Goal: Task Accomplishment & Management: Complete application form

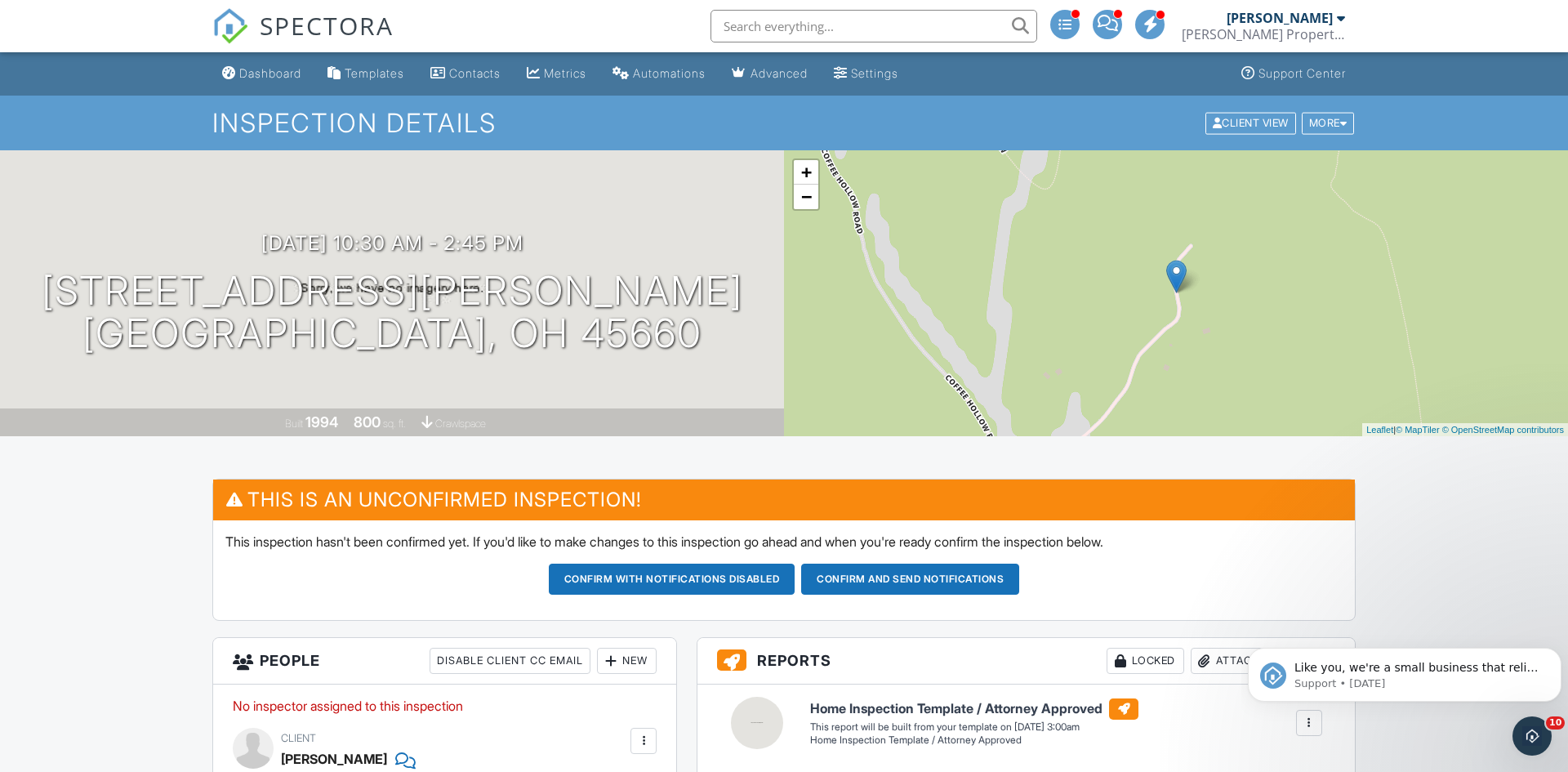
click at [1262, 31] on div "[PERSON_NAME] Property Inspection" at bounding box center [1263, 34] width 163 height 16
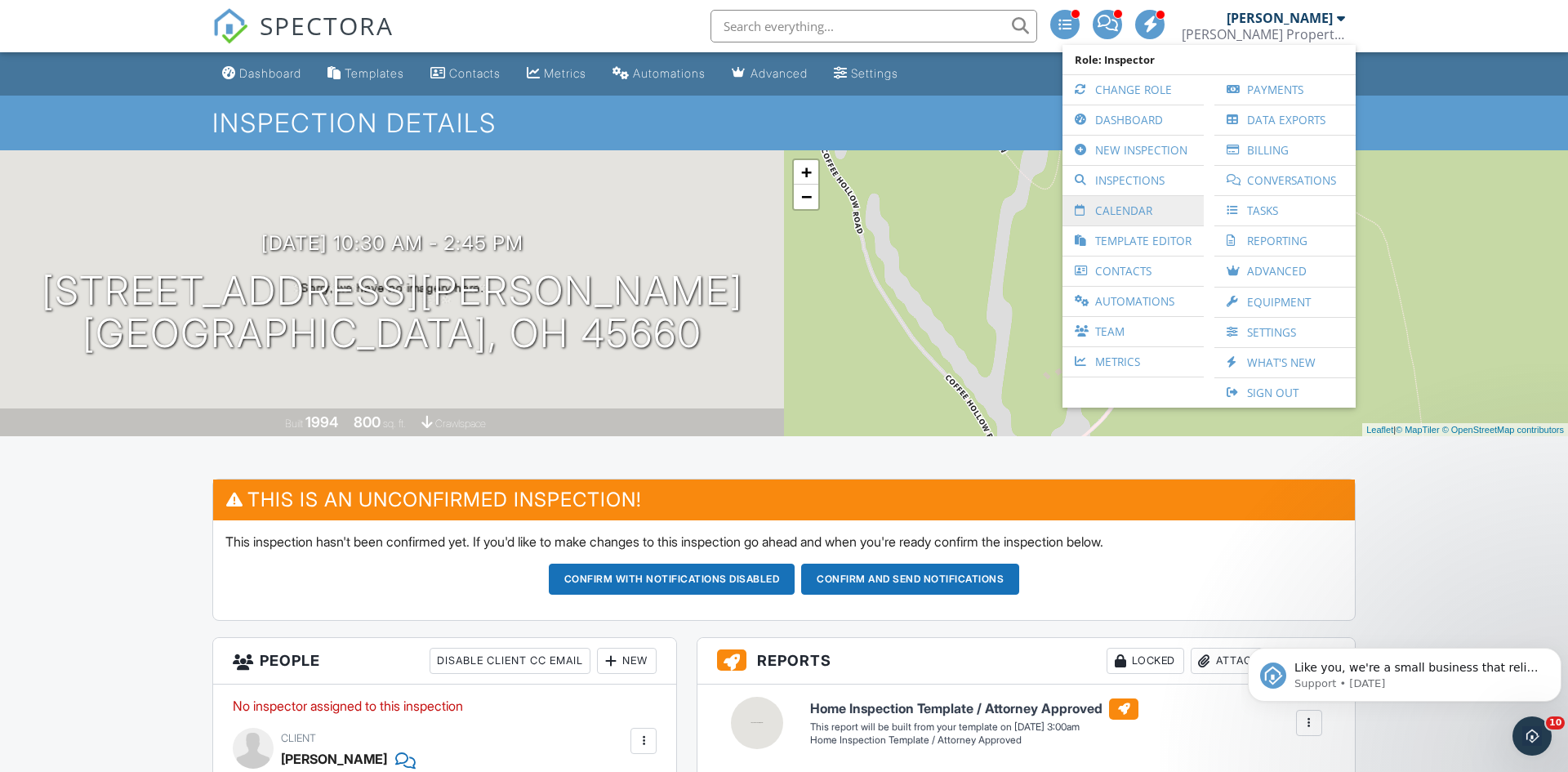
click at [1114, 209] on link "Calendar" at bounding box center [1133, 210] width 125 height 29
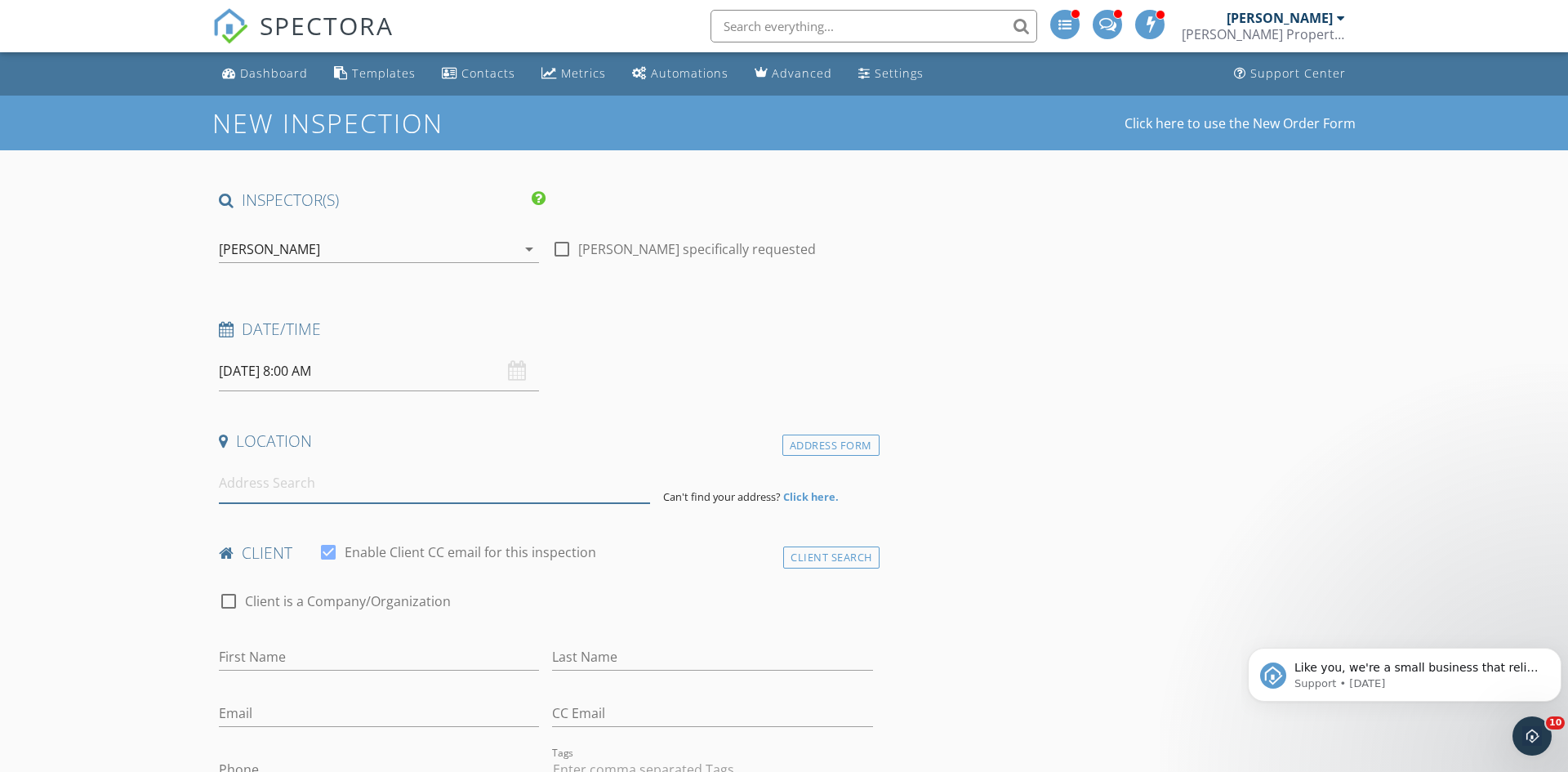
click at [503, 478] on input at bounding box center [434, 483] width 431 height 40
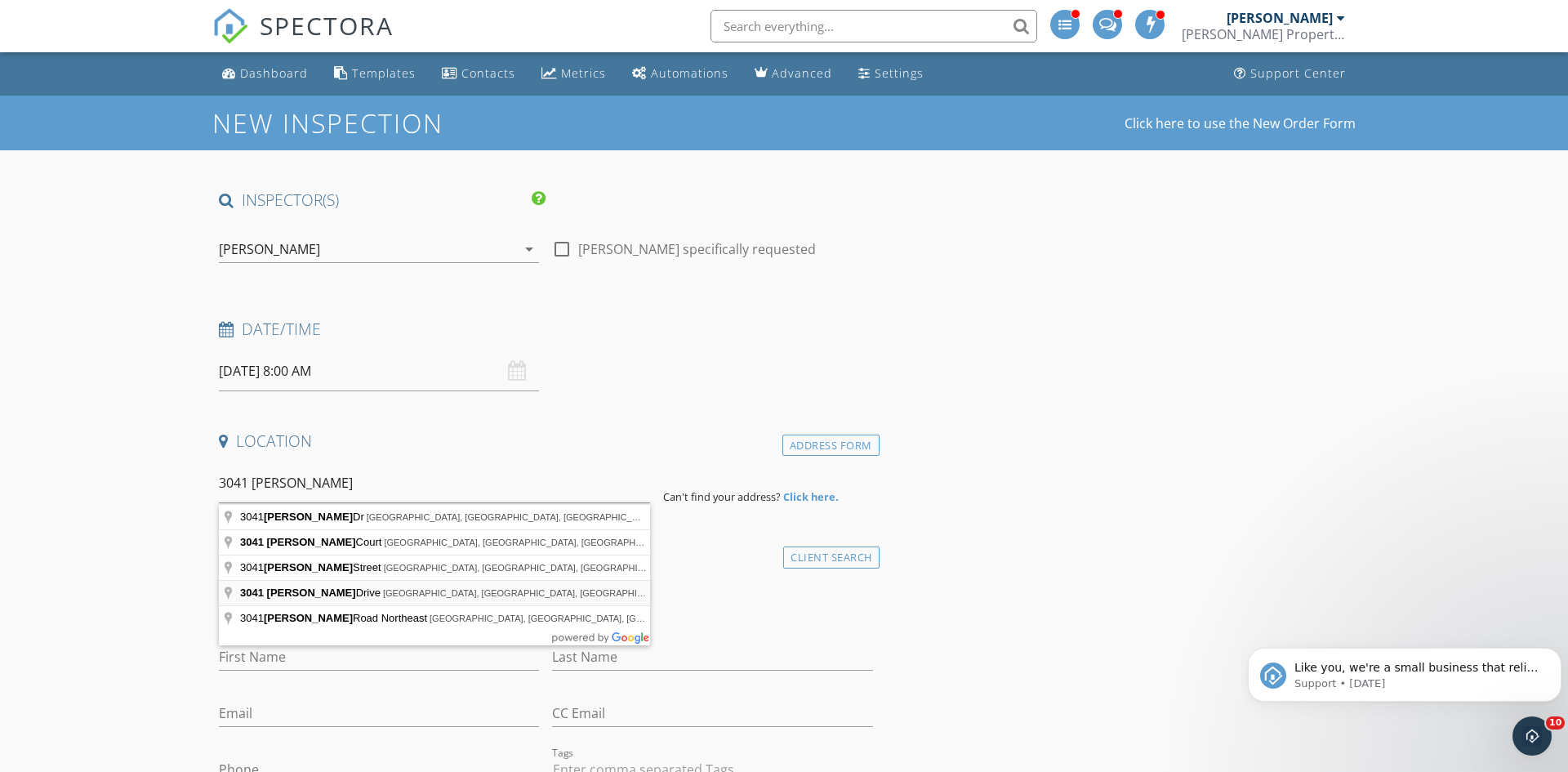
type input "3041 Adrian Drive, Ormond Beach, FL, USA"
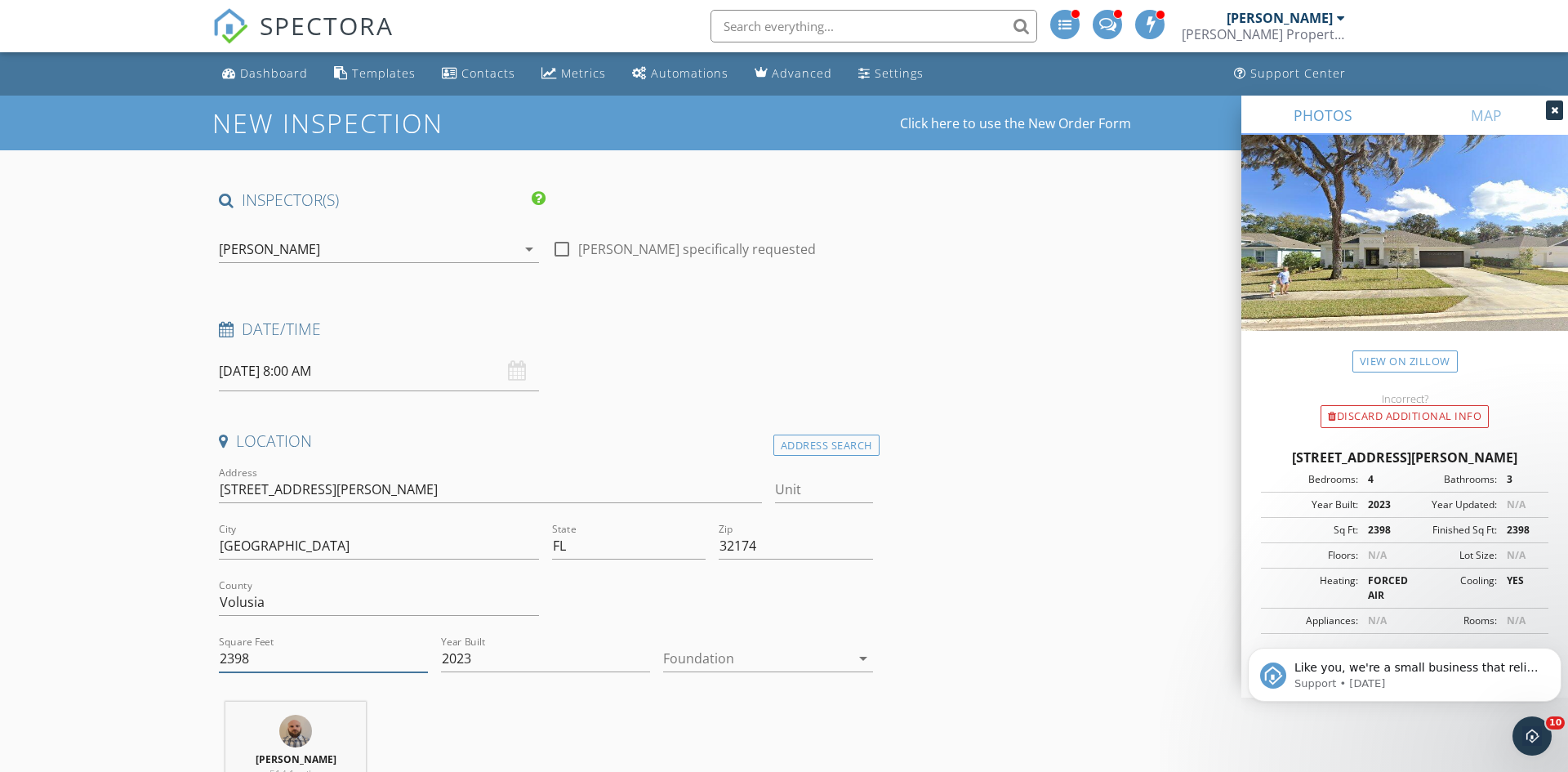
click at [309, 656] on input "2398" at bounding box center [324, 659] width 209 height 27
click at [1359, 362] on link "View on Zillow" at bounding box center [1406, 361] width 106 height 22
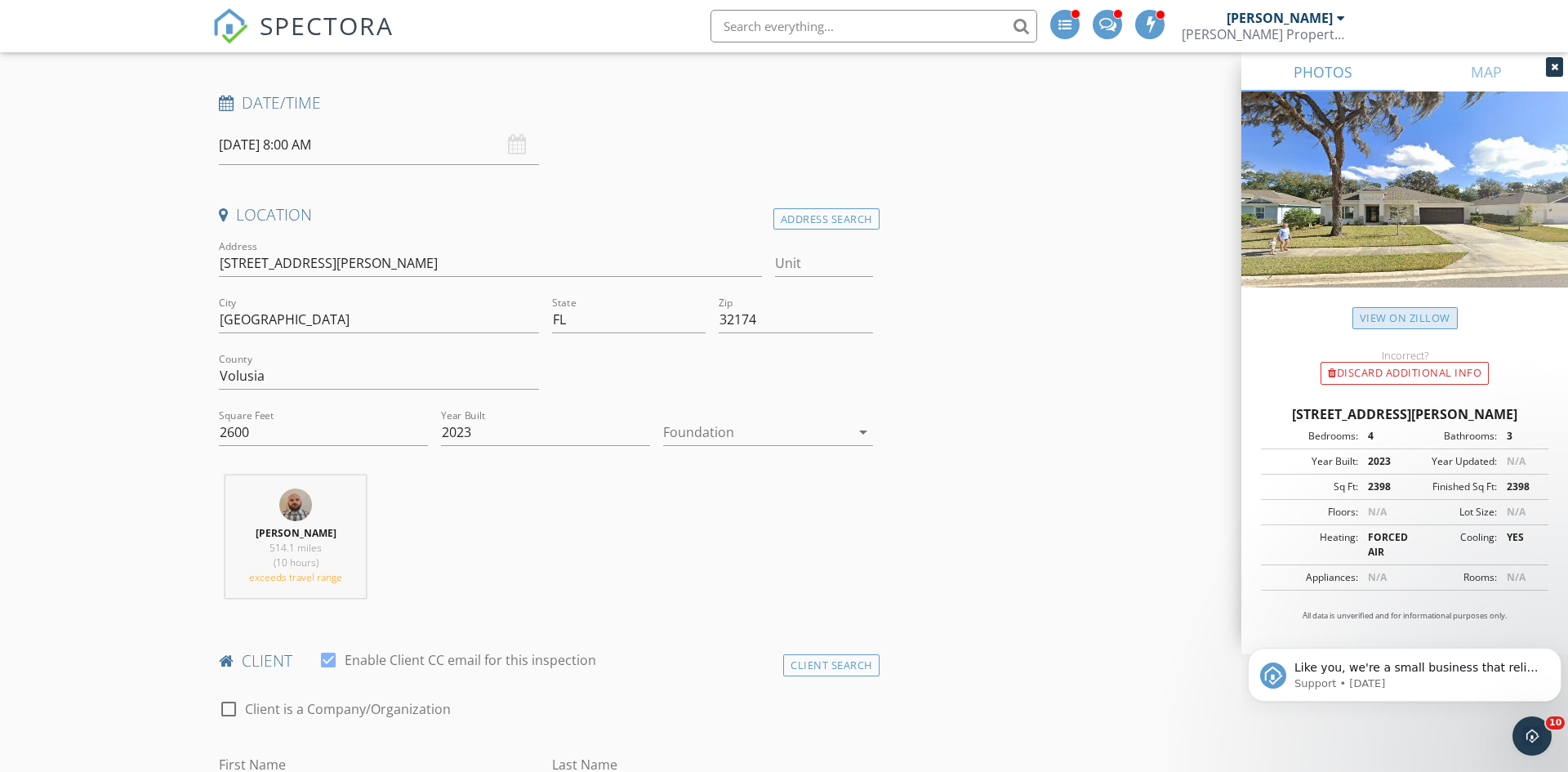
scroll to position [237, 0]
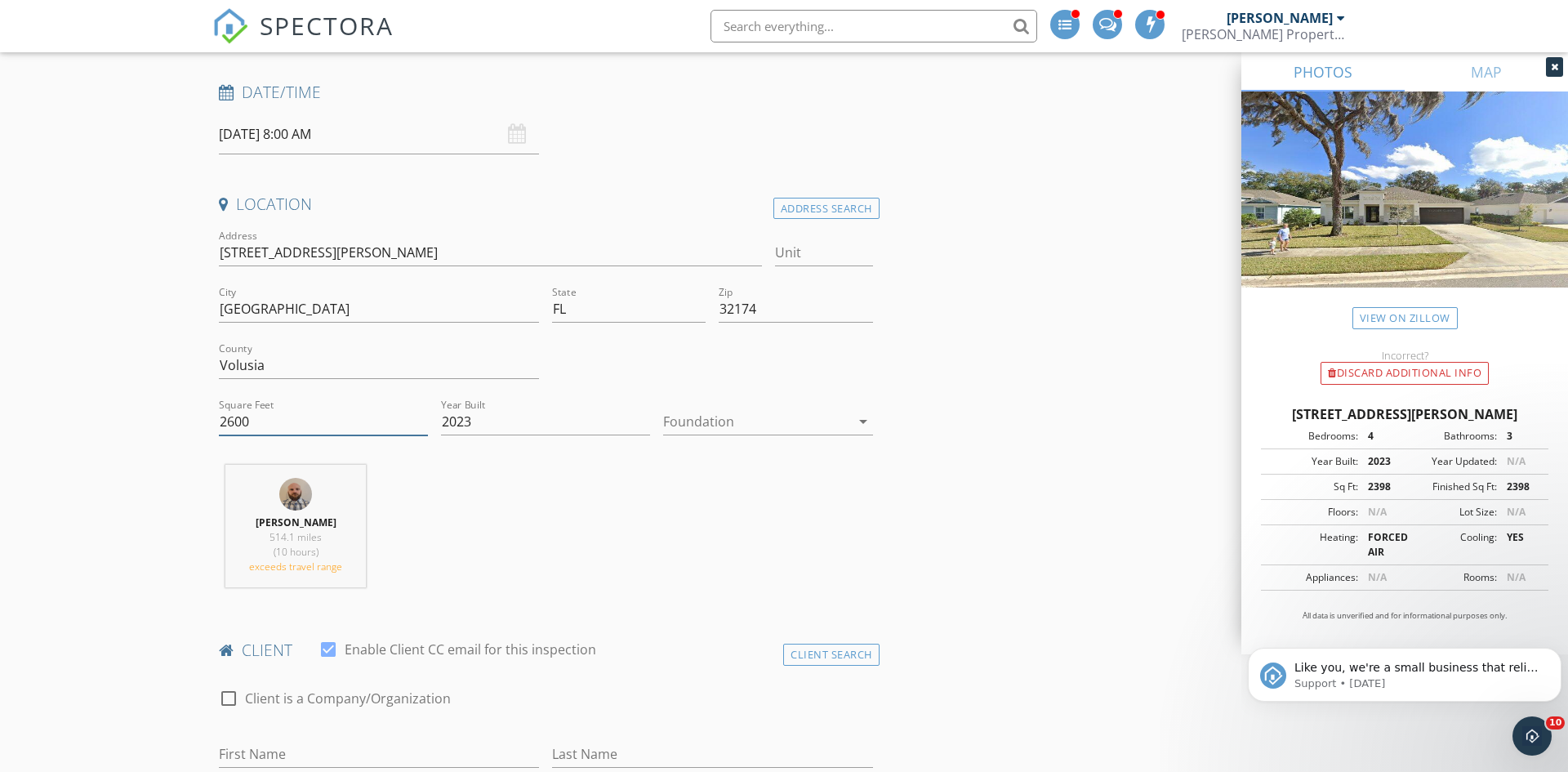
click at [261, 422] on input "2600" at bounding box center [324, 422] width 209 height 27
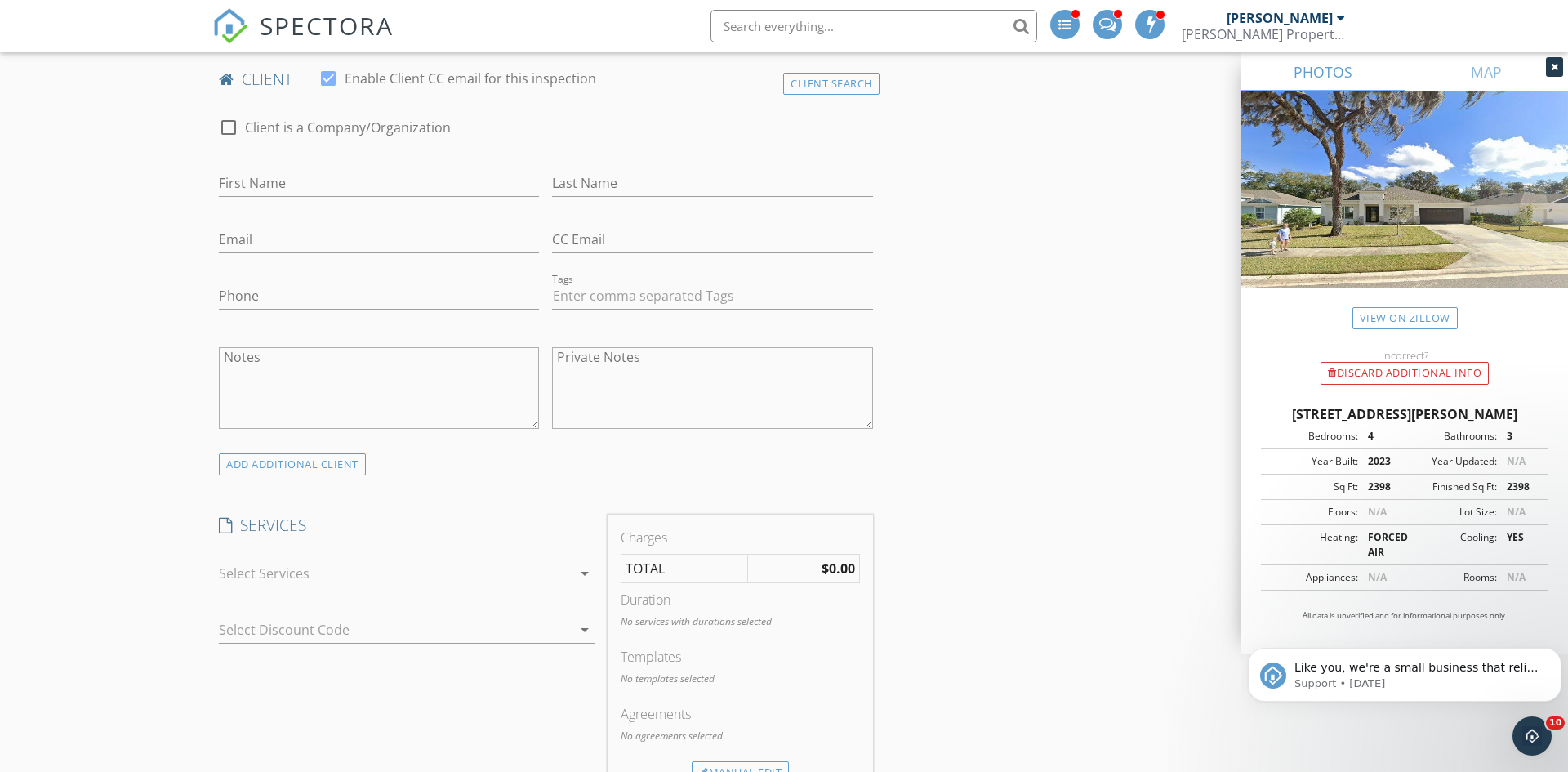
scroll to position [826, 0]
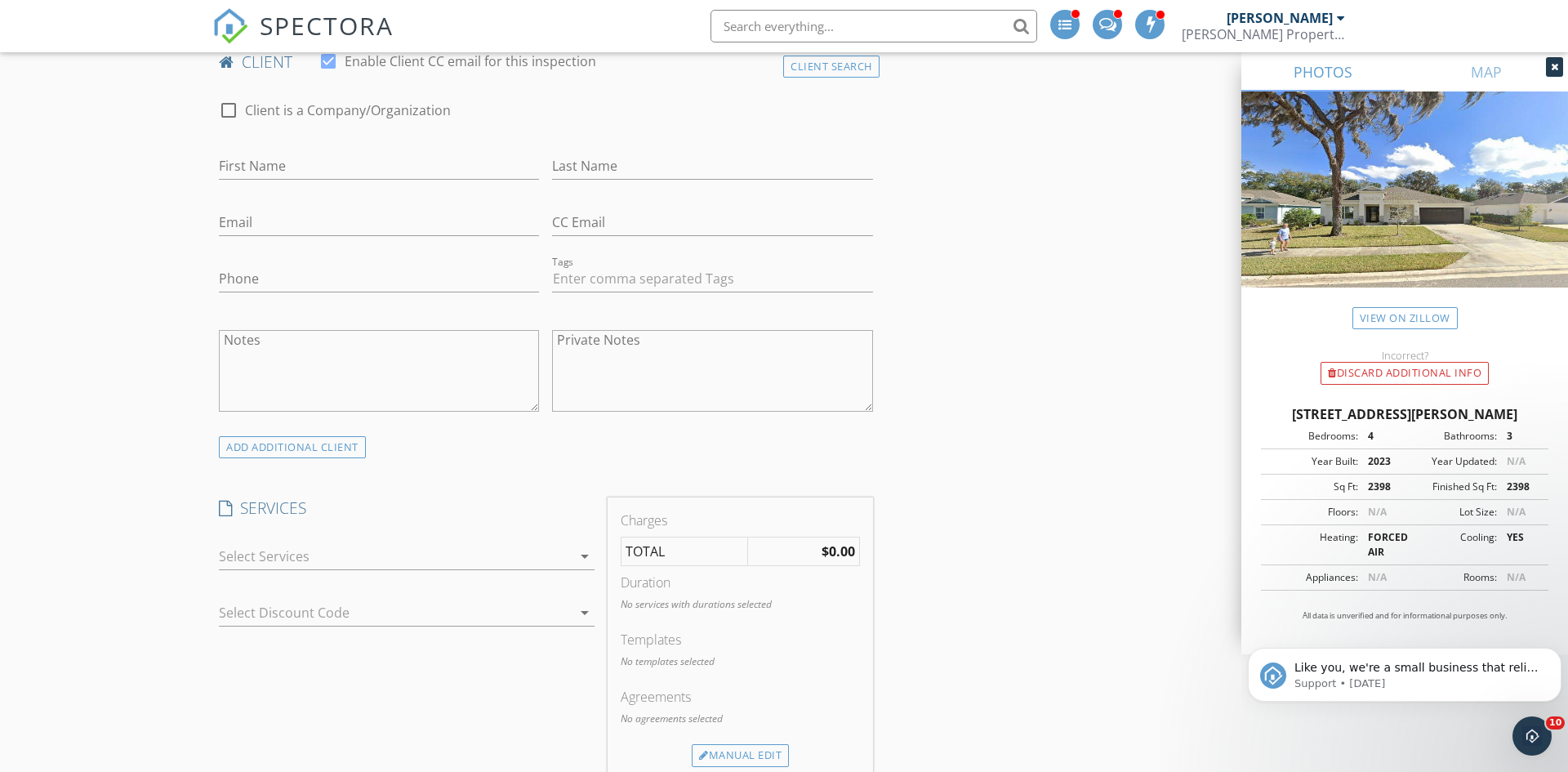
type input "2641"
click at [450, 545] on div at bounding box center [395, 557] width 353 height 26
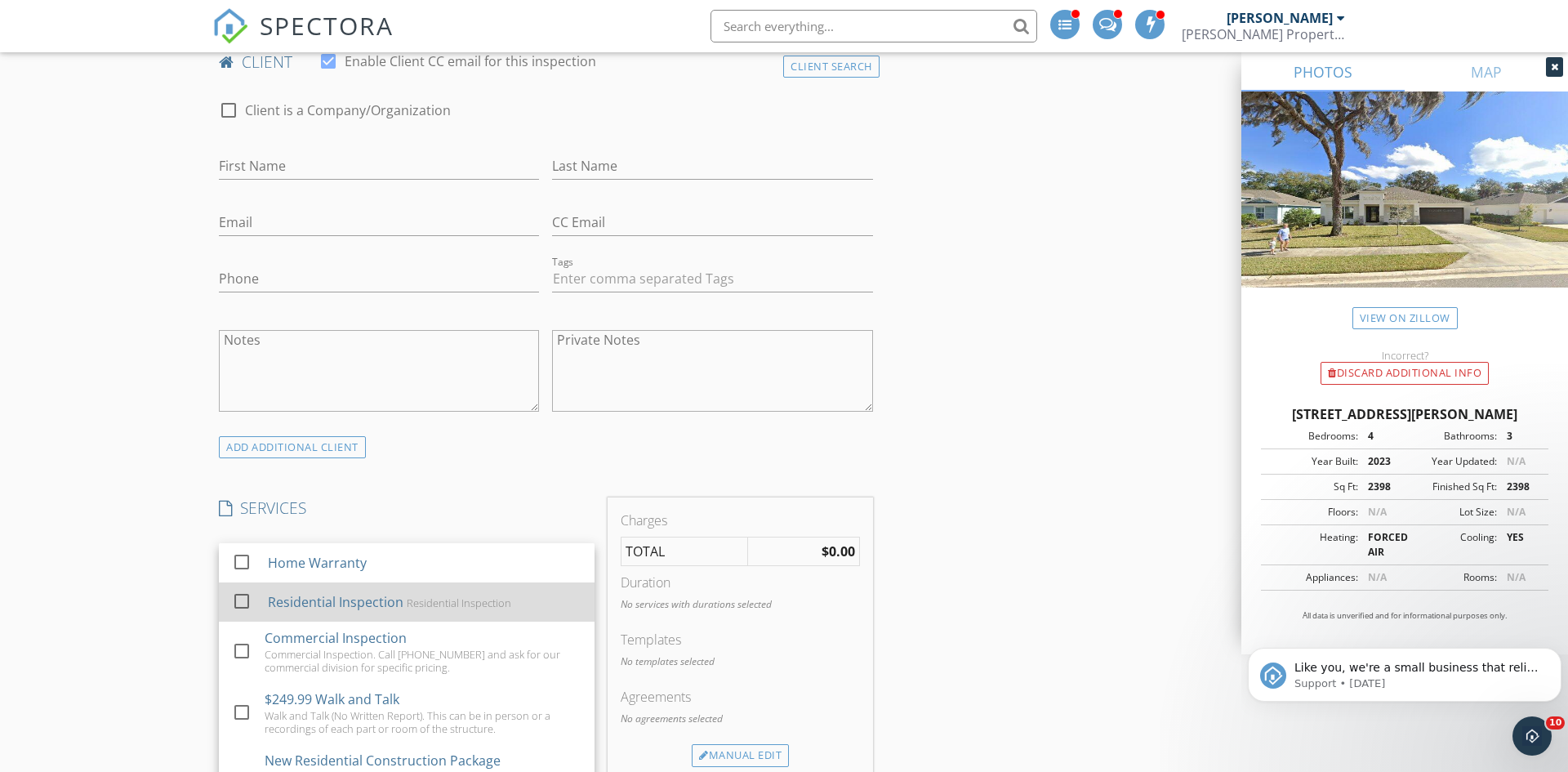
click at [371, 607] on div "Residential Inspection" at bounding box center [336, 602] width 136 height 20
checkbox input "true"
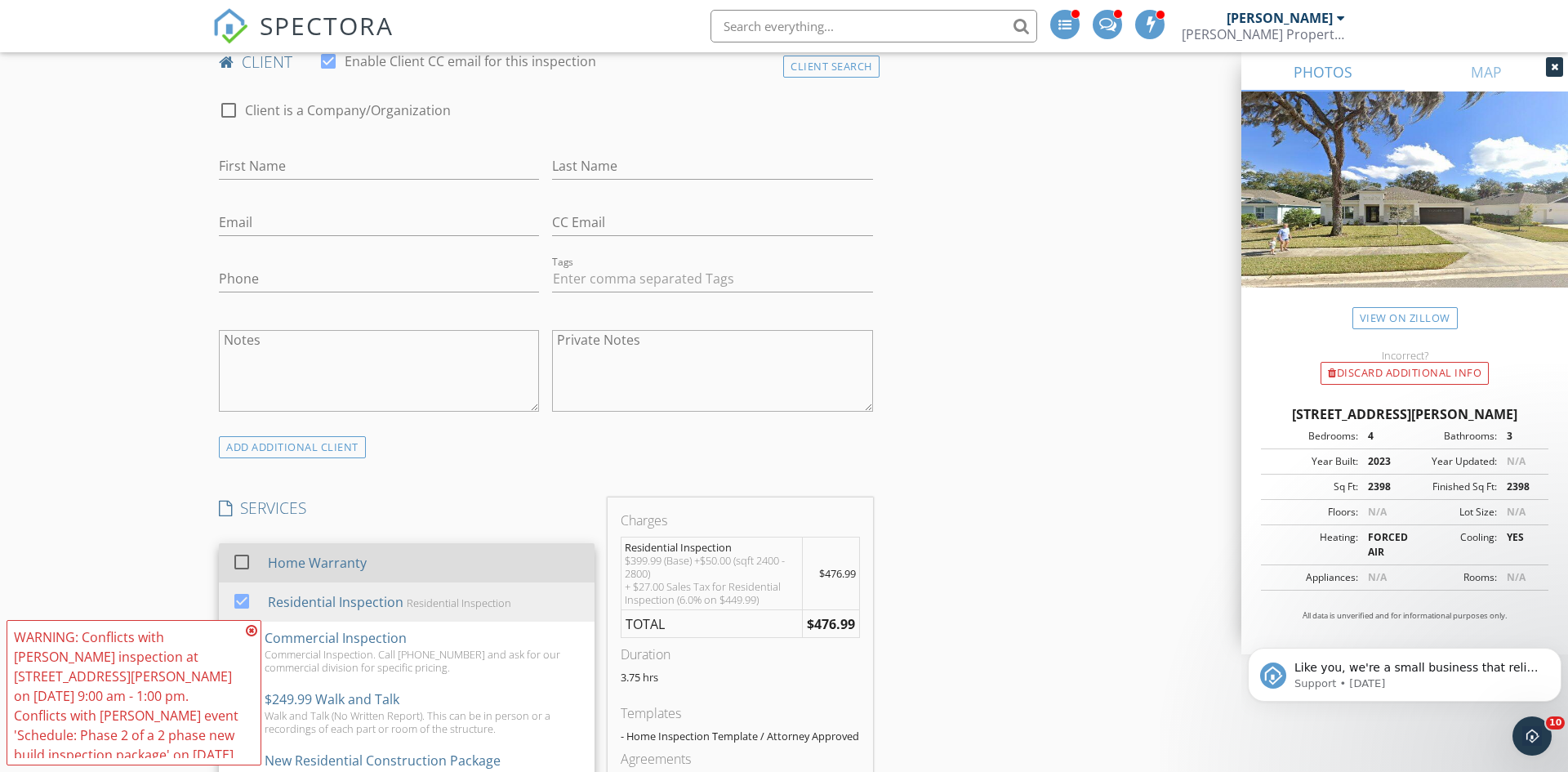
click at [374, 553] on div "Home Warranty" at bounding box center [425, 562] width 313 height 33
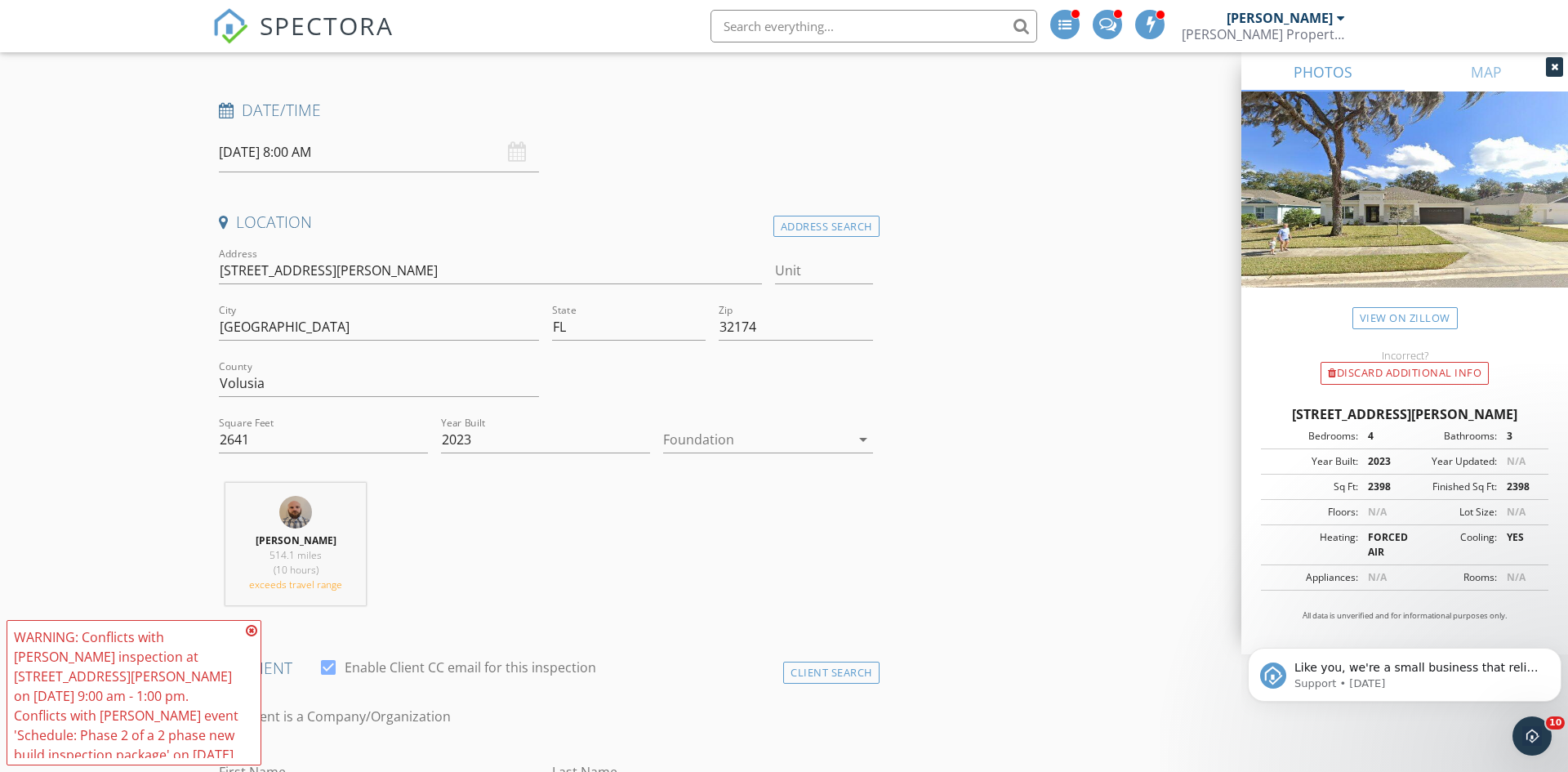
scroll to position [210, 0]
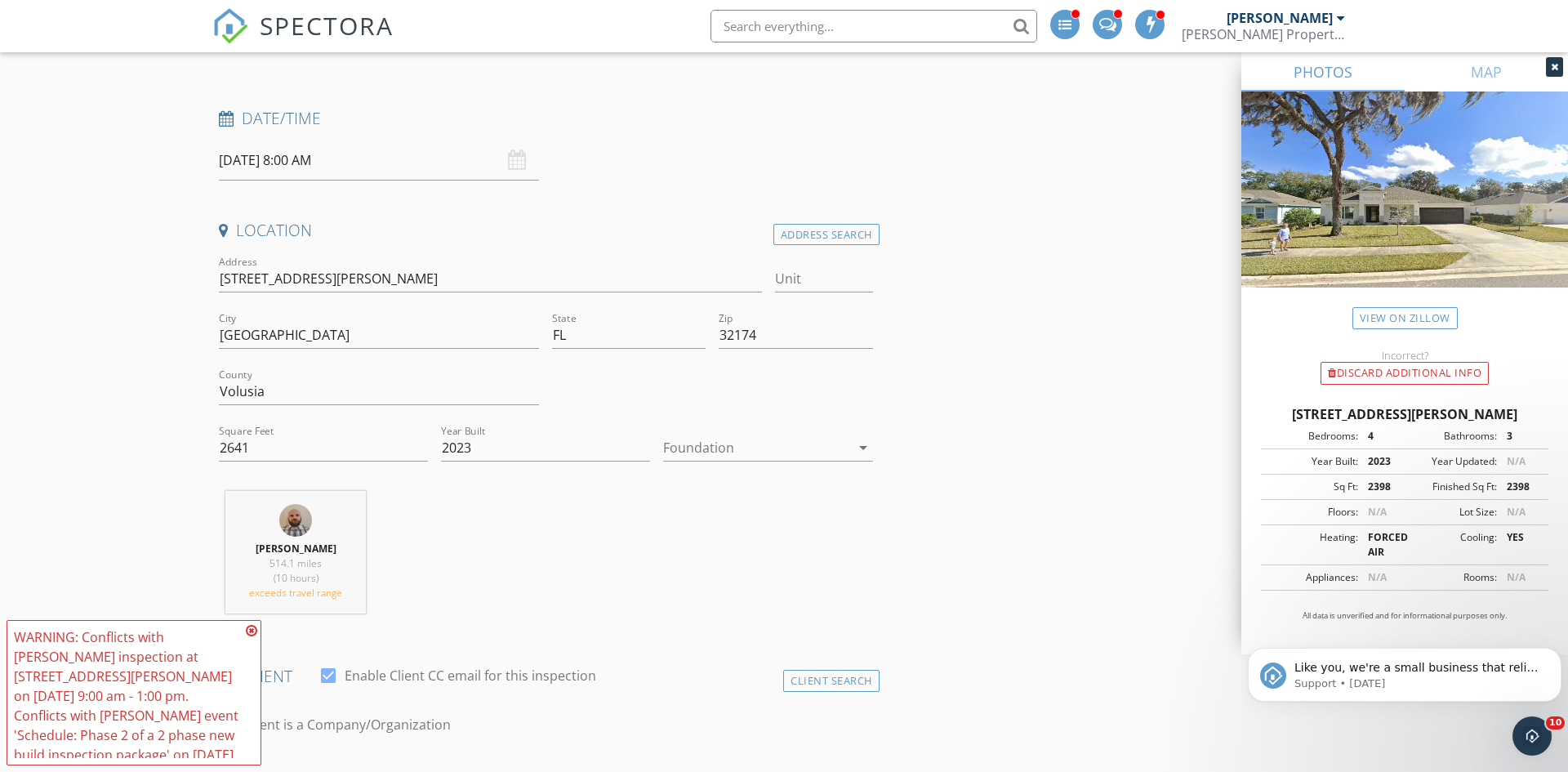
click at [948, 34] on input "text" at bounding box center [874, 25] width 326 height 33
type input "2"
type input "traci"
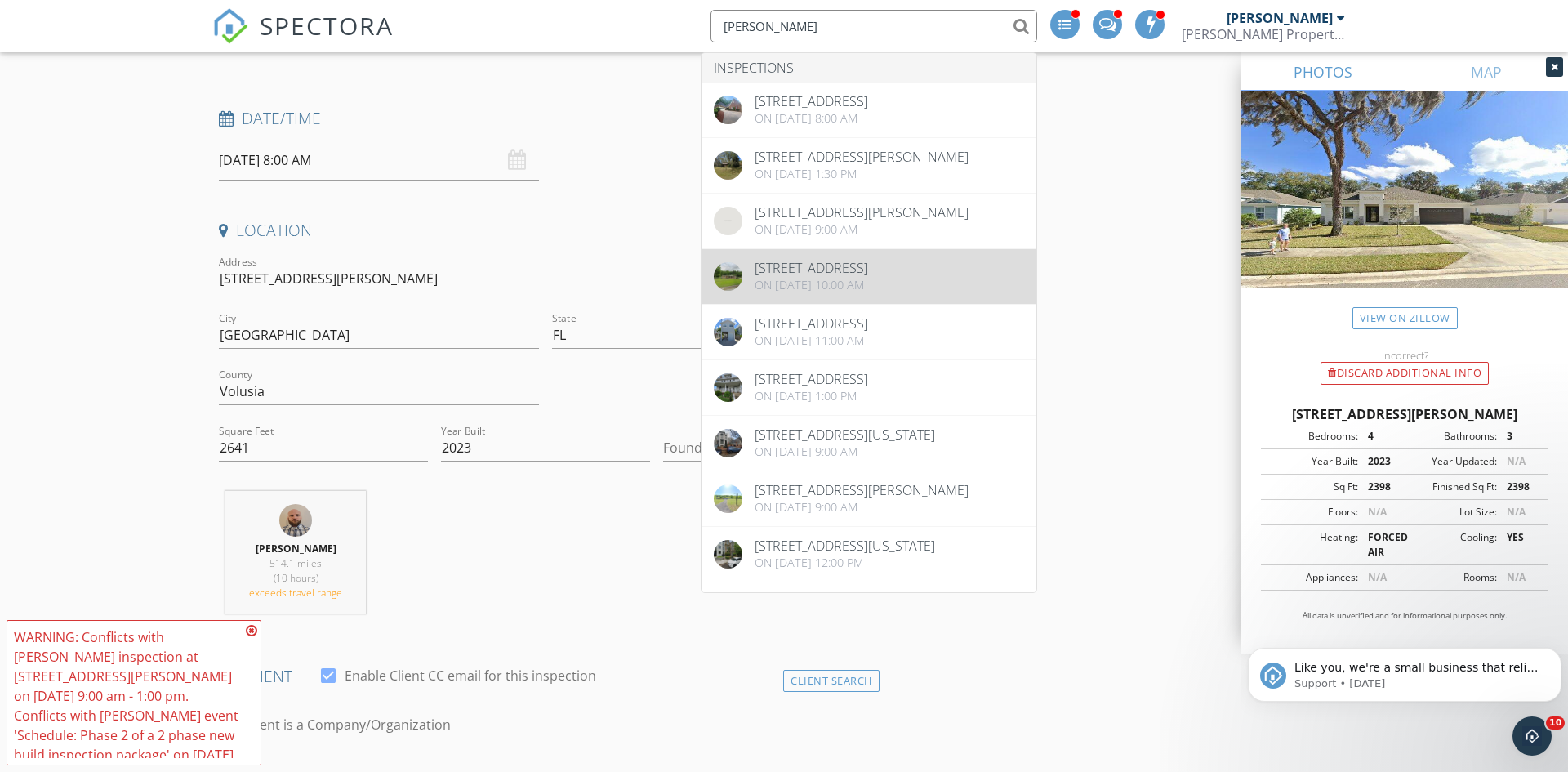
type input "[PERSON_NAME]"
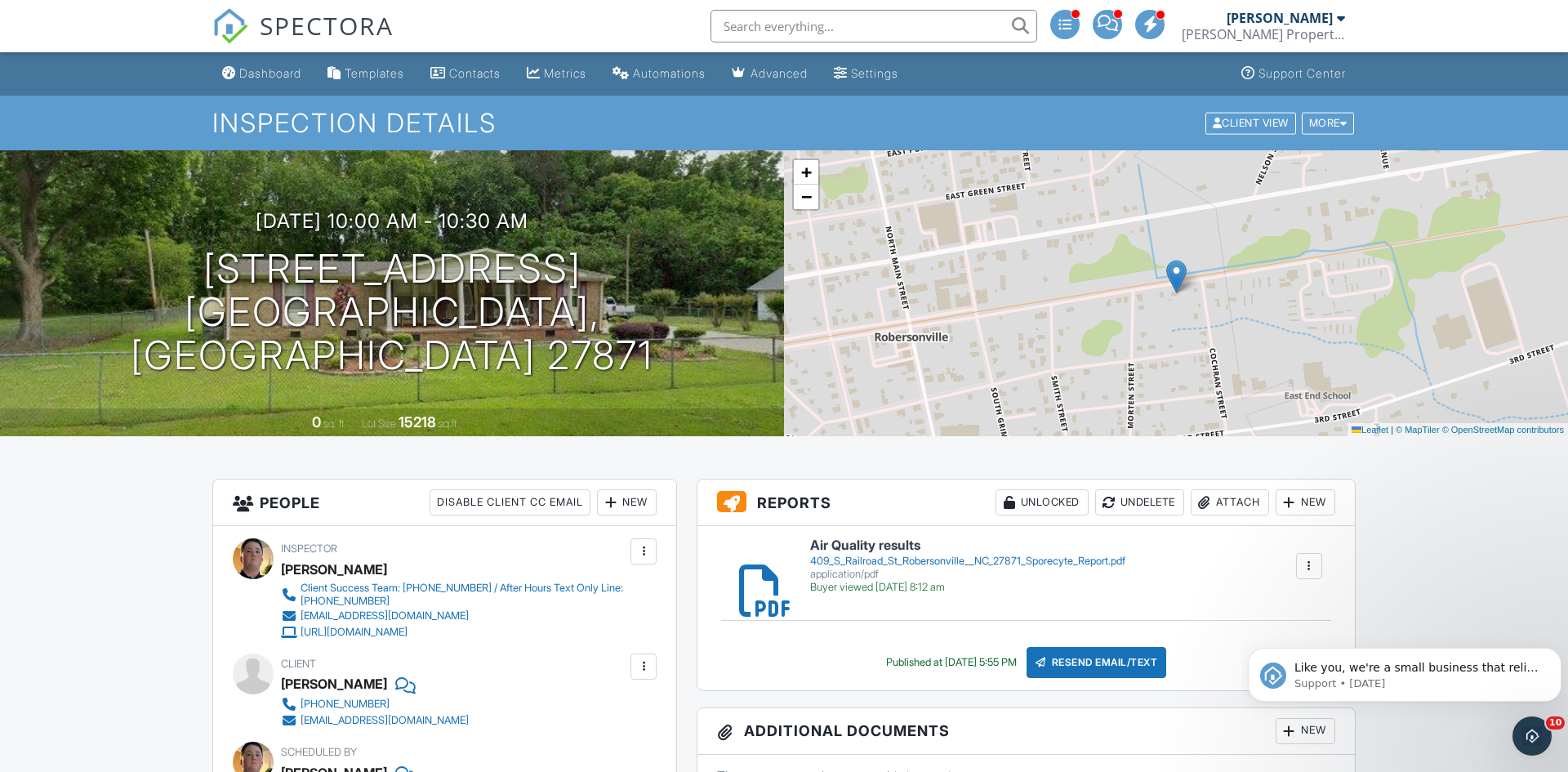
click at [1213, 29] on div "[PERSON_NAME] Property Inspection" at bounding box center [1263, 34] width 163 height 16
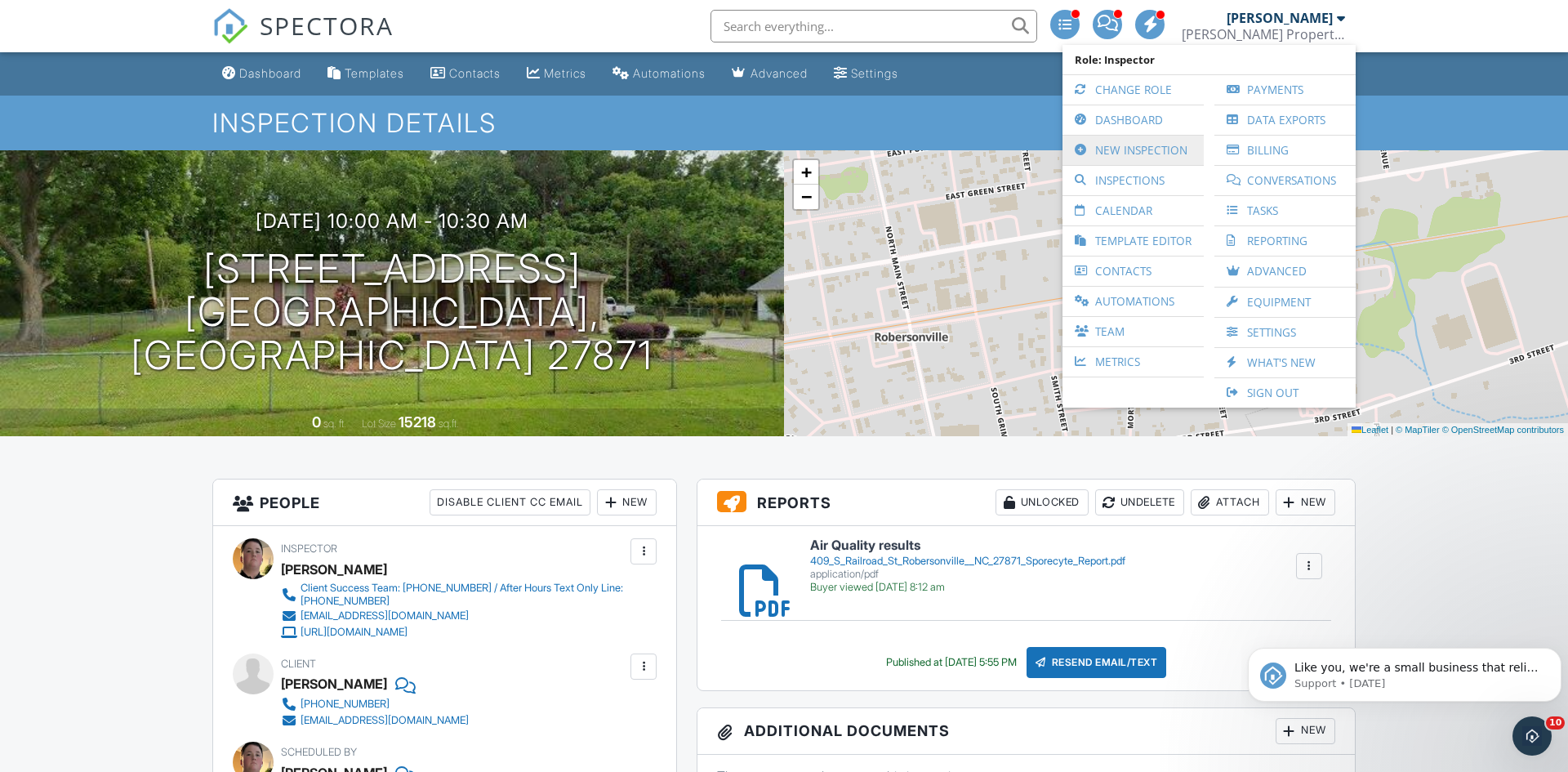
click at [1127, 143] on link "New Inspection" at bounding box center [1133, 150] width 125 height 29
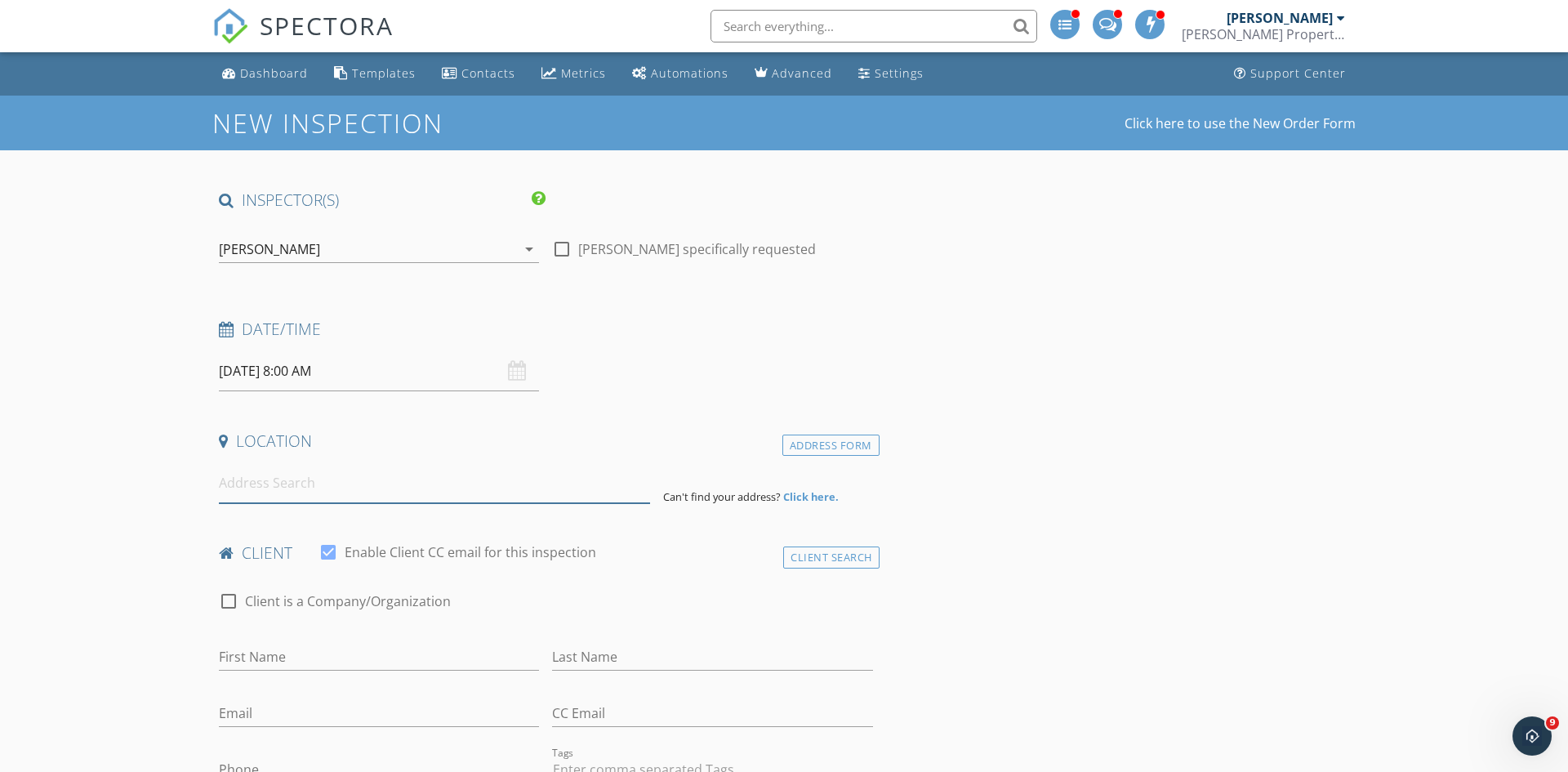
click at [431, 478] on input at bounding box center [434, 483] width 431 height 40
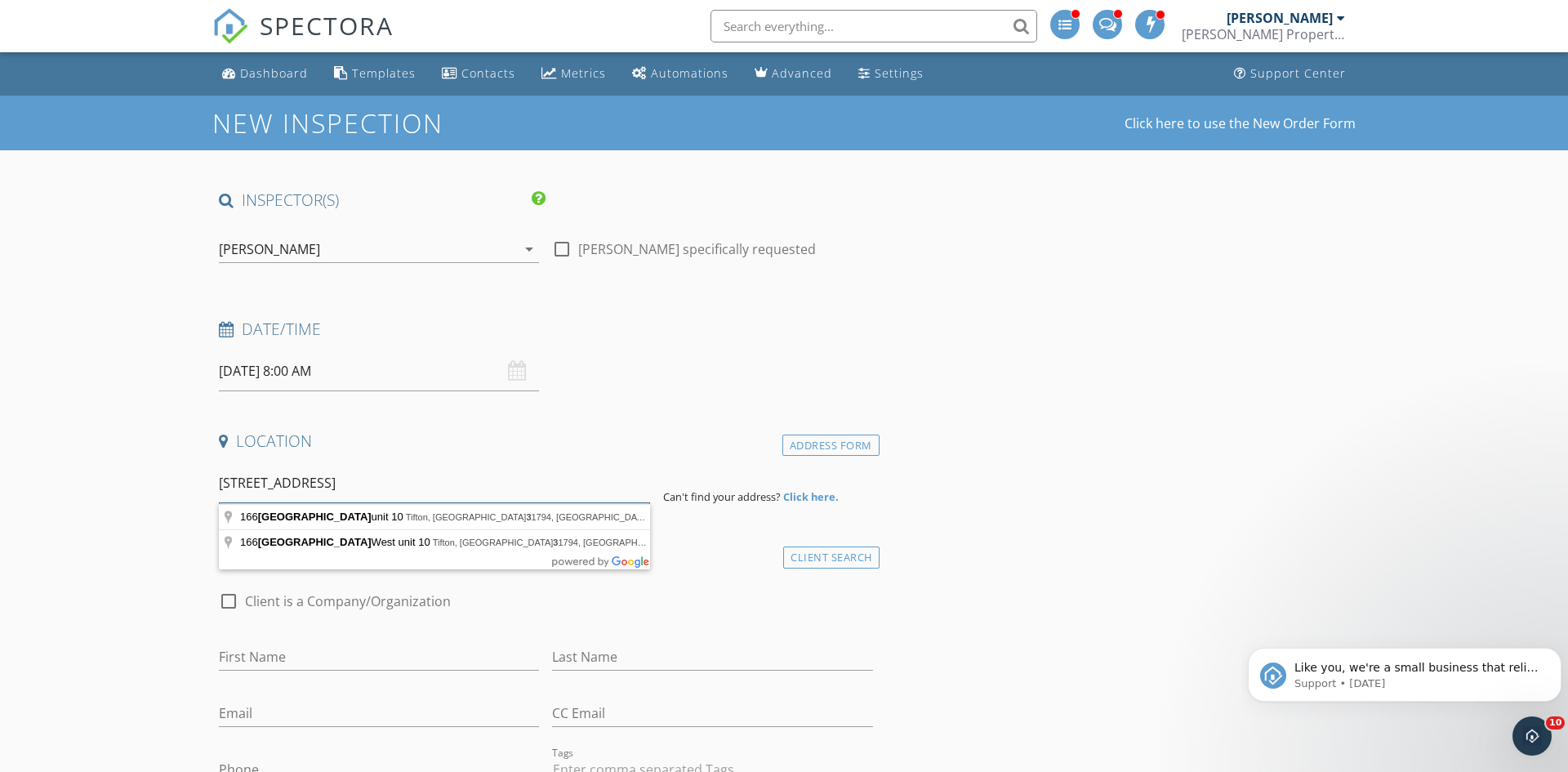
click at [368, 480] on input "[STREET_ADDRESS]" at bounding box center [434, 483] width 431 height 40
click at [509, 471] on input "[STREET_ADDRESS] 10-3" at bounding box center [434, 483] width 431 height 40
type input "166 Old Brookfield Road, Danbury, CT 06811, USA"
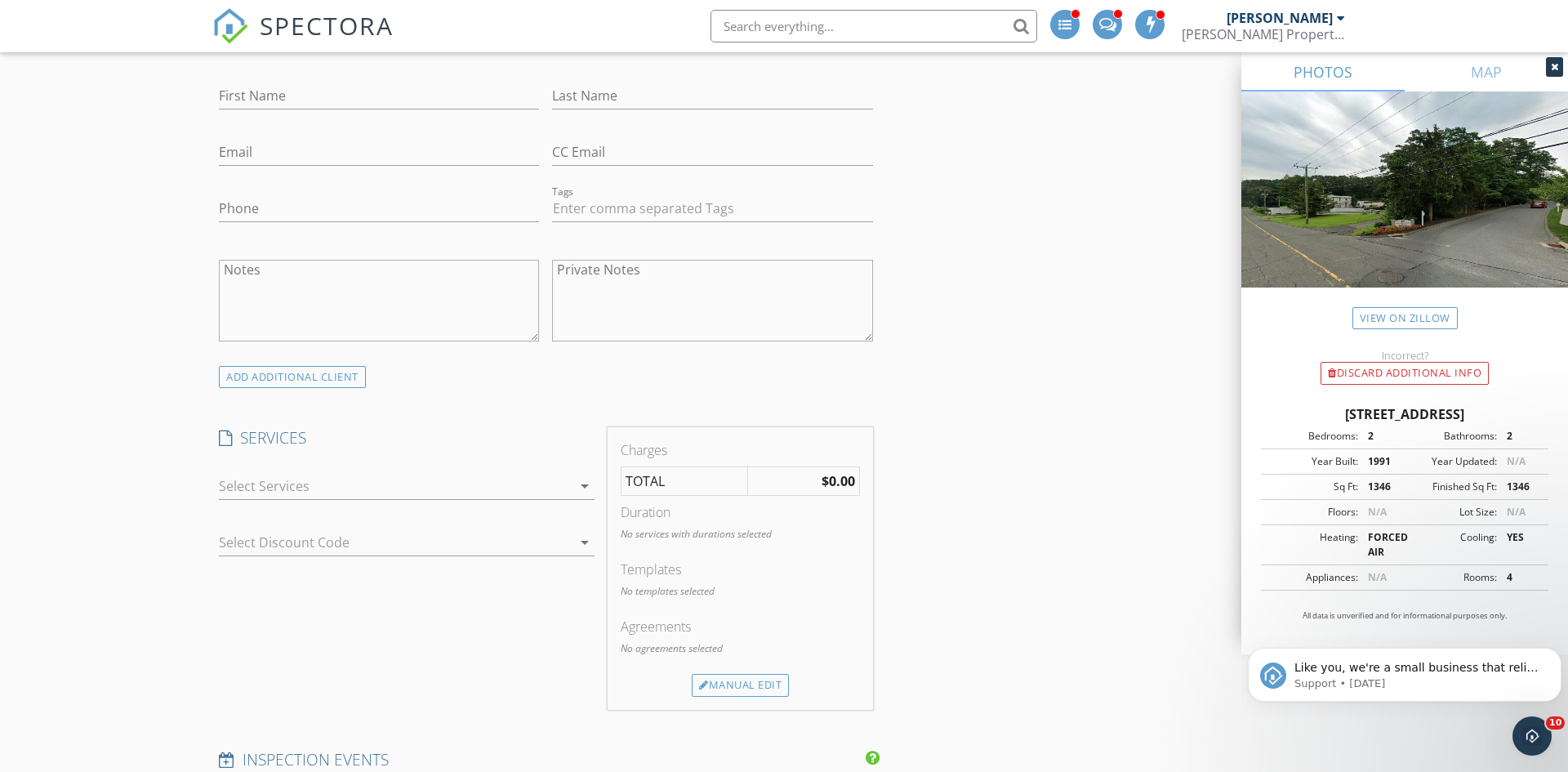
scroll to position [898, 0]
click at [510, 482] on div at bounding box center [395, 484] width 353 height 26
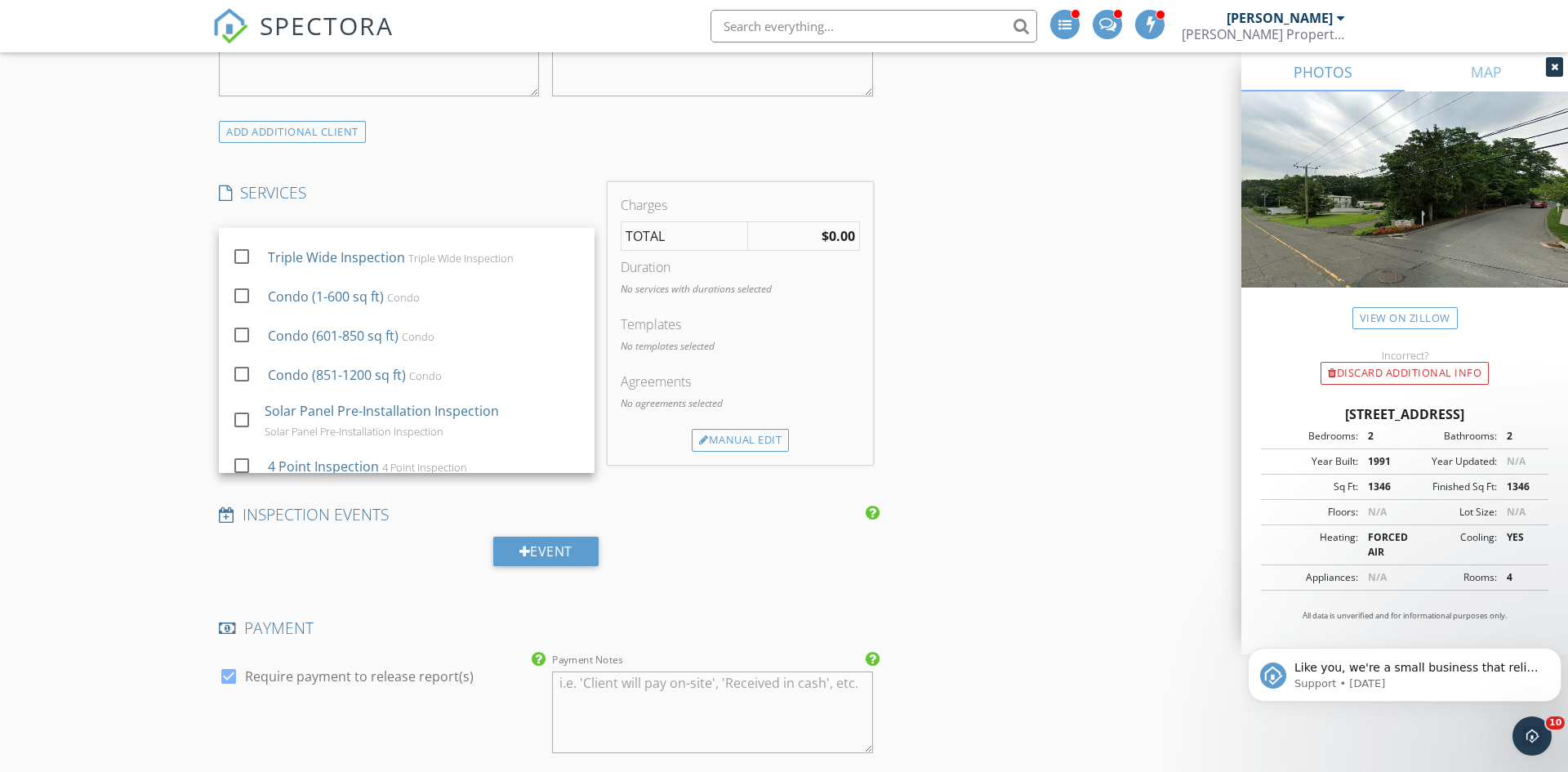
scroll to position [1260, 0]
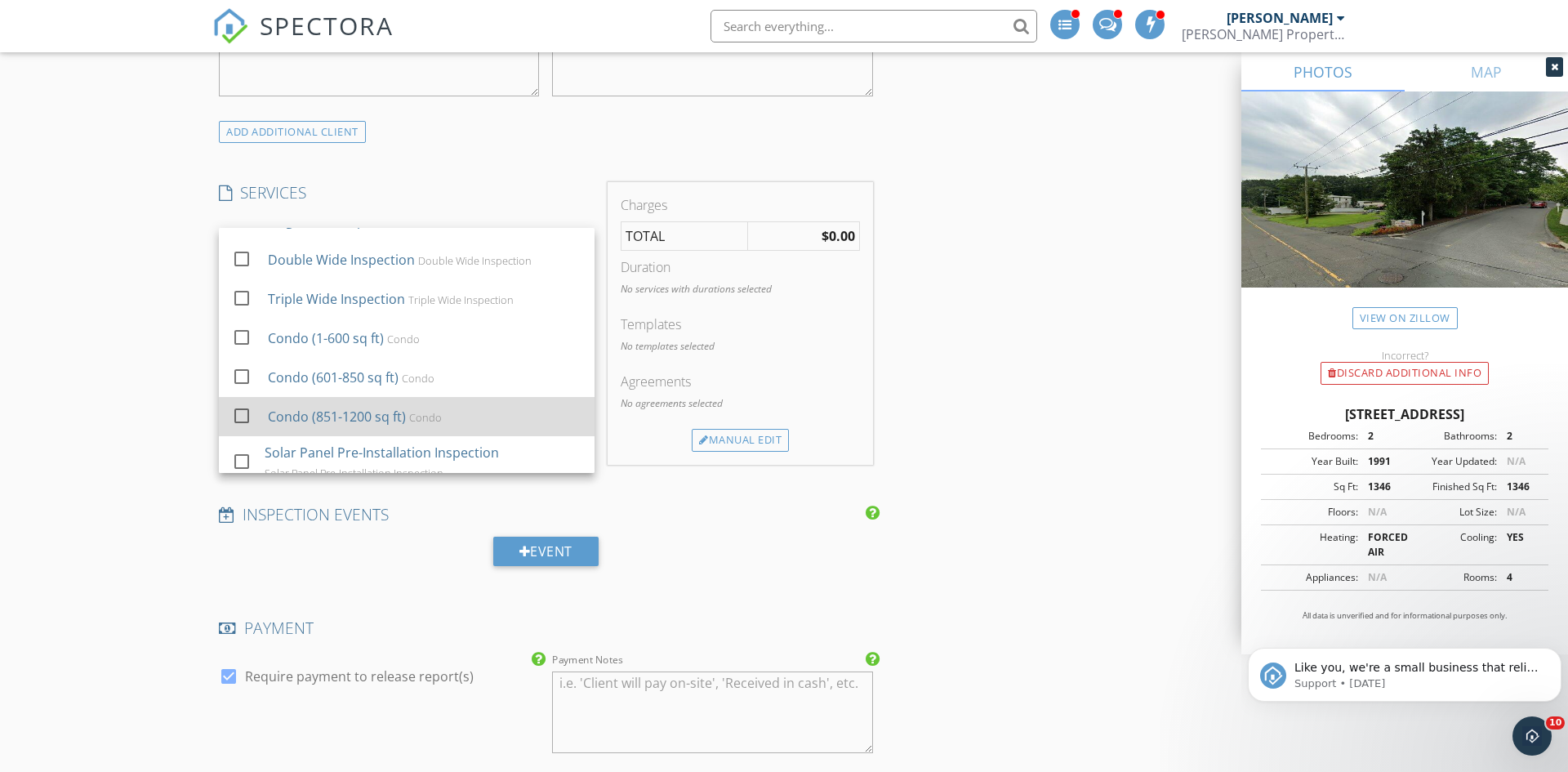
click at [485, 405] on div "Condo (851-1200 sq ft) Condo" at bounding box center [425, 416] width 313 height 33
checkbox input "false"
checkbox input "true"
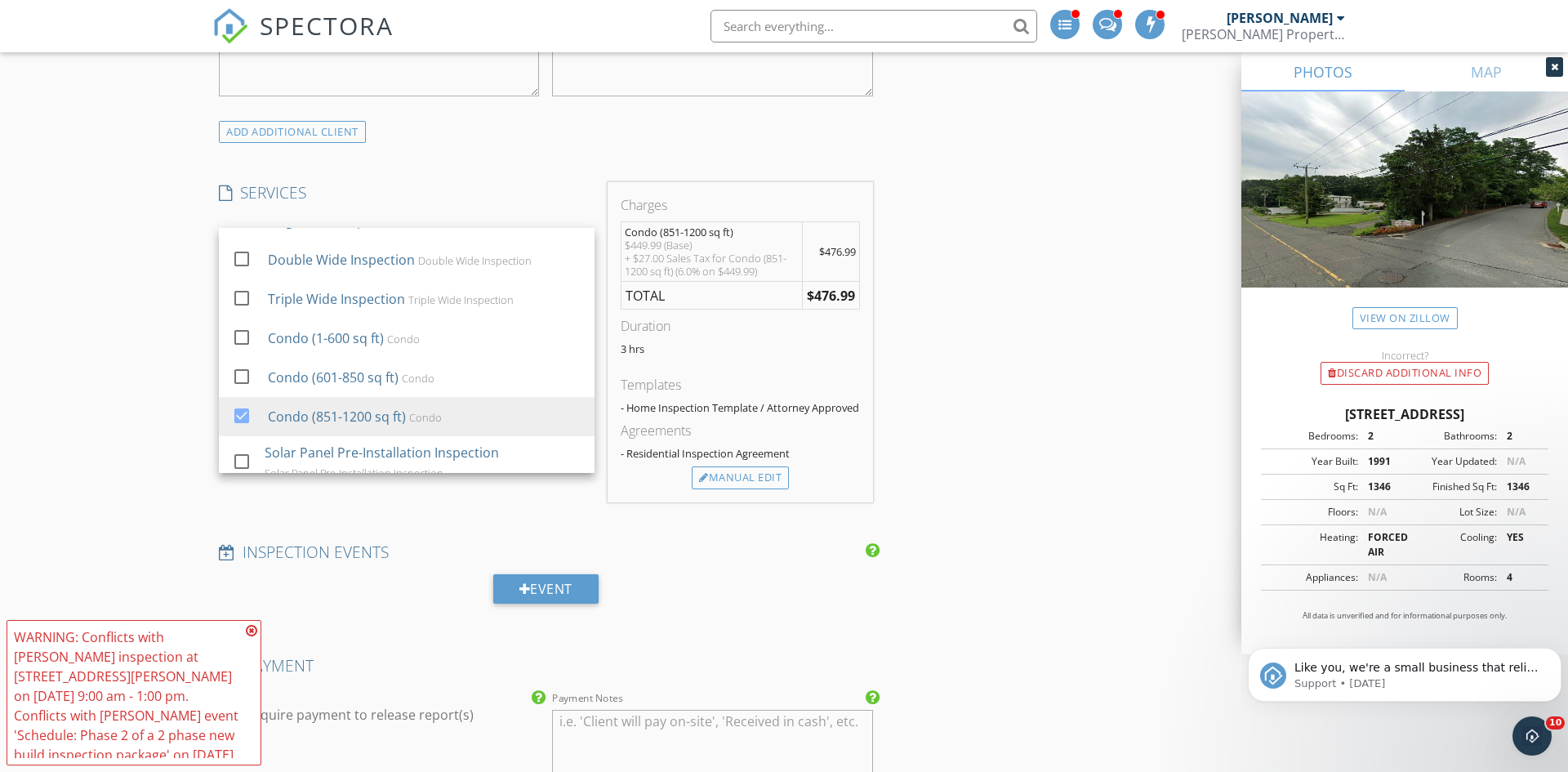
click at [945, 403] on div "INSPECTOR(S) check_box Andrew Grubbs PRIMARY check_box_outline_blank Ariel Torr…" at bounding box center [784, 696] width 1143 height 3295
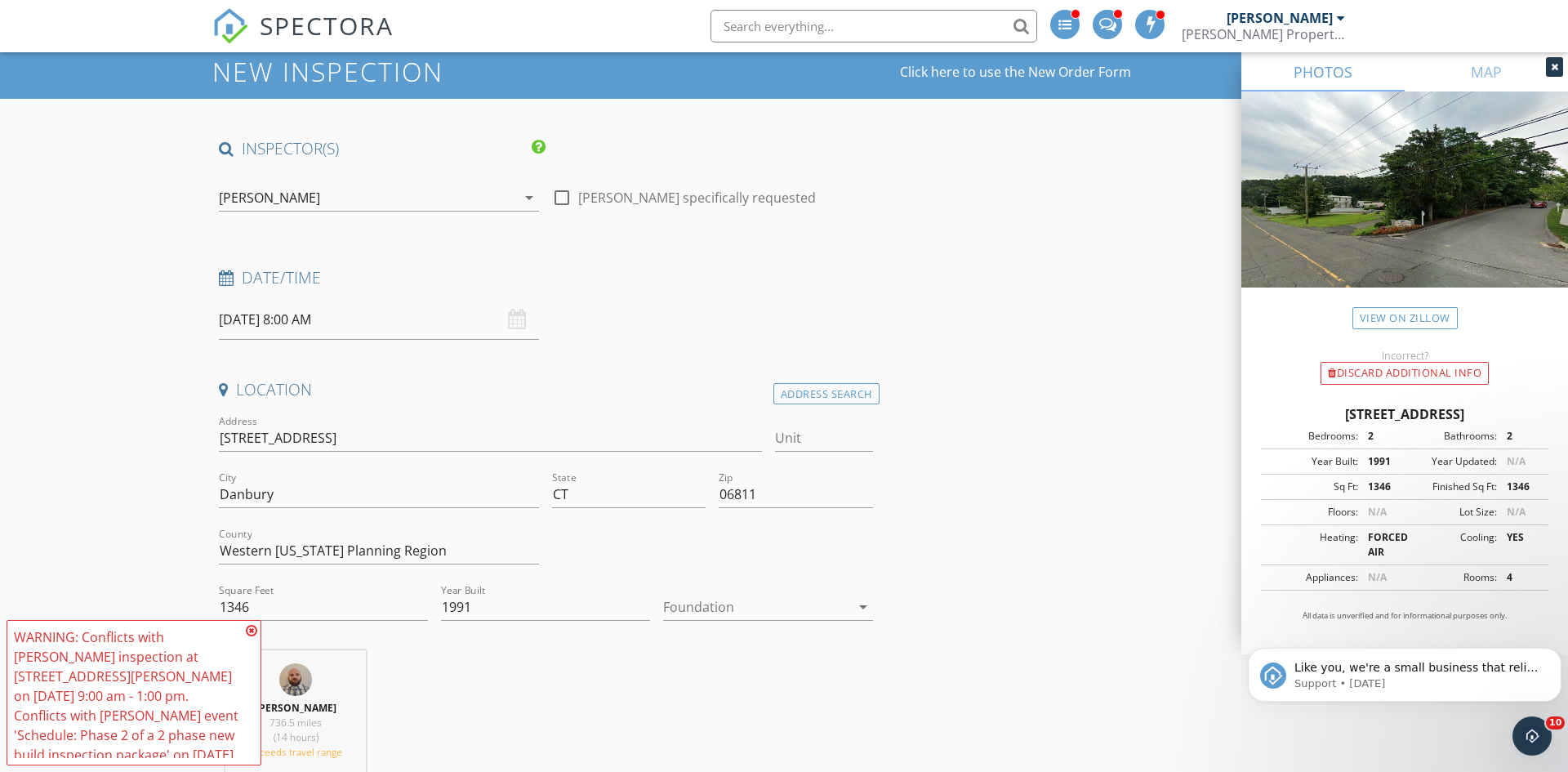
scroll to position [51, 0]
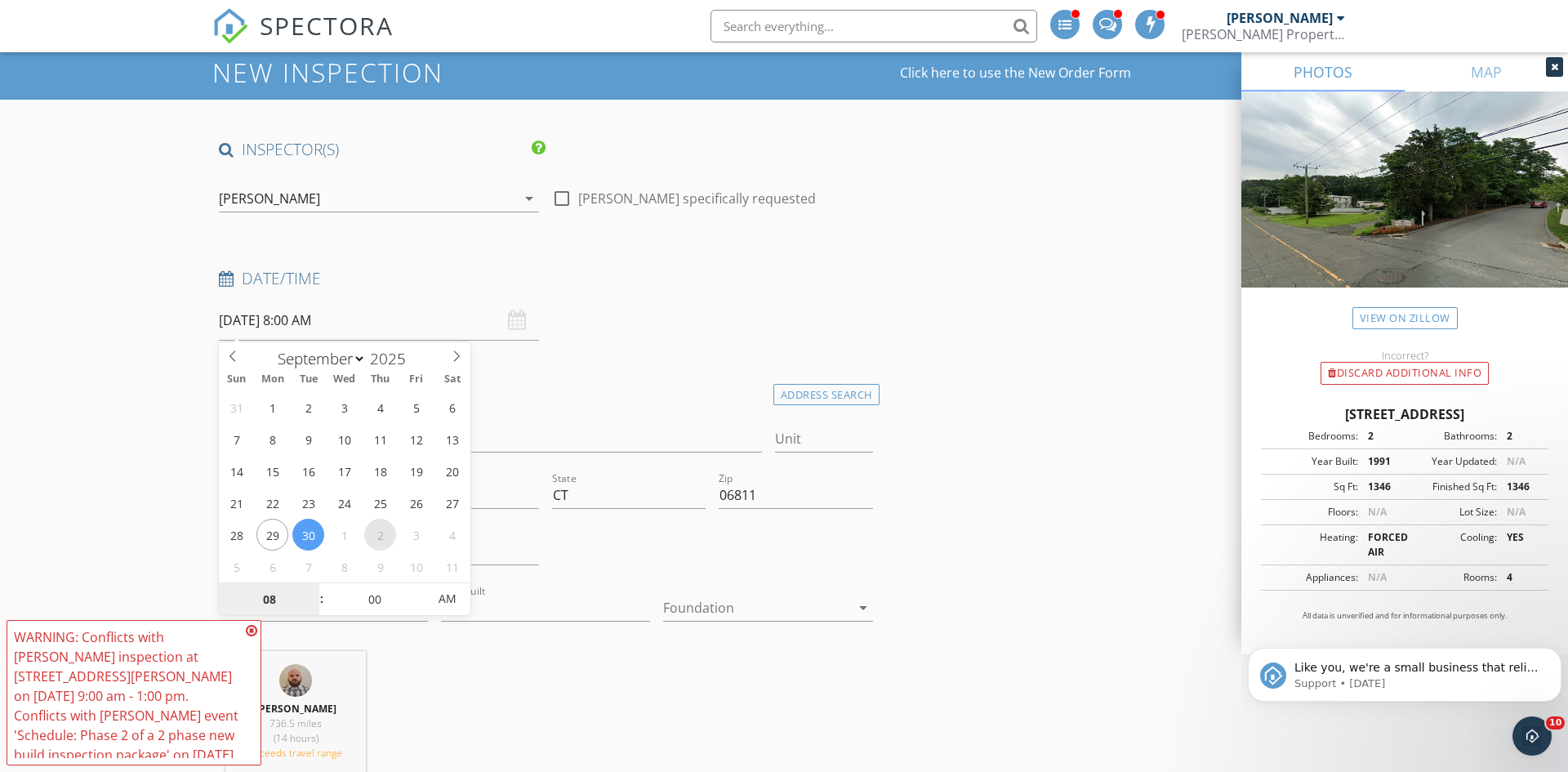
select select "9"
type input "10/02/2025 8:00 AM"
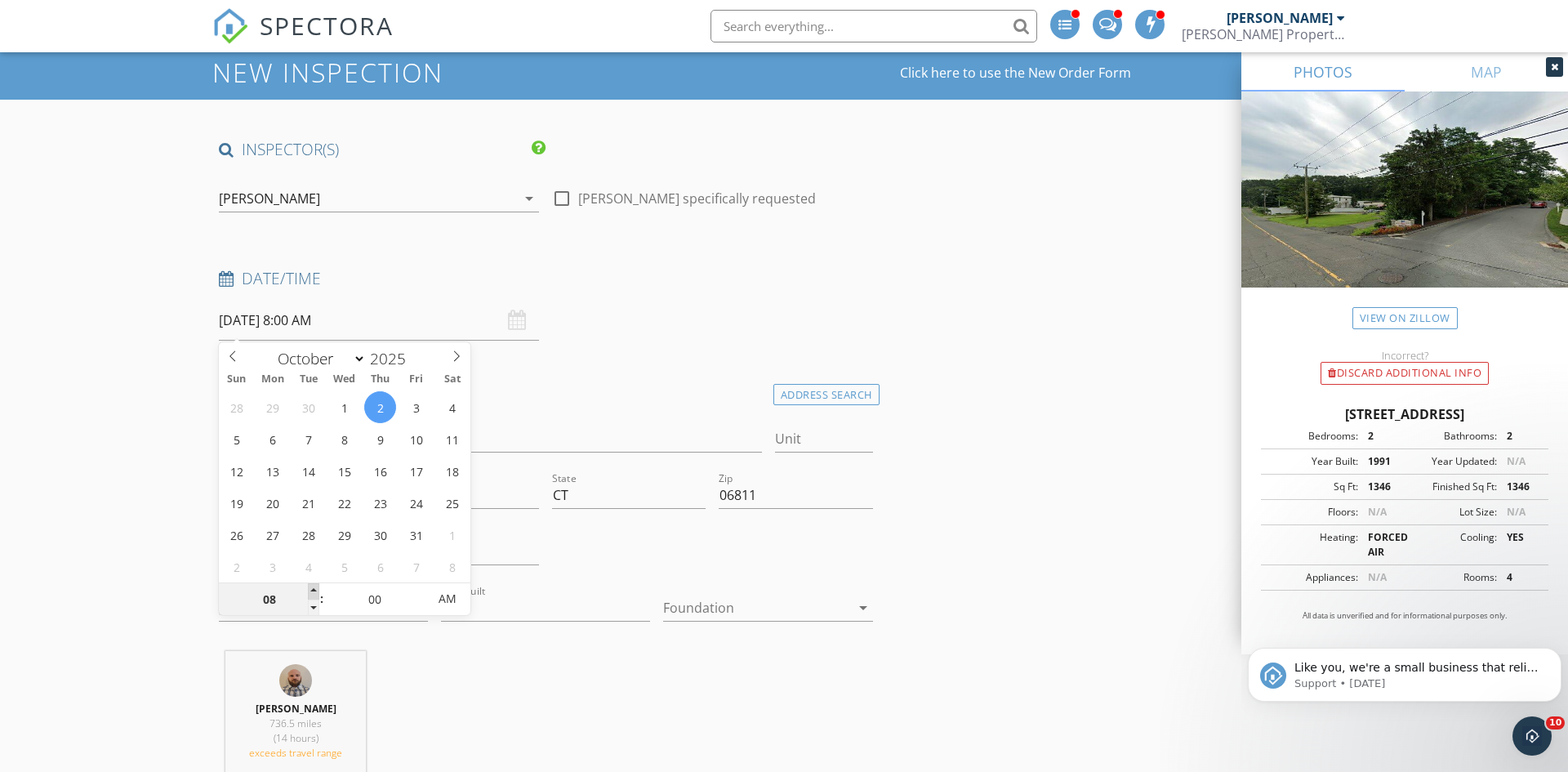
type input "09"
type input "[DATE] 9:00 AM"
click at [313, 590] on span at bounding box center [313, 591] width 11 height 16
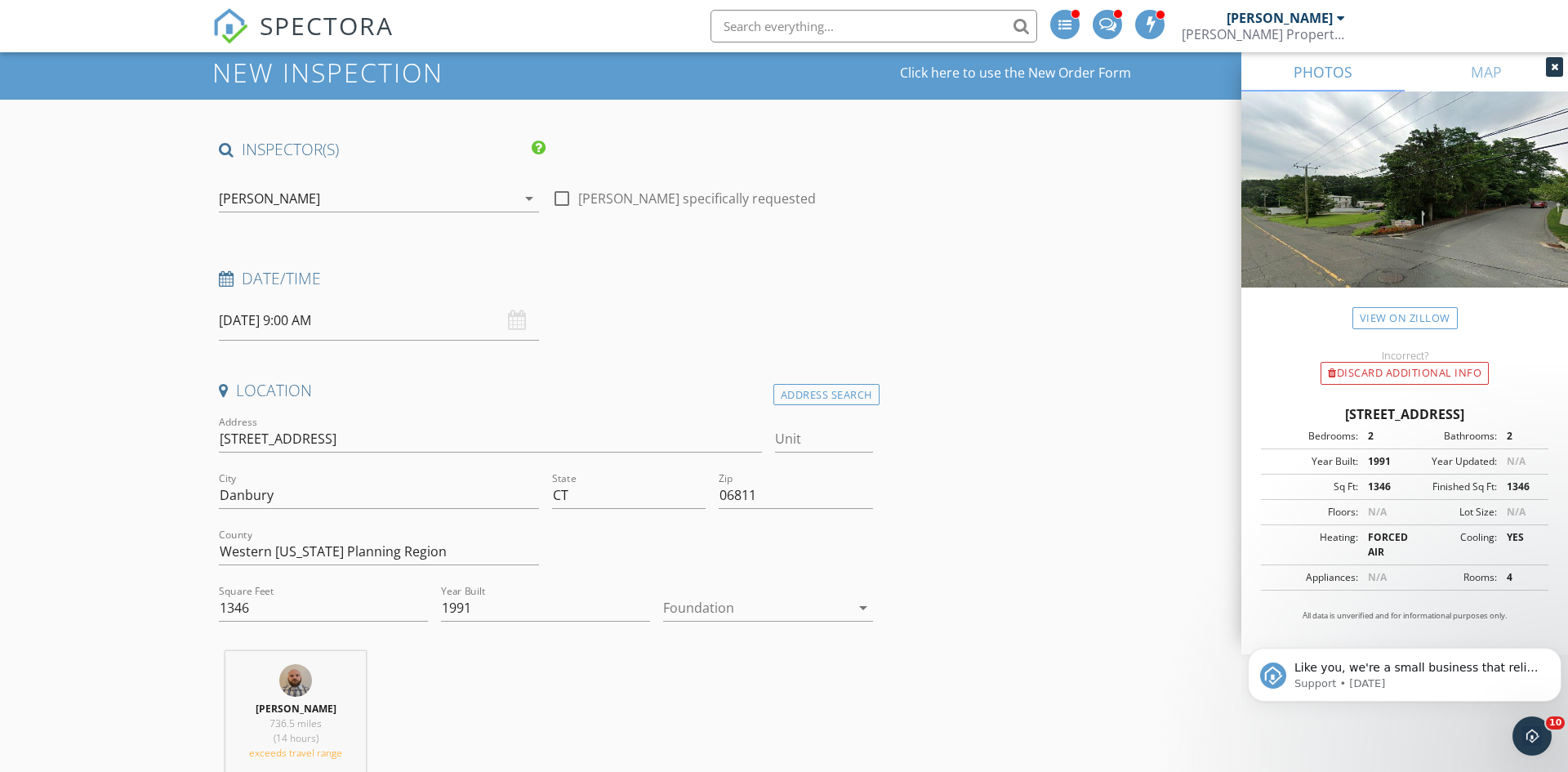
click at [333, 192] on div "[PERSON_NAME]" at bounding box center [367, 199] width 297 height 26
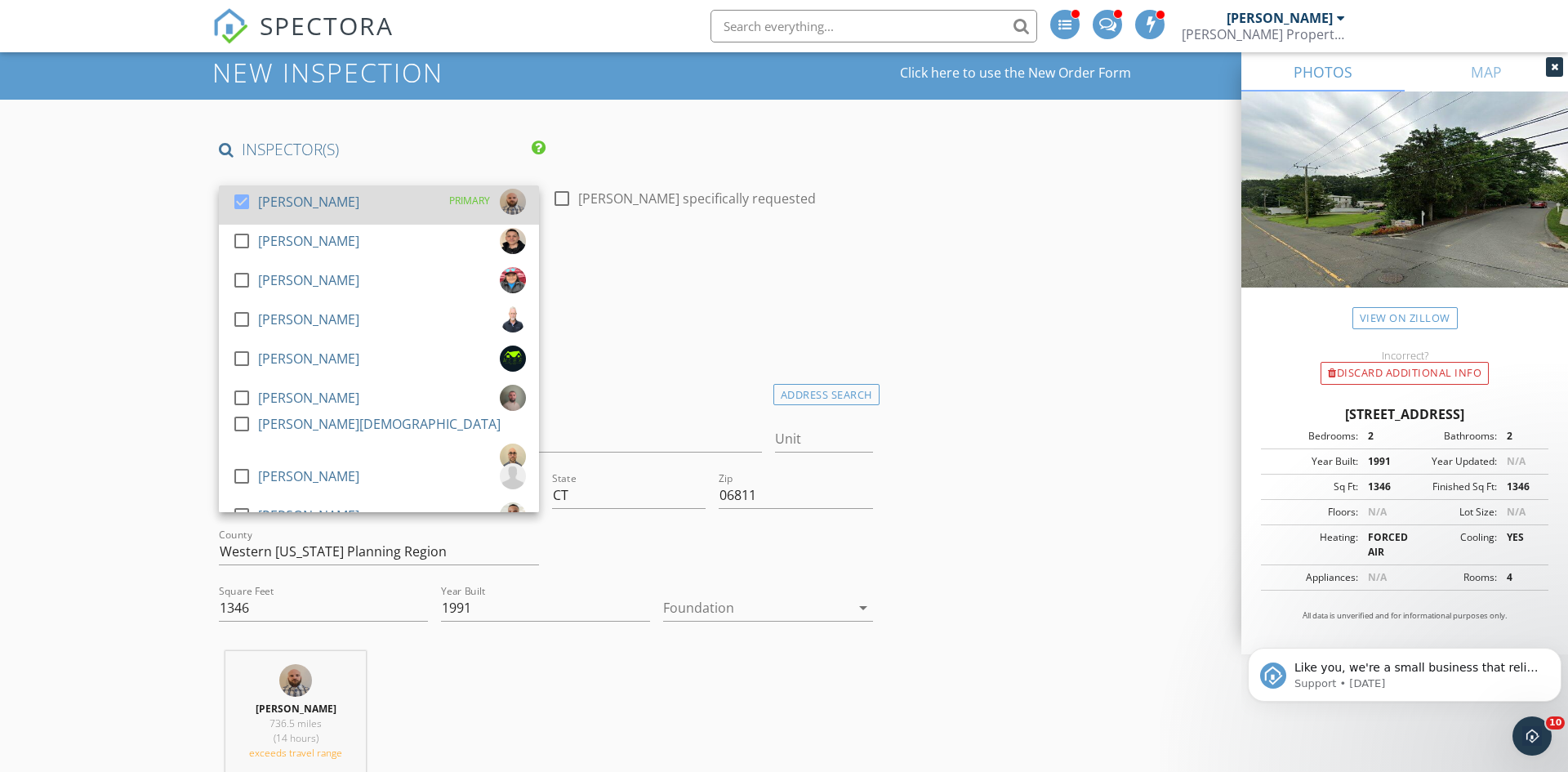
click at [327, 204] on div "[PERSON_NAME]" at bounding box center [309, 202] width 101 height 26
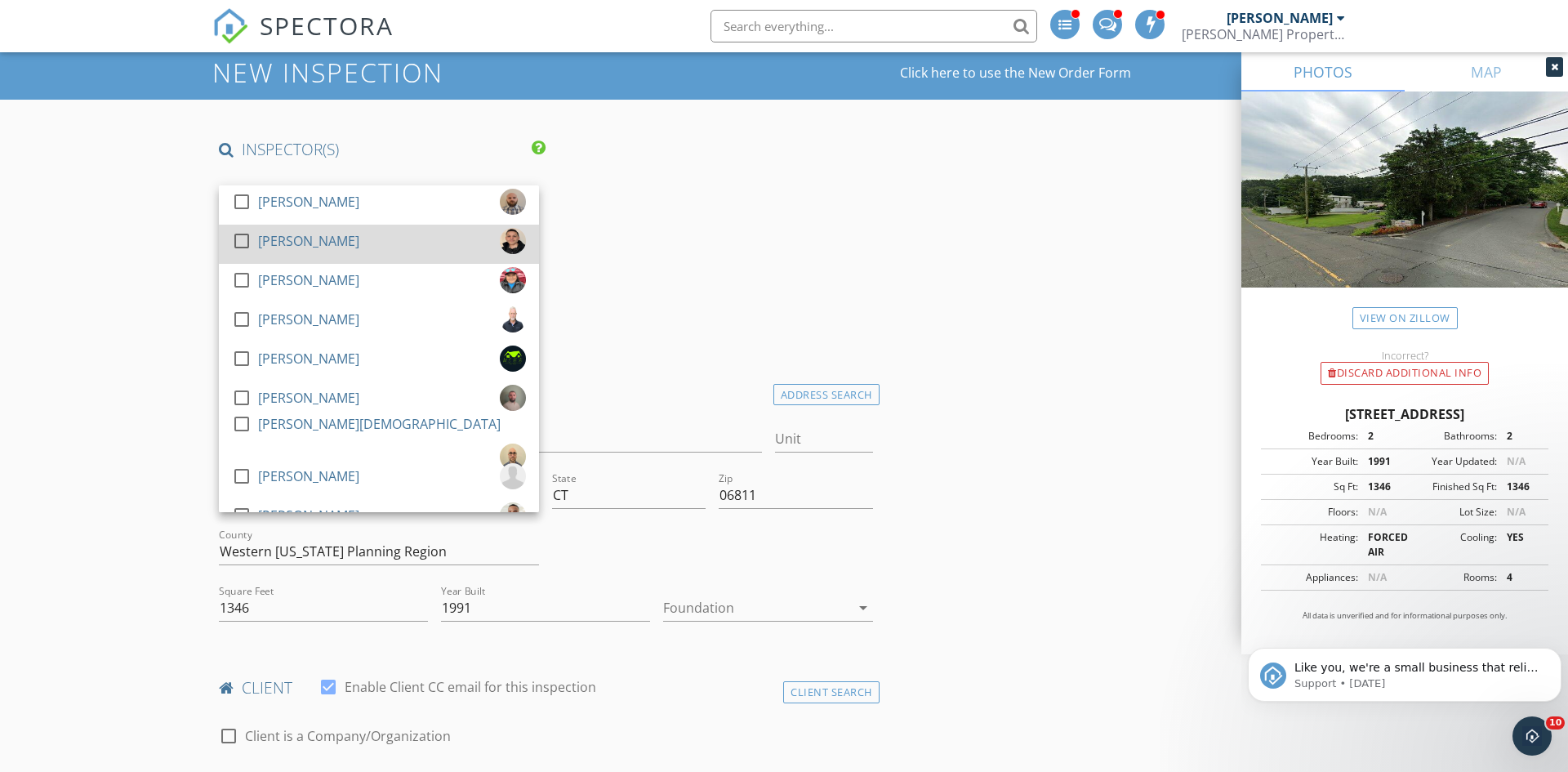
click at [322, 236] on div "[PERSON_NAME]" at bounding box center [309, 242] width 101 height 26
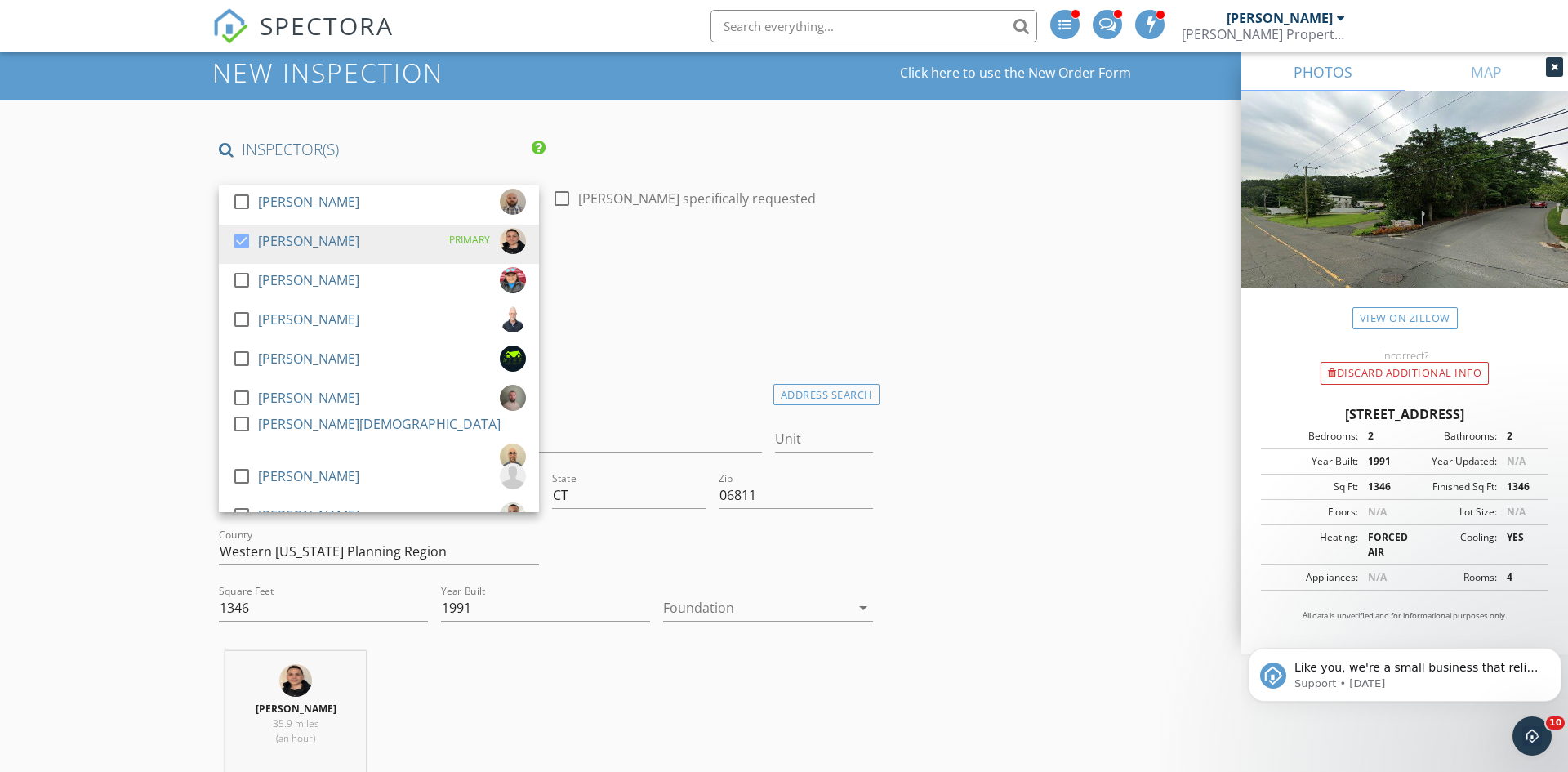
click at [677, 310] on div "Date/Time 10/02/2025 9:00 AM" at bounding box center [545, 304] width 667 height 73
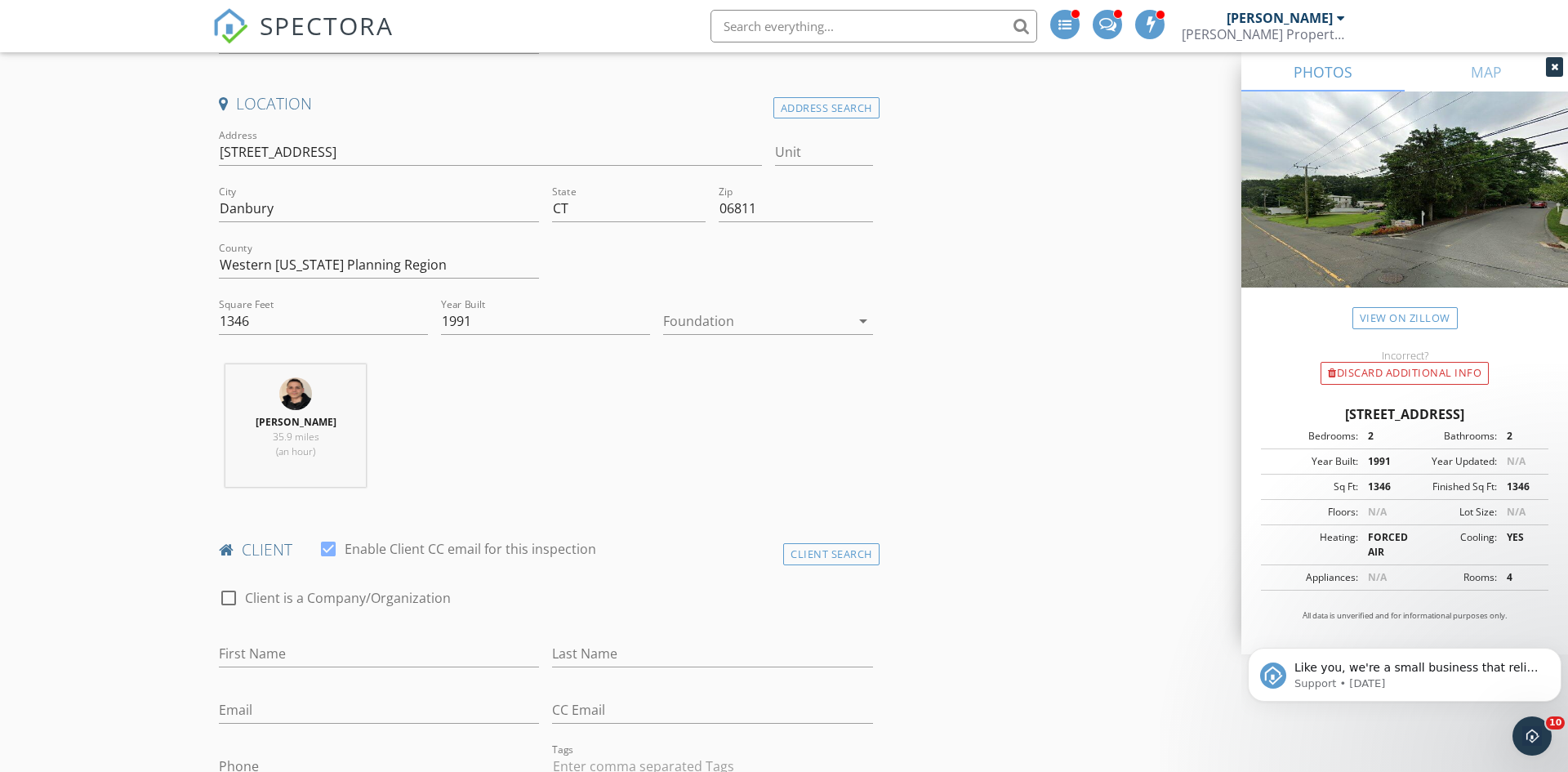
scroll to position [401, 0]
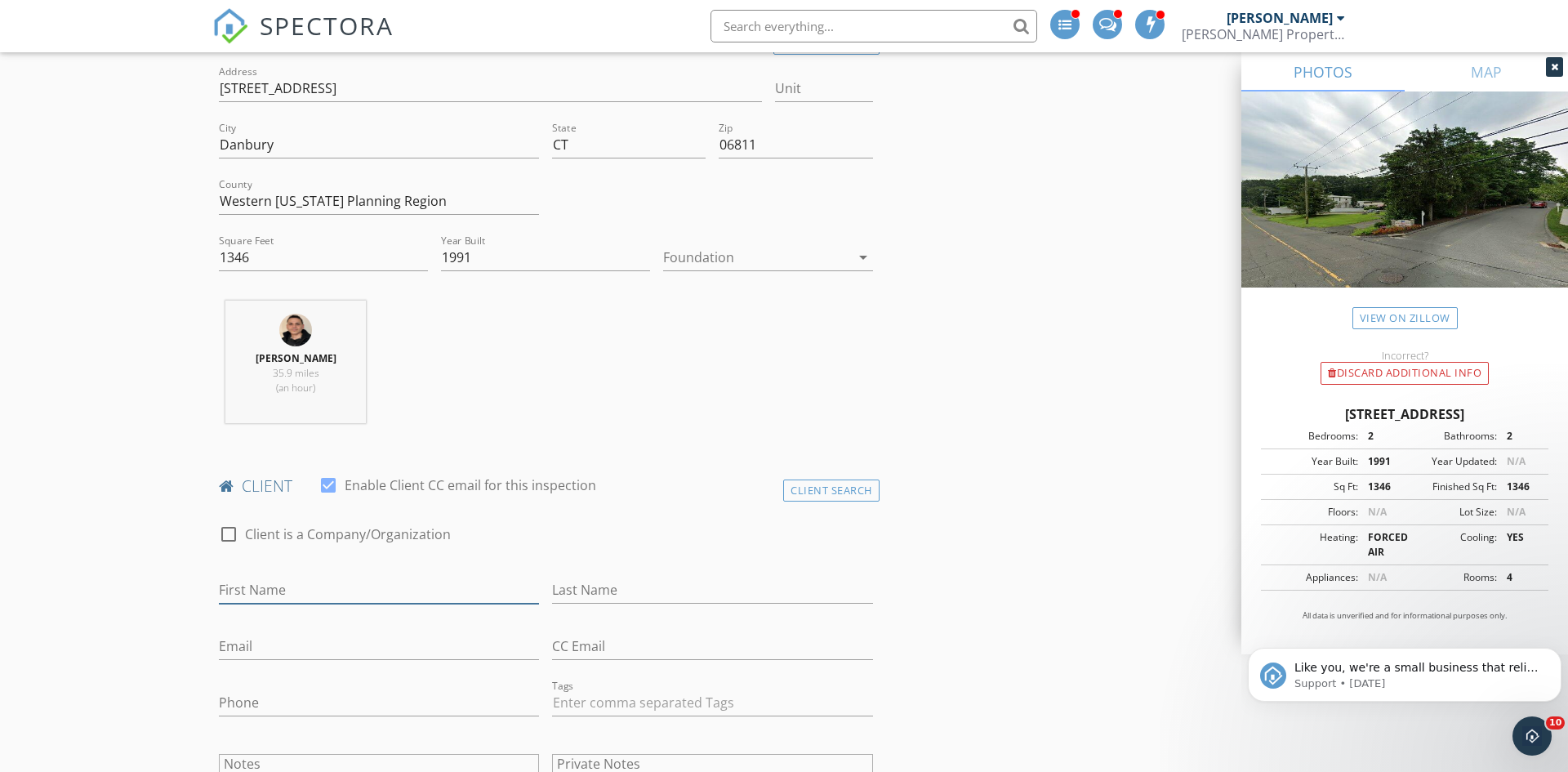
click at [403, 589] on input "First Name" at bounding box center [378, 590] width 320 height 27
type input "Elizabeth"
click at [607, 590] on input "Last Name" at bounding box center [711, 590] width 320 height 27
type input "DiResto"
click at [409, 643] on input "Email" at bounding box center [378, 646] width 320 height 27
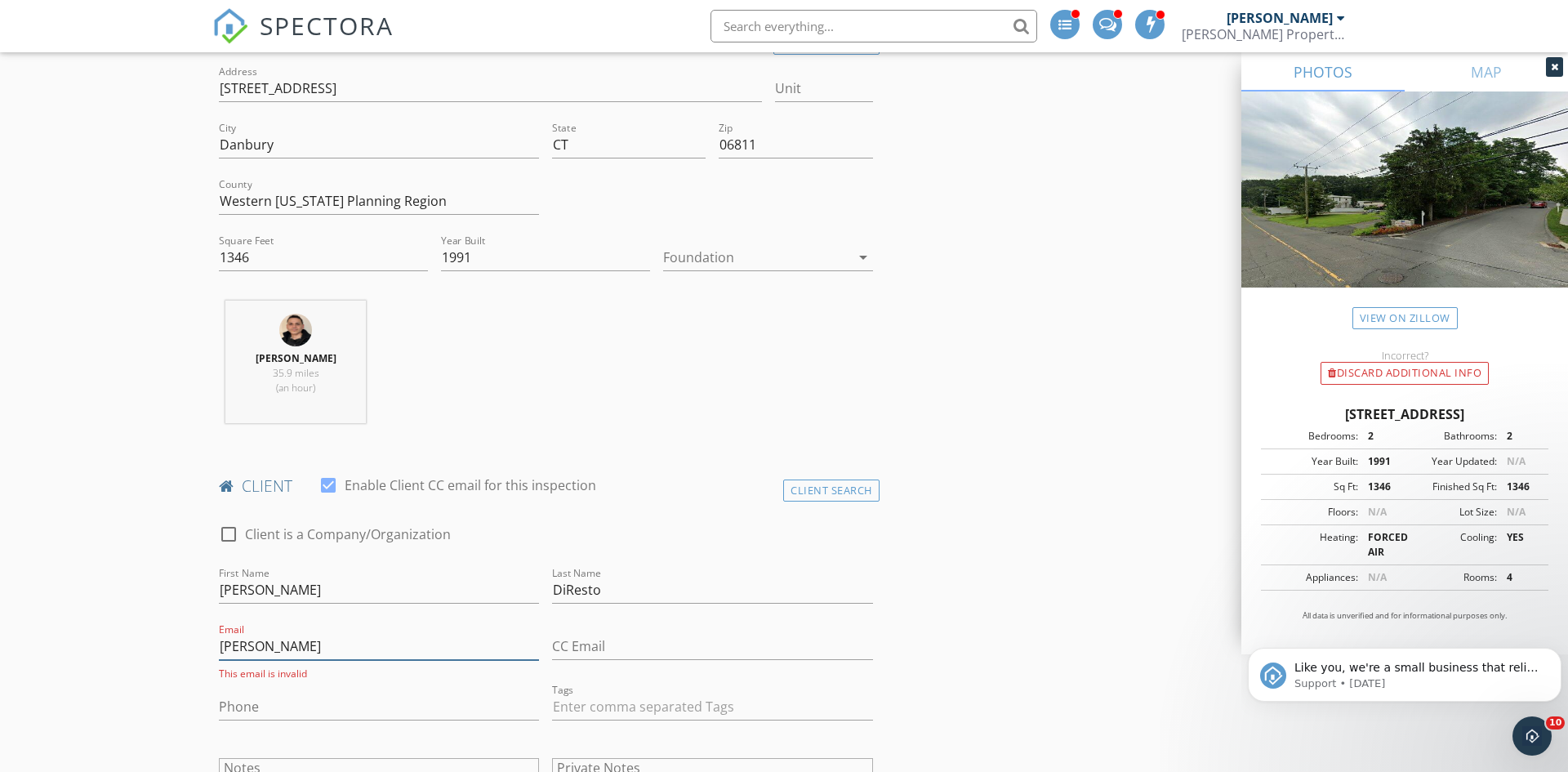
type input "elizabeth"
type input "Elizabeth.diresto@yahoo.com"
click at [304, 697] on input "Phone" at bounding box center [378, 703] width 320 height 27
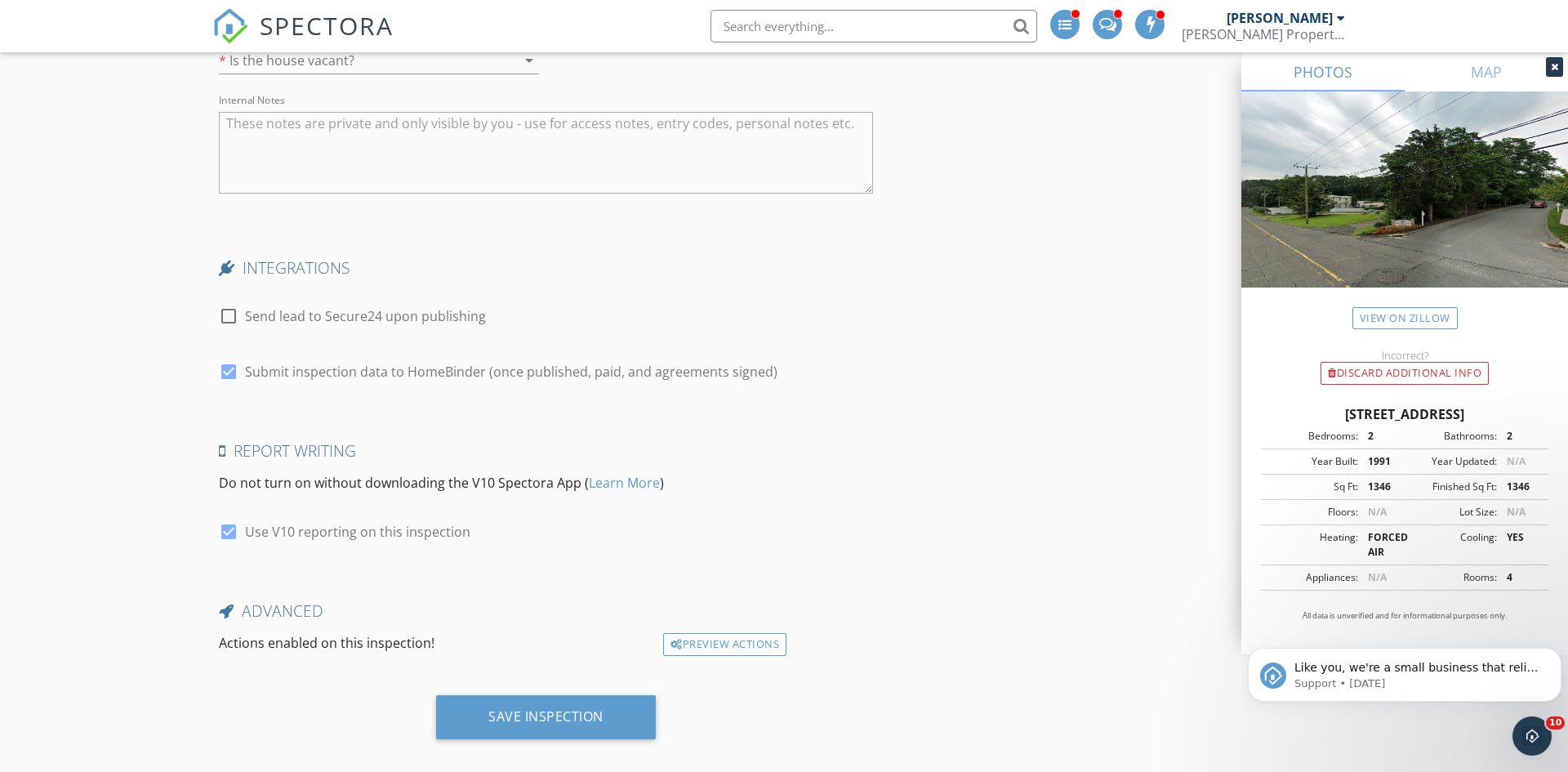
scroll to position [2764, 0]
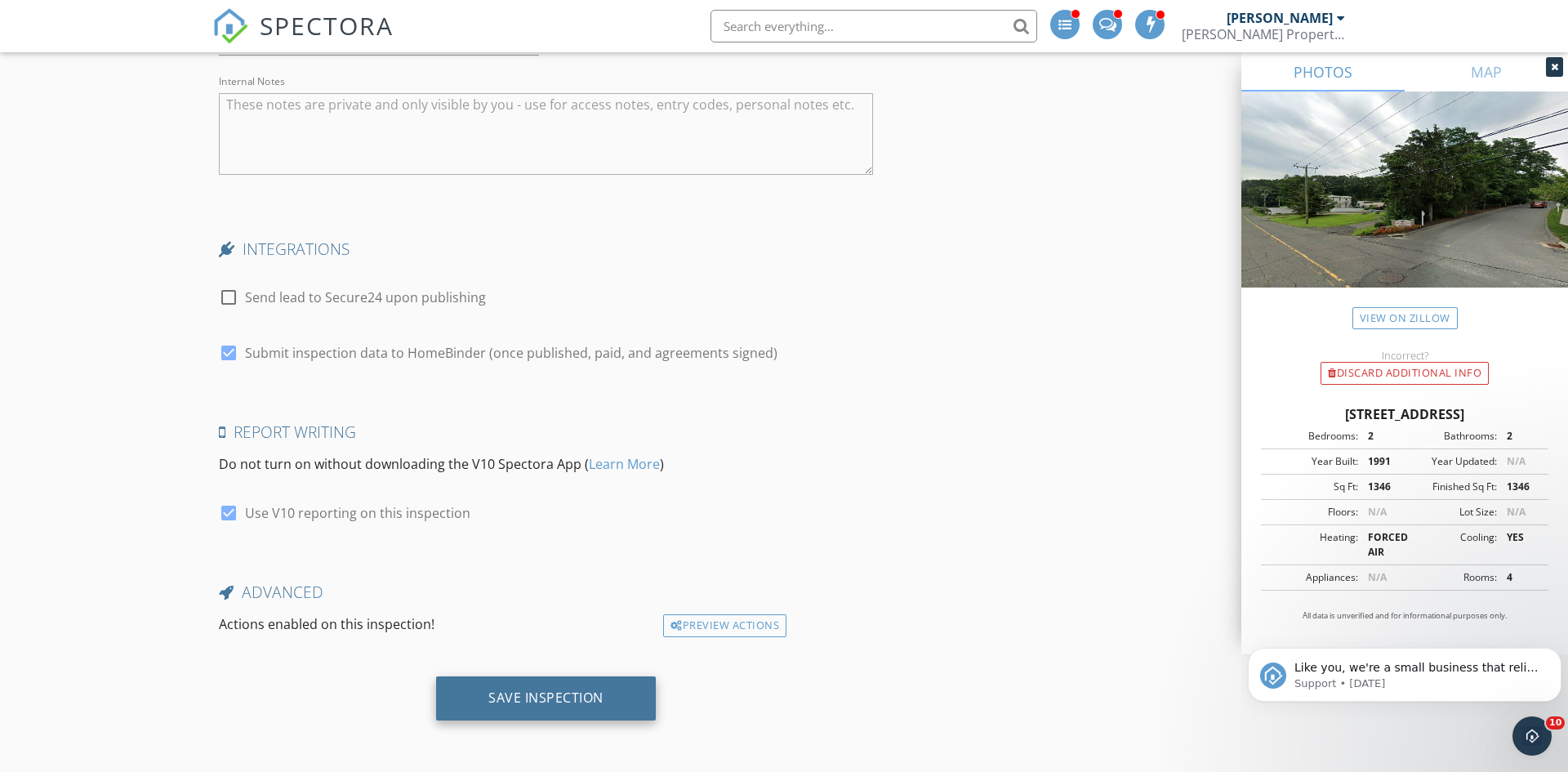
type input "203-770-6958"
click at [475, 703] on div "Save Inspection" at bounding box center [545, 698] width 220 height 44
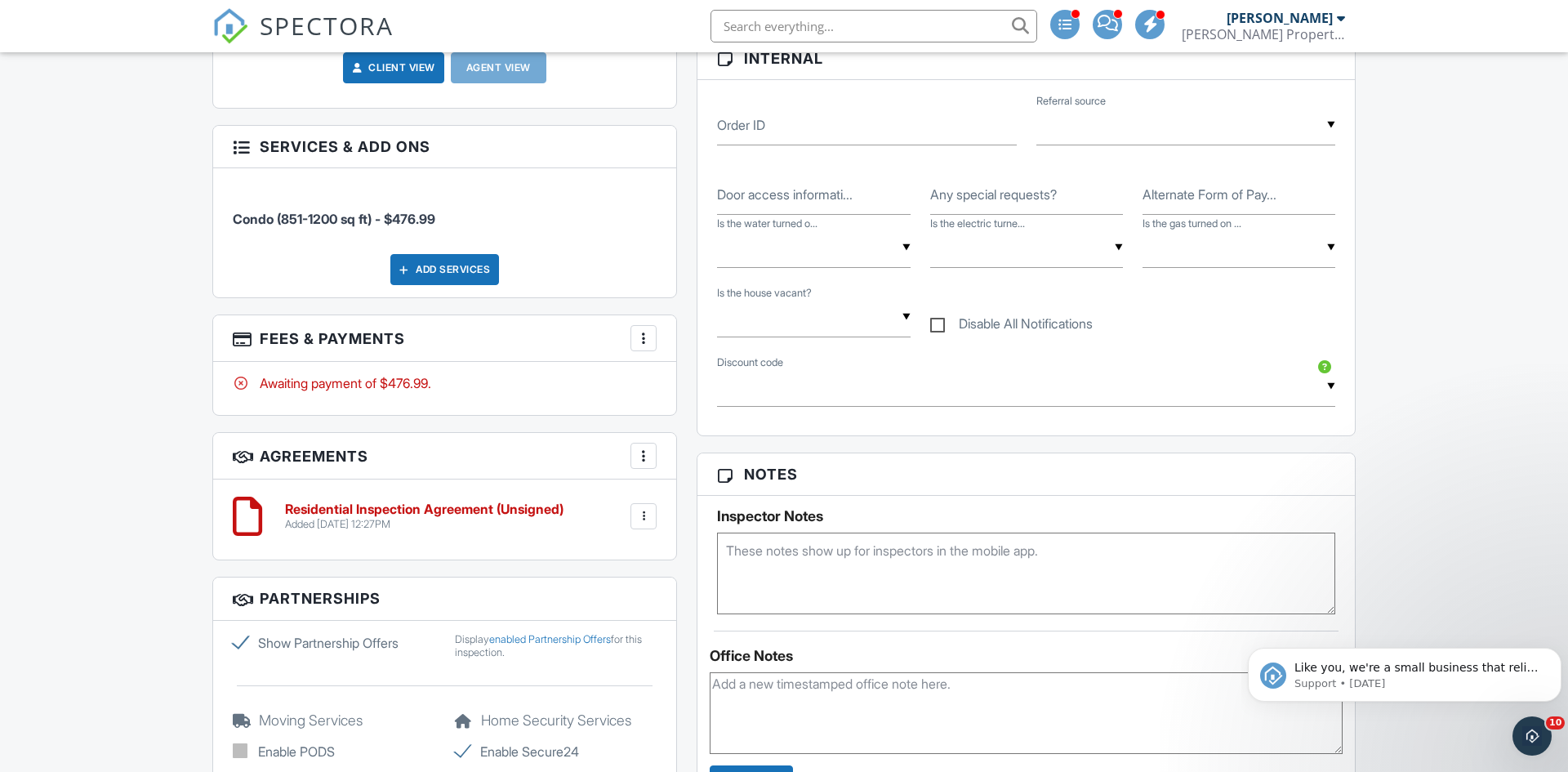
scroll to position [756, 0]
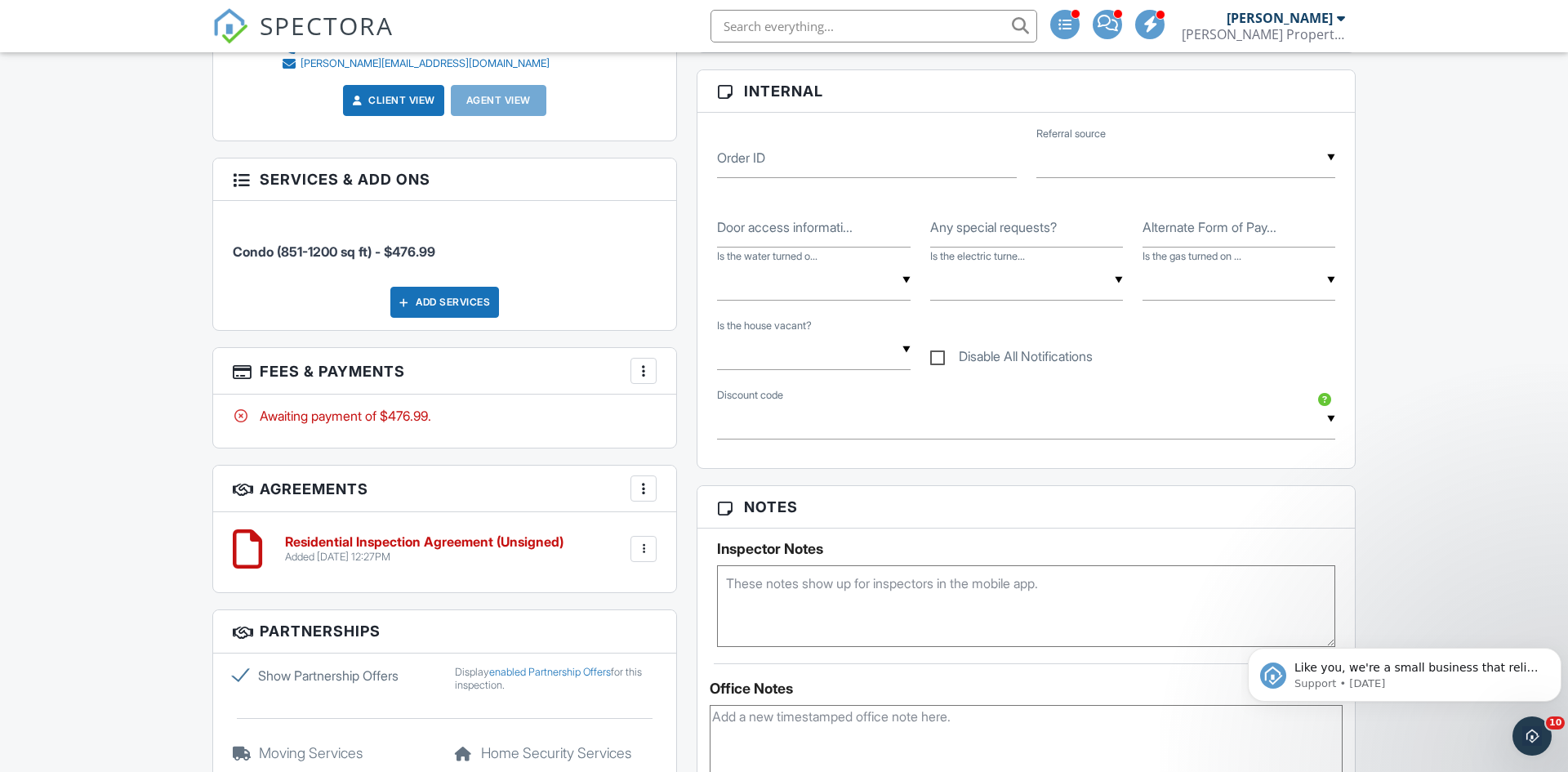
click at [784, 565] on textarea at bounding box center [1026, 606] width 618 height 82
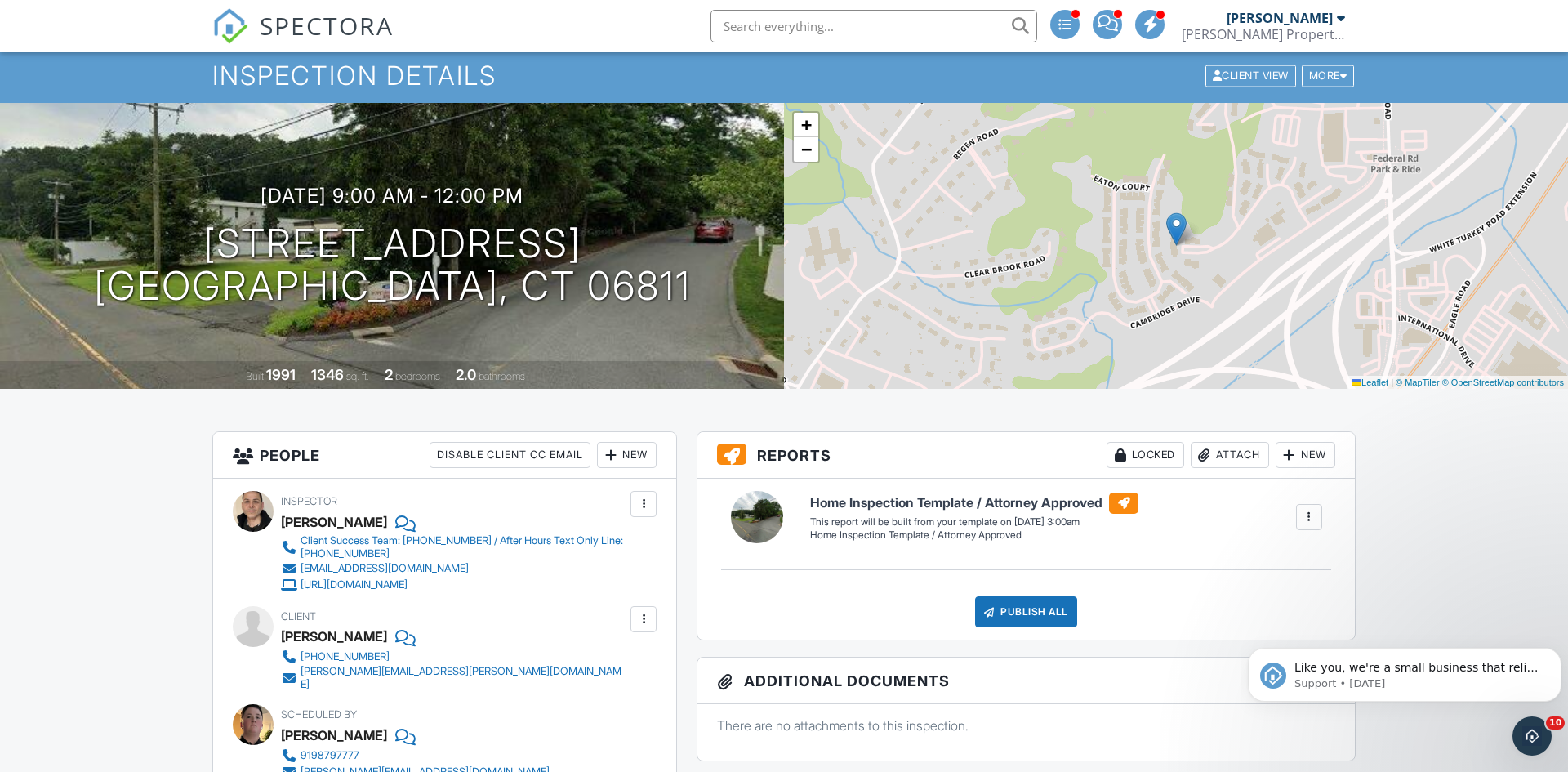
scroll to position [0, 0]
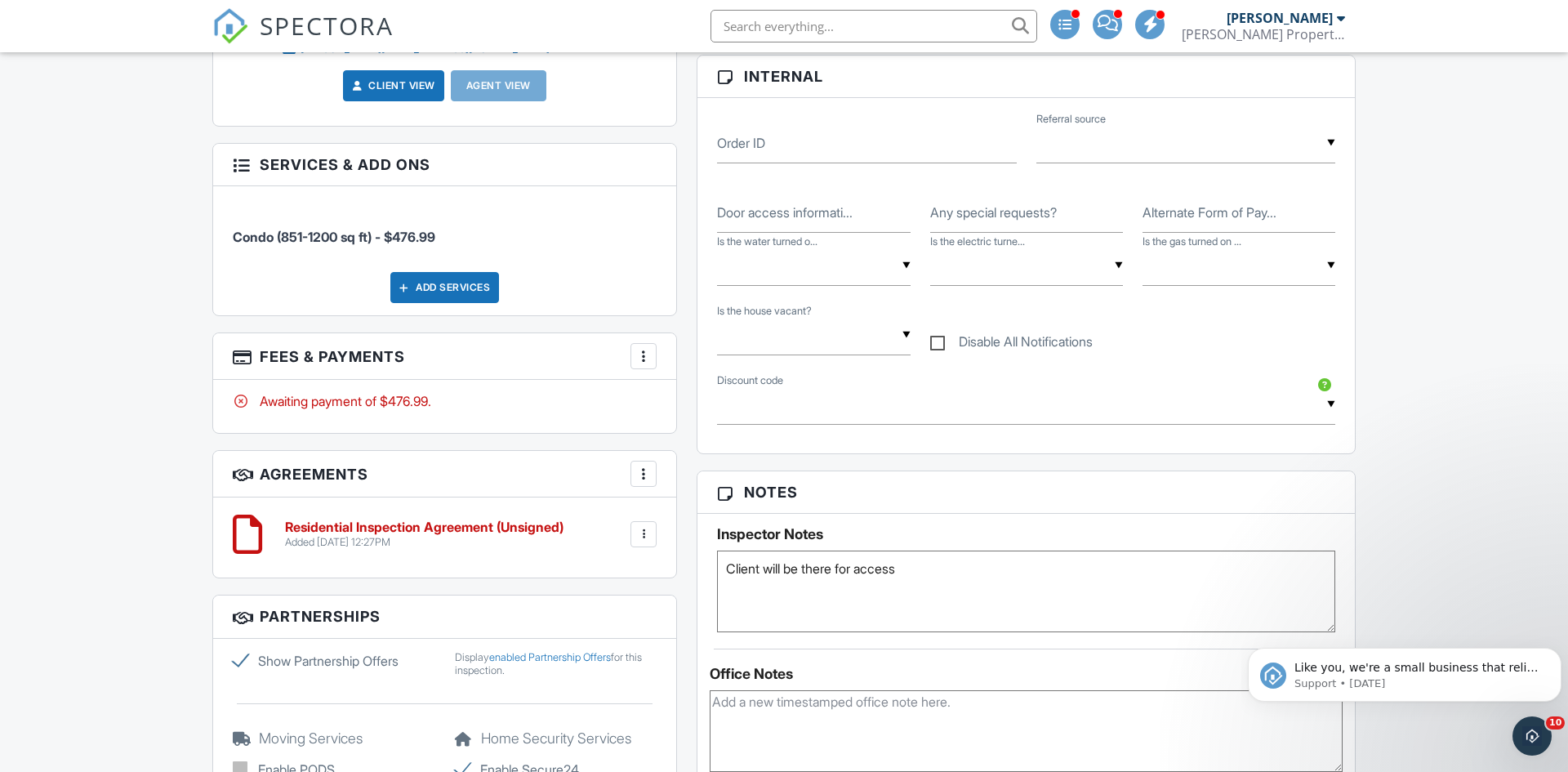
scroll to position [775, 0]
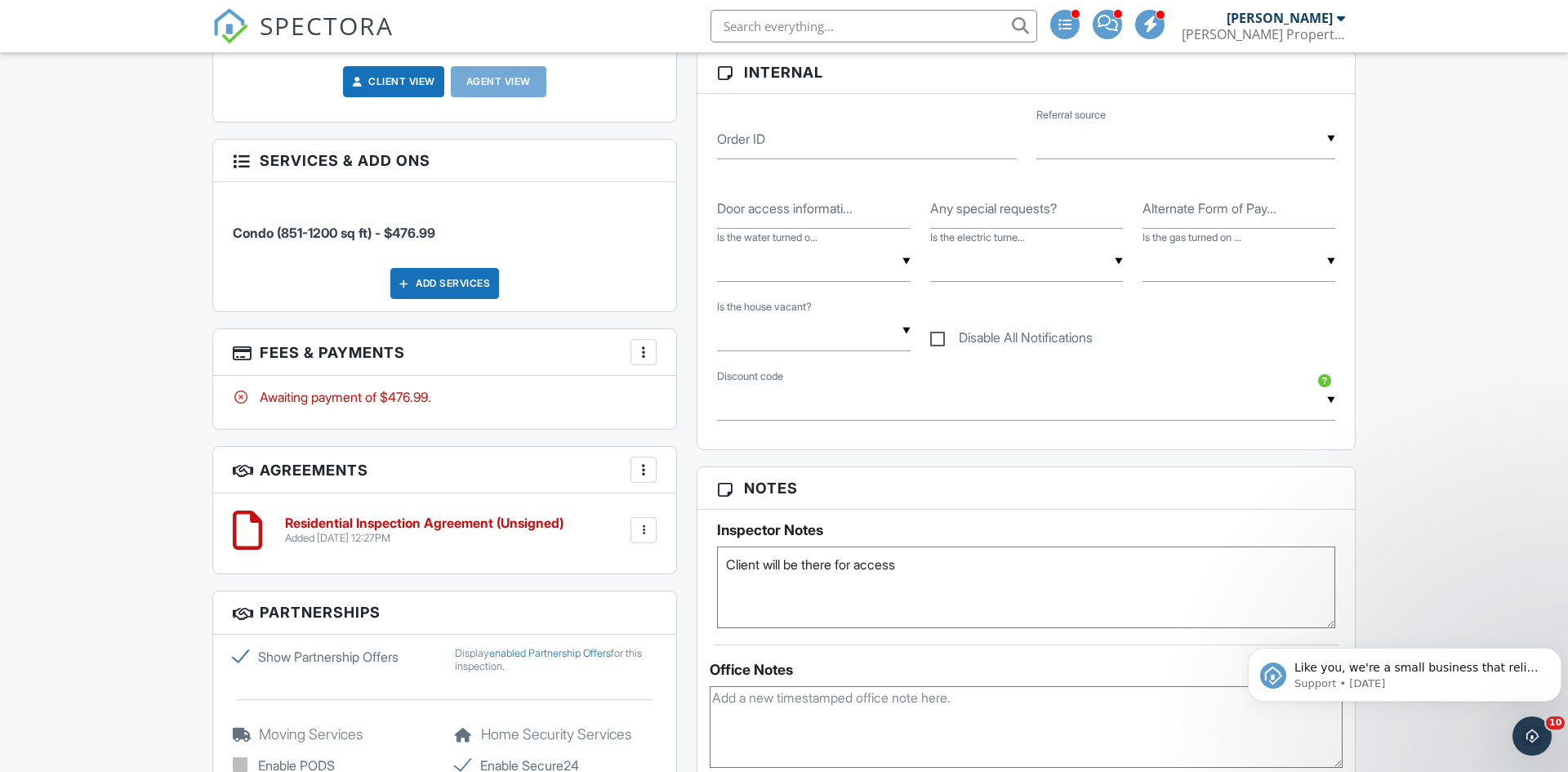
click at [724, 565] on textarea "Client will be there for access" at bounding box center [1026, 587] width 618 height 82
click at [921, 568] on textarea "Client will be there for access" at bounding box center [1026, 587] width 618 height 82
type textarea "Client will be there for access, shes the current home owner she is purchasing …"
click at [1446, 536] on div "Dashboard Templates Contacts Metrics Automations Advanced Settings Support Cent…" at bounding box center [784, 502] width 1568 height 2449
click at [894, 28] on input "text" at bounding box center [874, 25] width 326 height 33
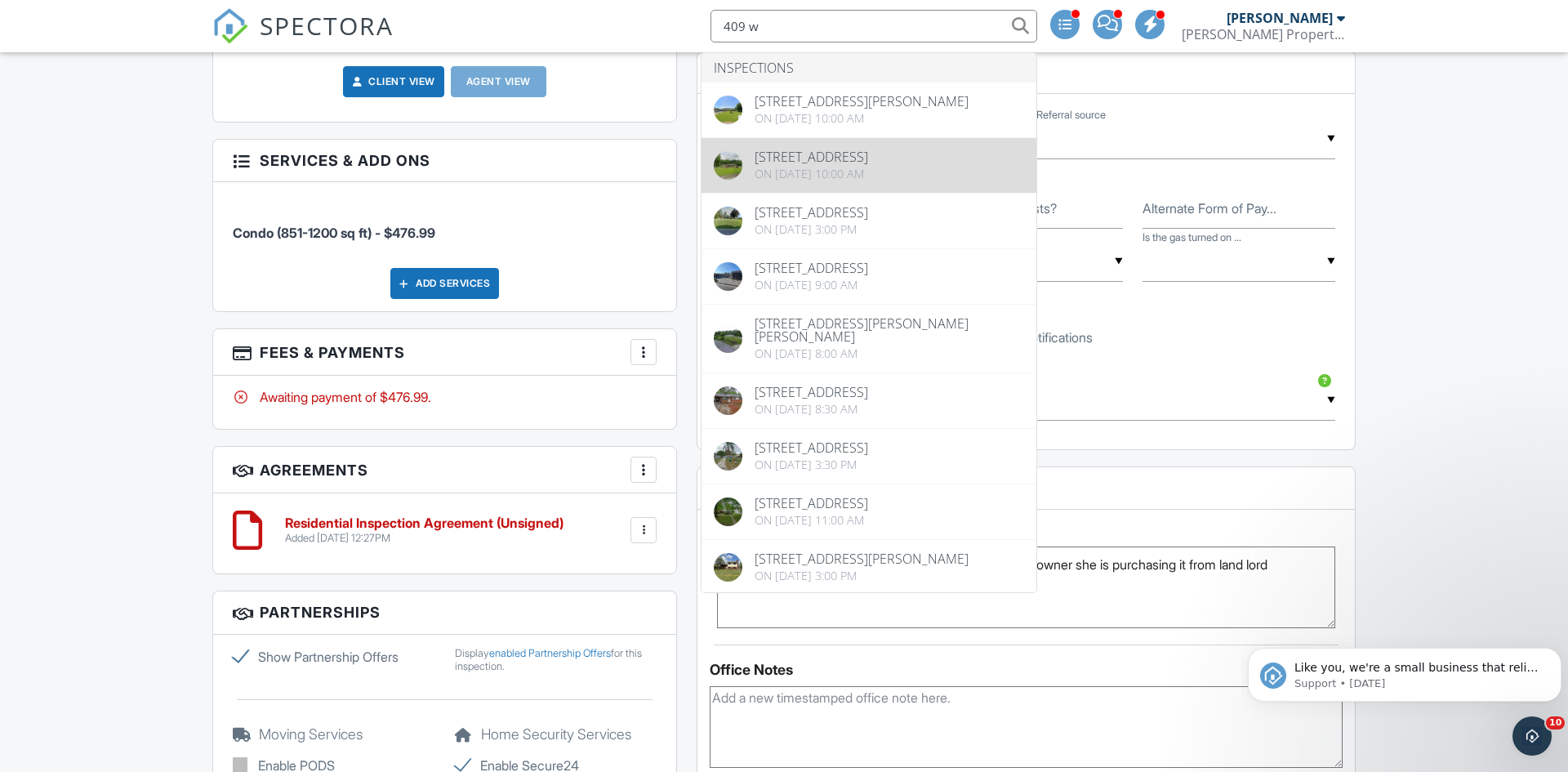
type input "409 w"
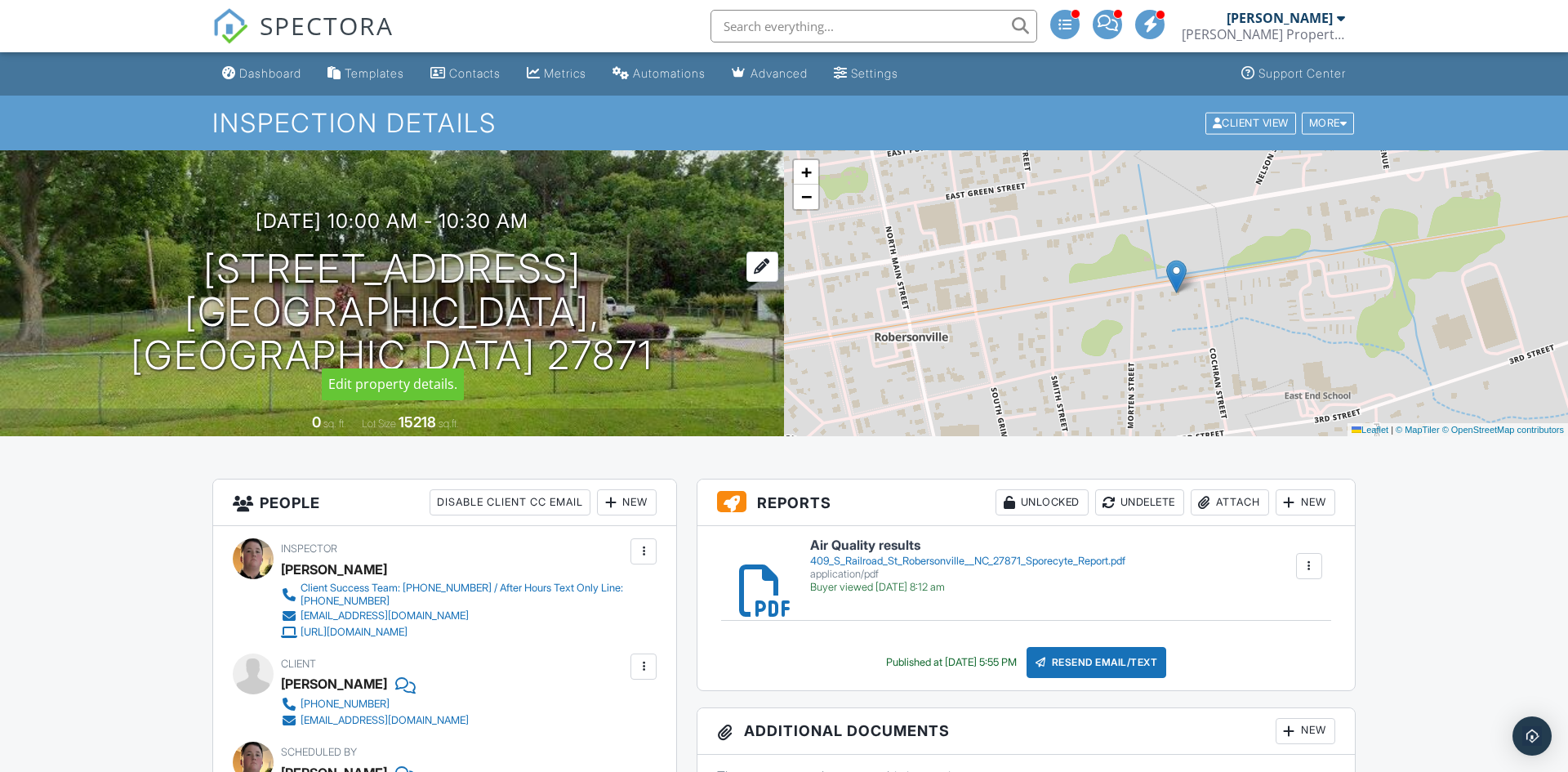
drag, startPoint x: 0, startPoint y: 0, endPoint x: 302, endPoint y: 326, distance: 444.4
click at [302, 326] on div "[DATE] 10:00 am - 10:30 am [STREET_ADDRESS] [GEOGRAPHIC_DATA], [GEOGRAPHIC_DATA…" at bounding box center [392, 294] width 784 height 167
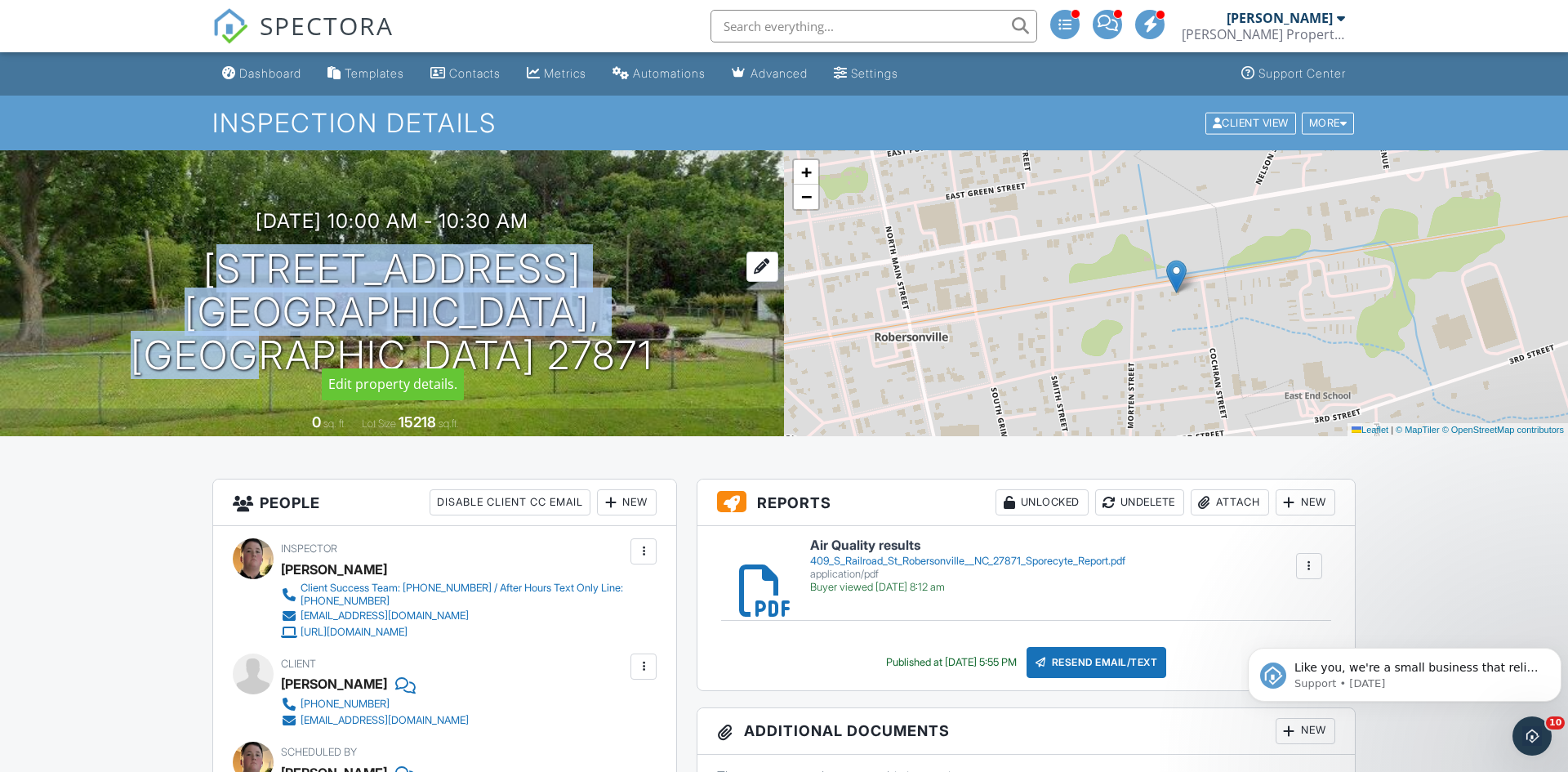
drag, startPoint x: 204, startPoint y: 288, endPoint x: 646, endPoint y: 328, distance: 443.8
click at [646, 328] on h1 "[STREET_ADDRESS] [GEOGRAPHIC_DATA], [GEOGRAPHIC_DATA] 27871" at bounding box center [392, 311] width 732 height 129
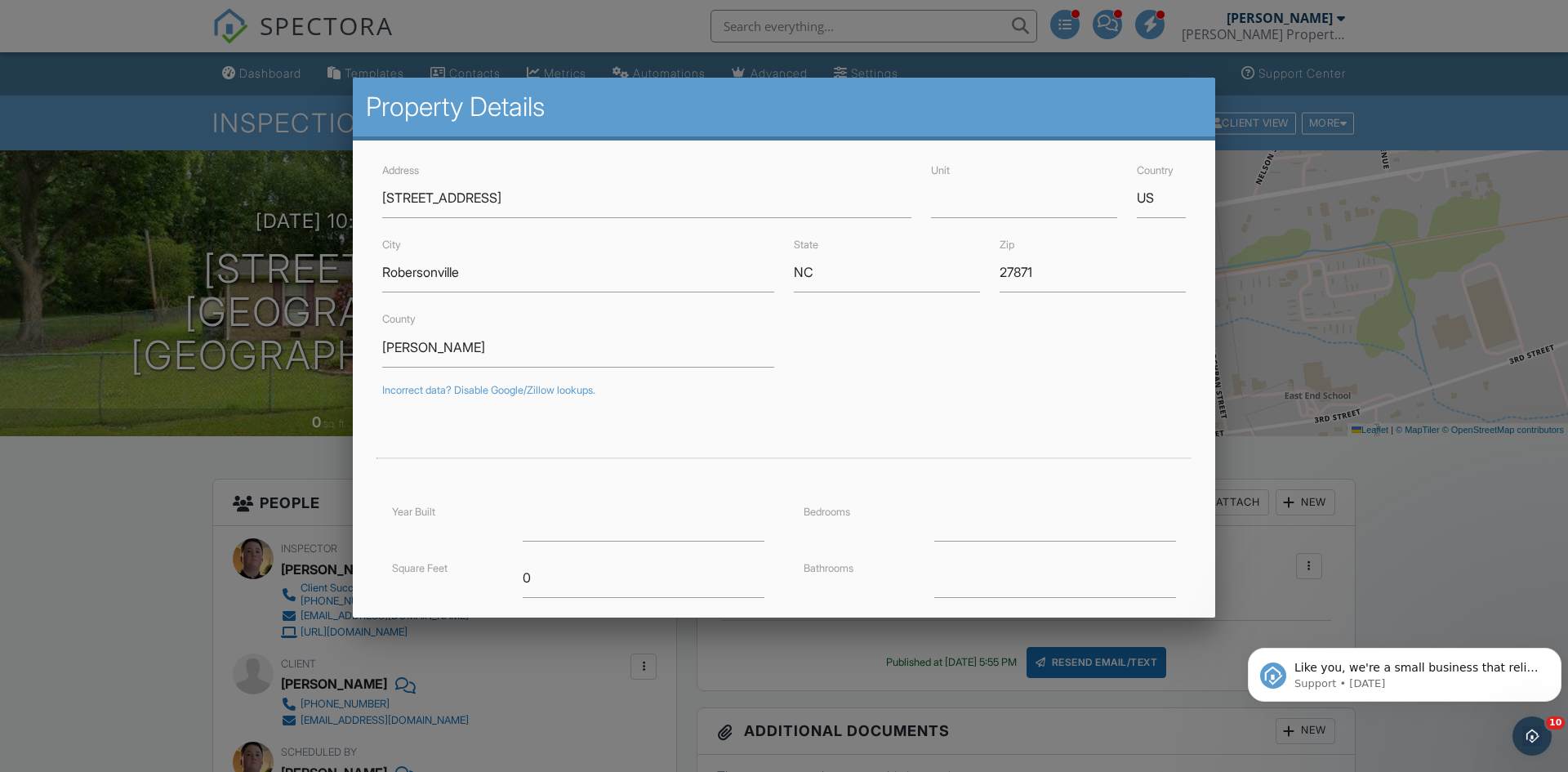
click at [61, 422] on div at bounding box center [784, 400] width 1568 height 965
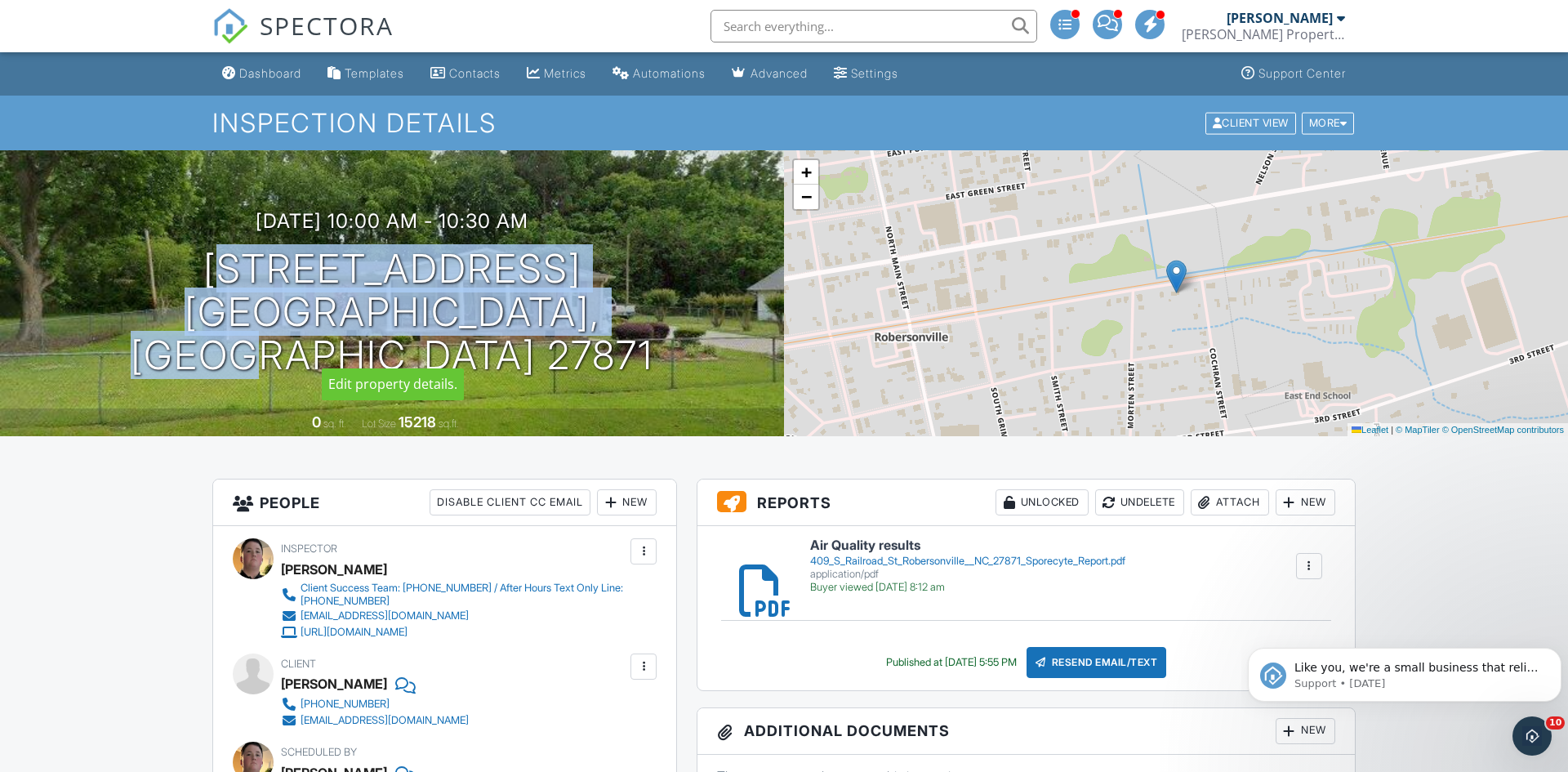
drag, startPoint x: 184, startPoint y: 274, endPoint x: 685, endPoint y: 326, distance: 503.7
click at [685, 326] on div "09/13/2025 10:00 am - 10:30 am 409 S Railroad St Robersonville, NC 27871" at bounding box center [392, 294] width 784 height 167
copy h1 "409 S Railroad St Robersonville, NC 27871"
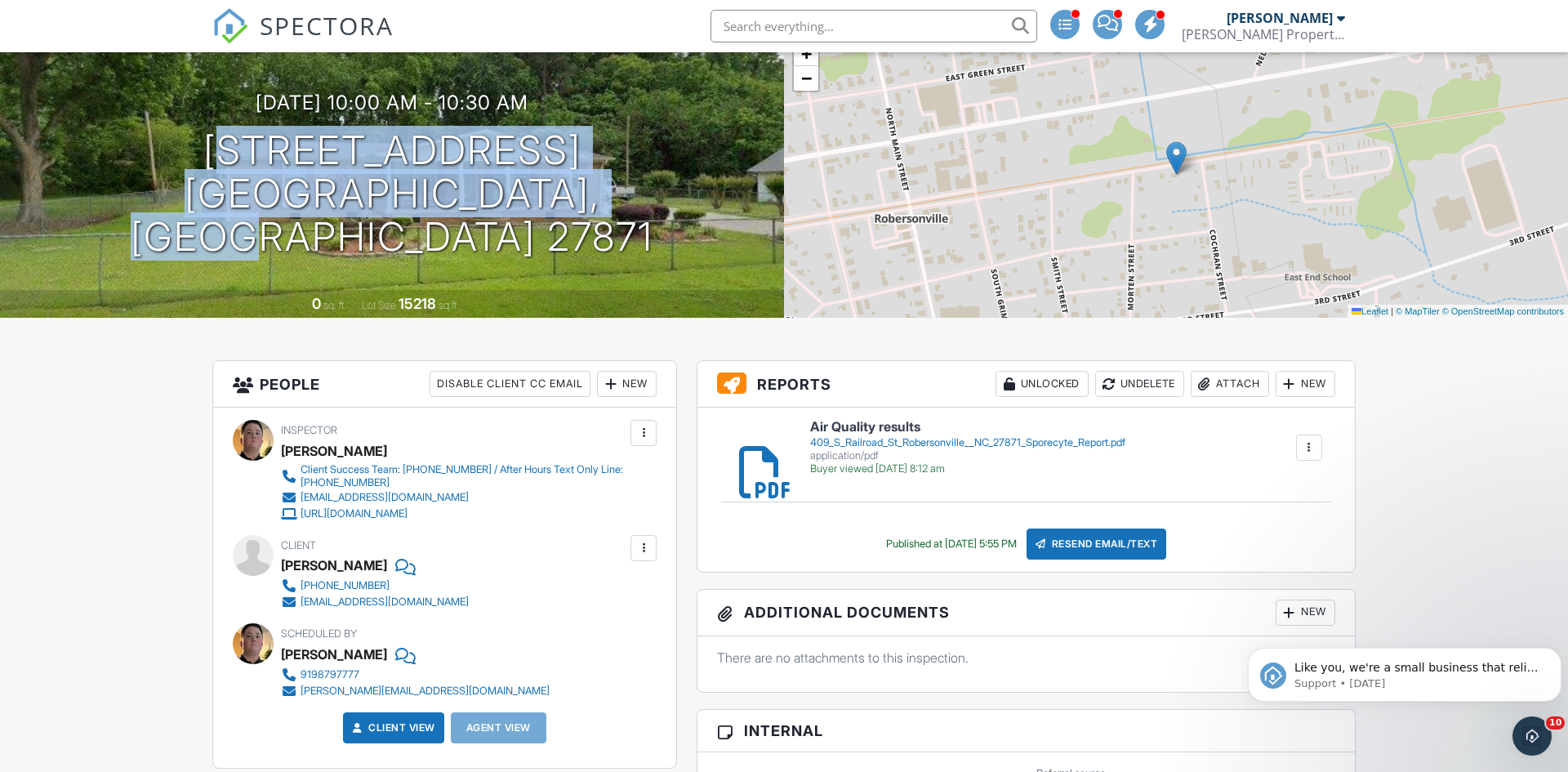
scroll to position [125, 0]
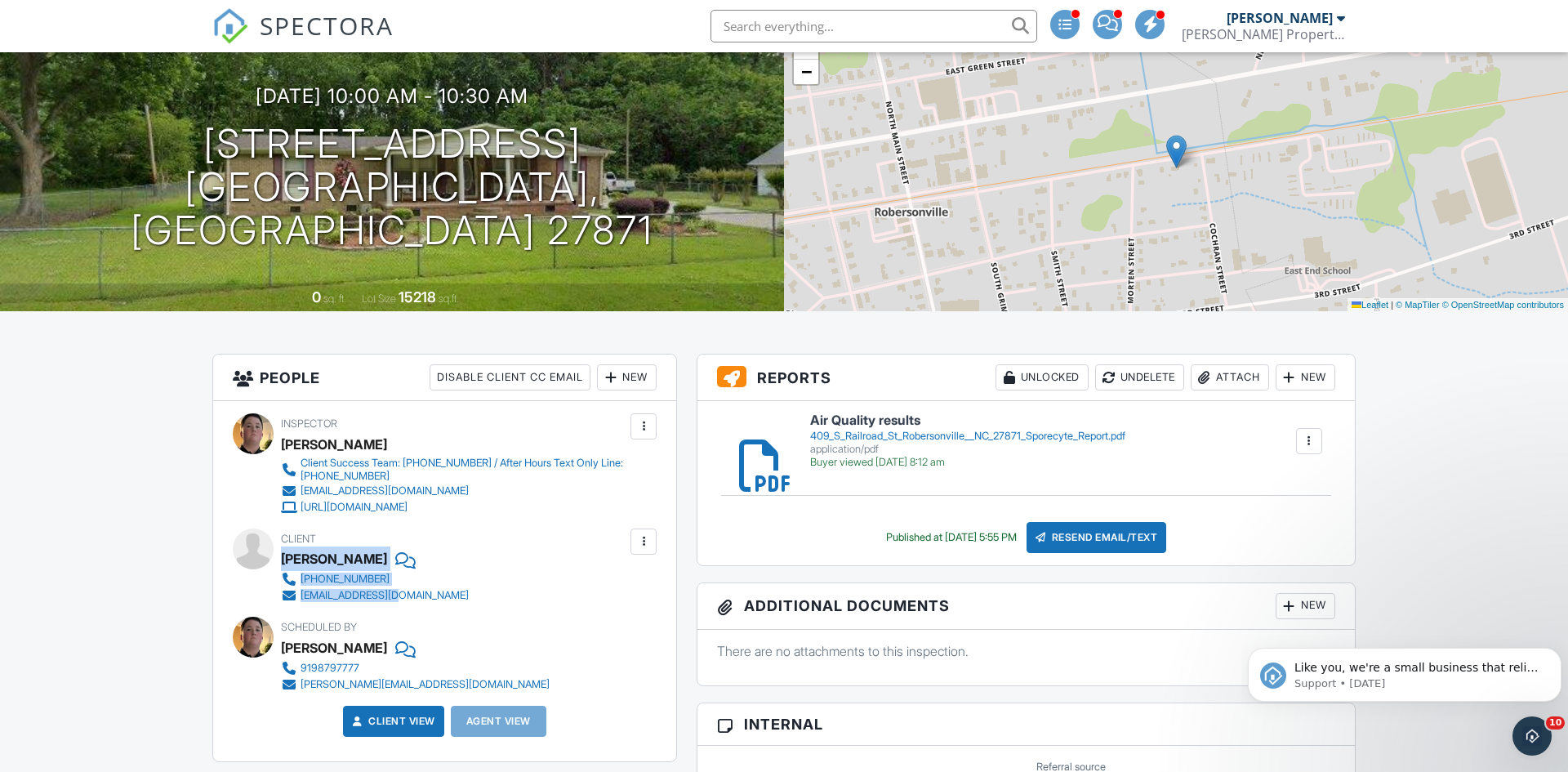
drag, startPoint x: 283, startPoint y: 557, endPoint x: 406, endPoint y: 598, distance: 129.7
click at [406, 598] on div "Client Traci Hutchins 252-714-1741 tdh0324@gmail.com" at bounding box center [414, 566] width 266 height 76
copy div "Traci Hutchins 252-714-1741 tdh0324@gmail.com"
click at [1295, 37] on div "[PERSON_NAME] Property Inspection" at bounding box center [1263, 34] width 163 height 16
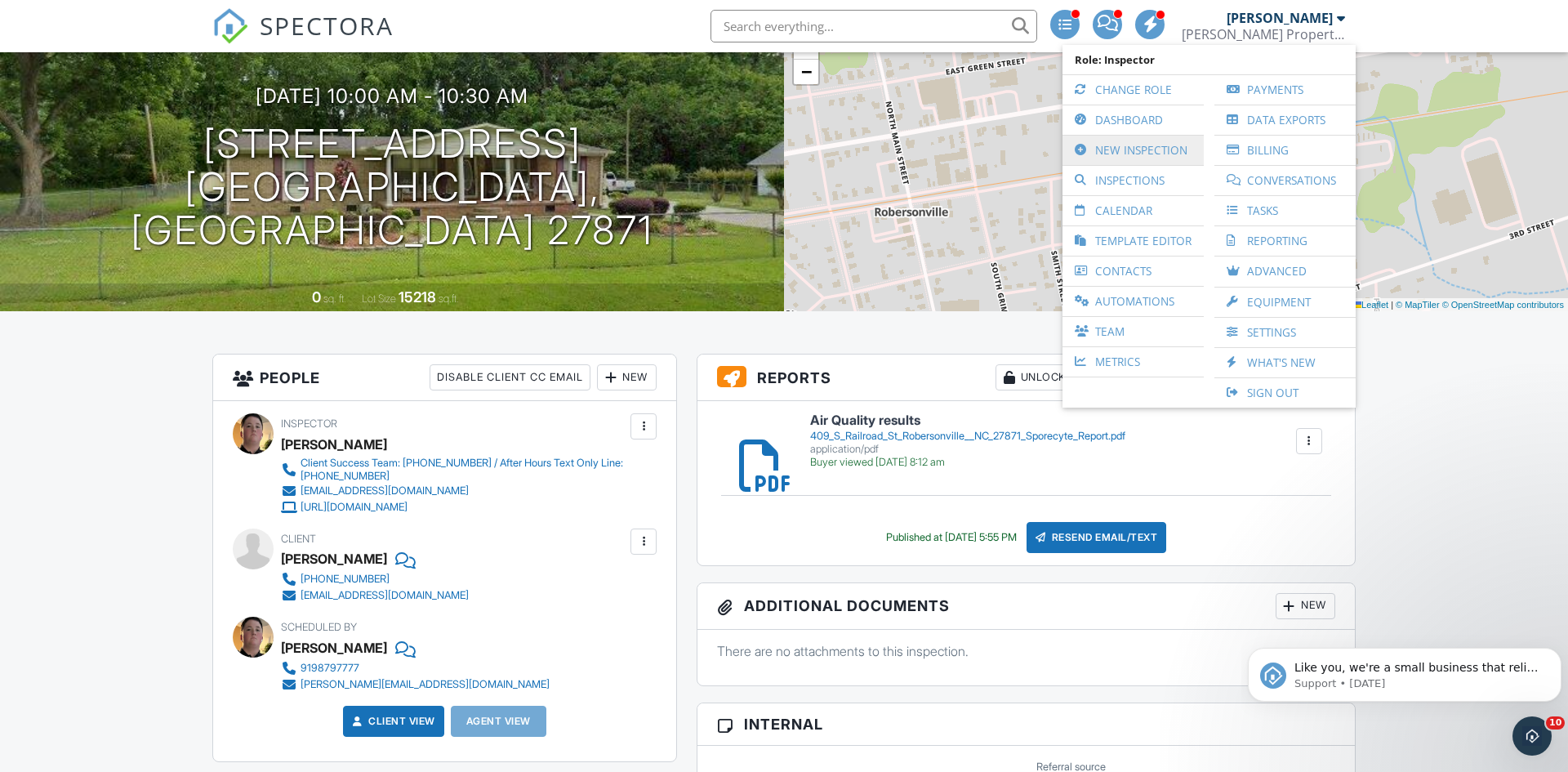
click at [1112, 153] on link "New Inspection" at bounding box center [1133, 150] width 125 height 29
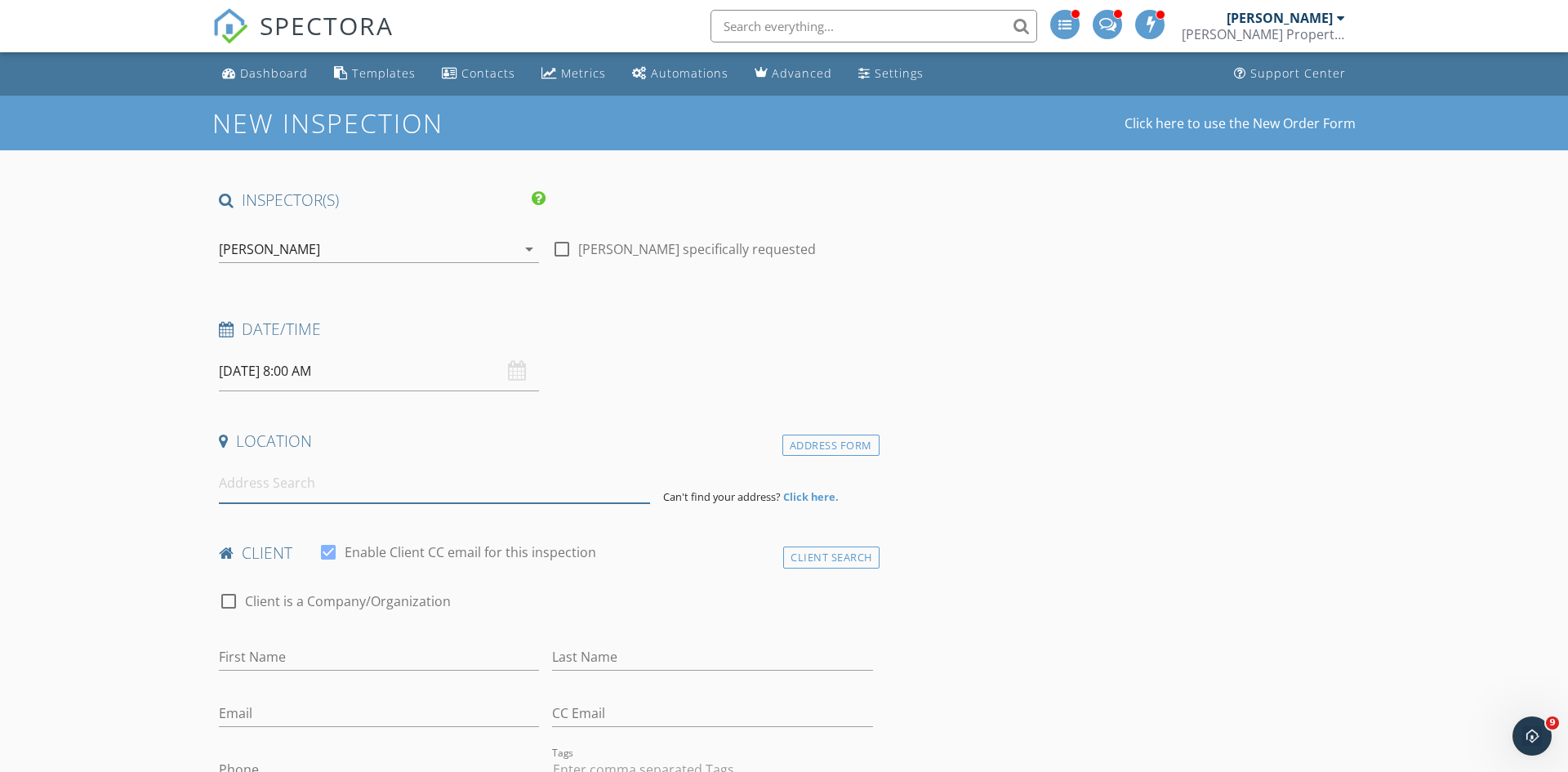
click at [415, 476] on input at bounding box center [434, 483] width 431 height 40
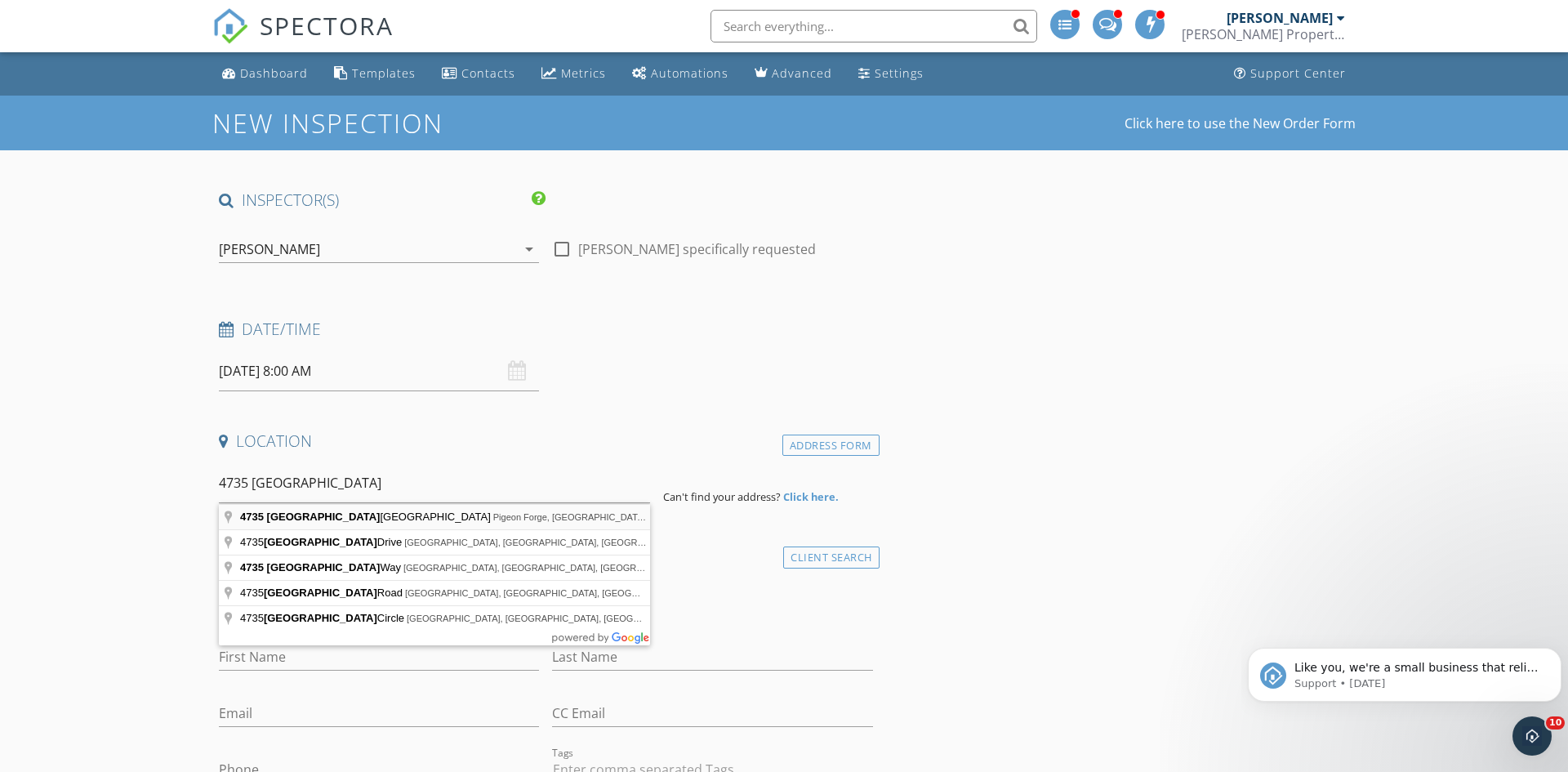
type input "[STREET_ADDRESS]"
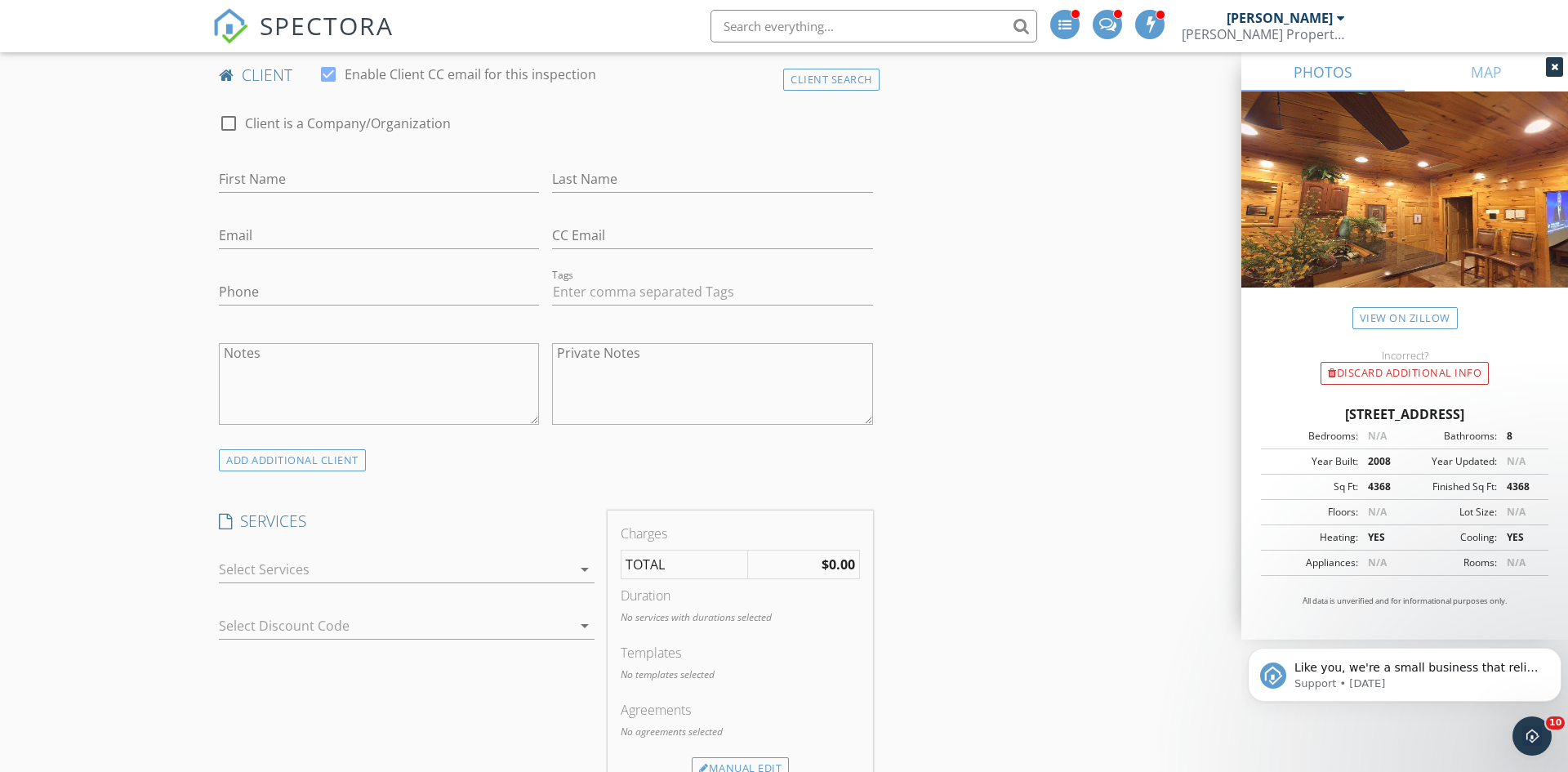
scroll to position [833, 0]
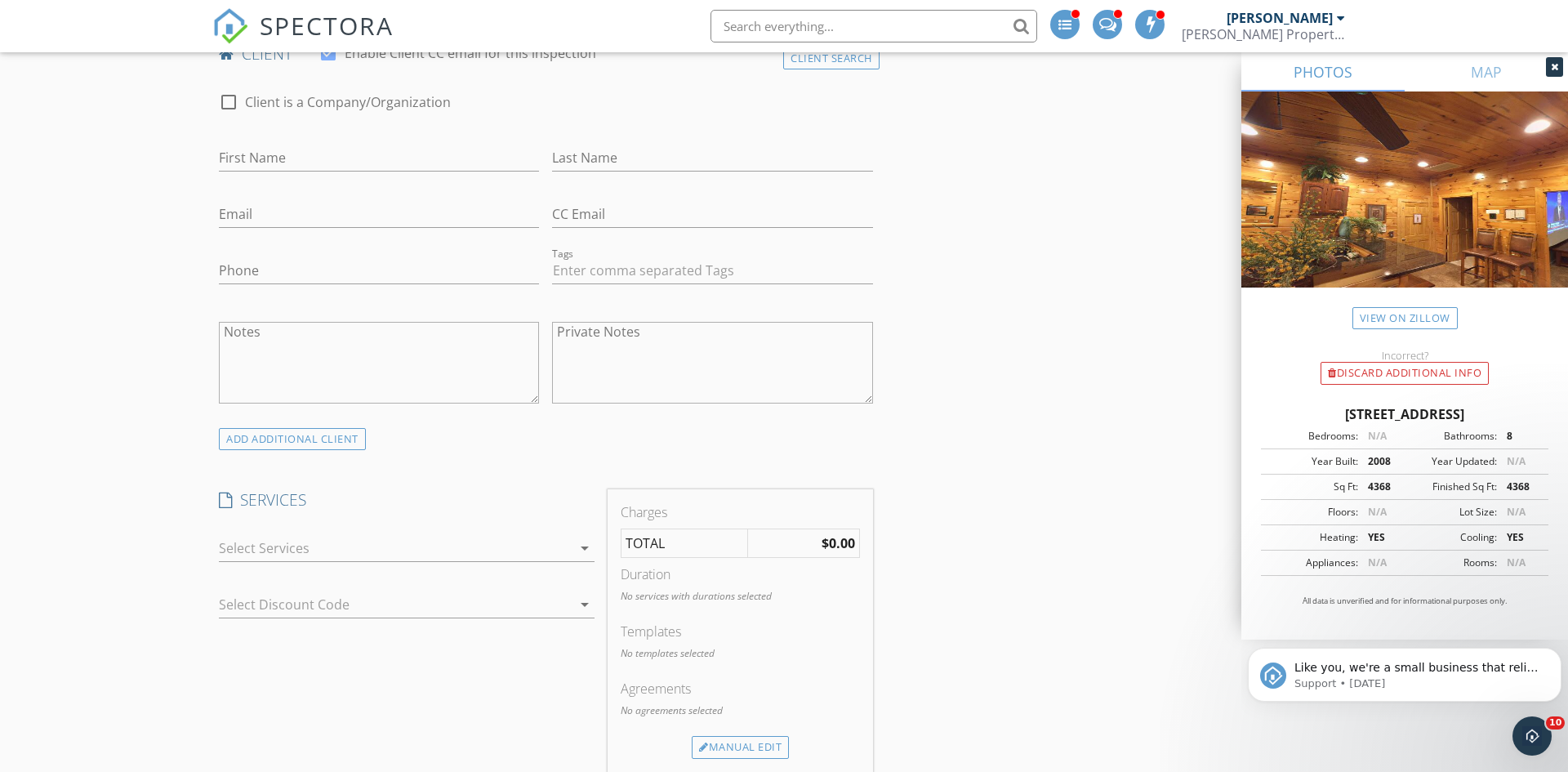
click at [391, 547] on div at bounding box center [395, 548] width 353 height 26
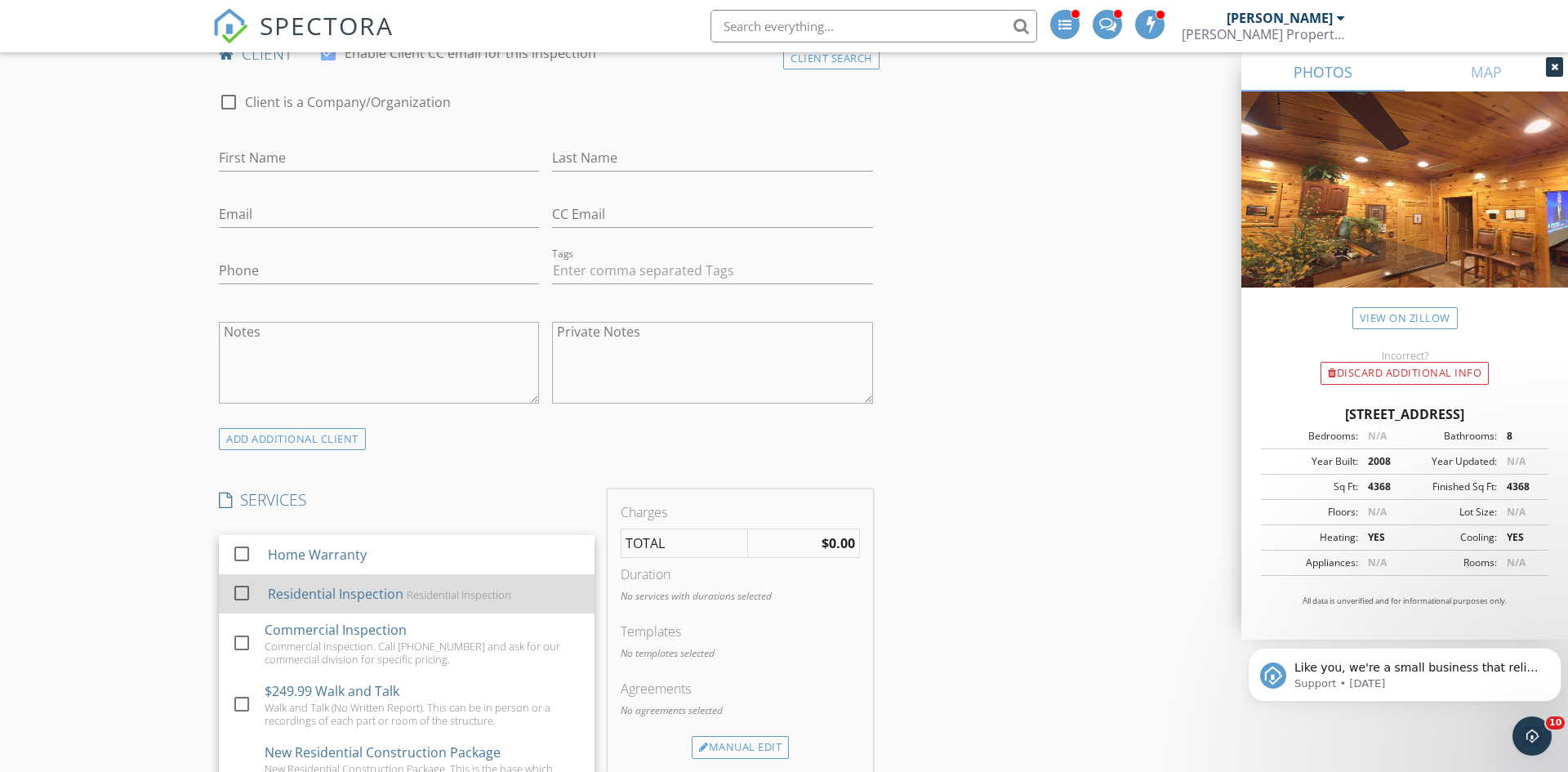
click at [385, 590] on div "Residential Inspection" at bounding box center [336, 594] width 136 height 20
checkbox input "true"
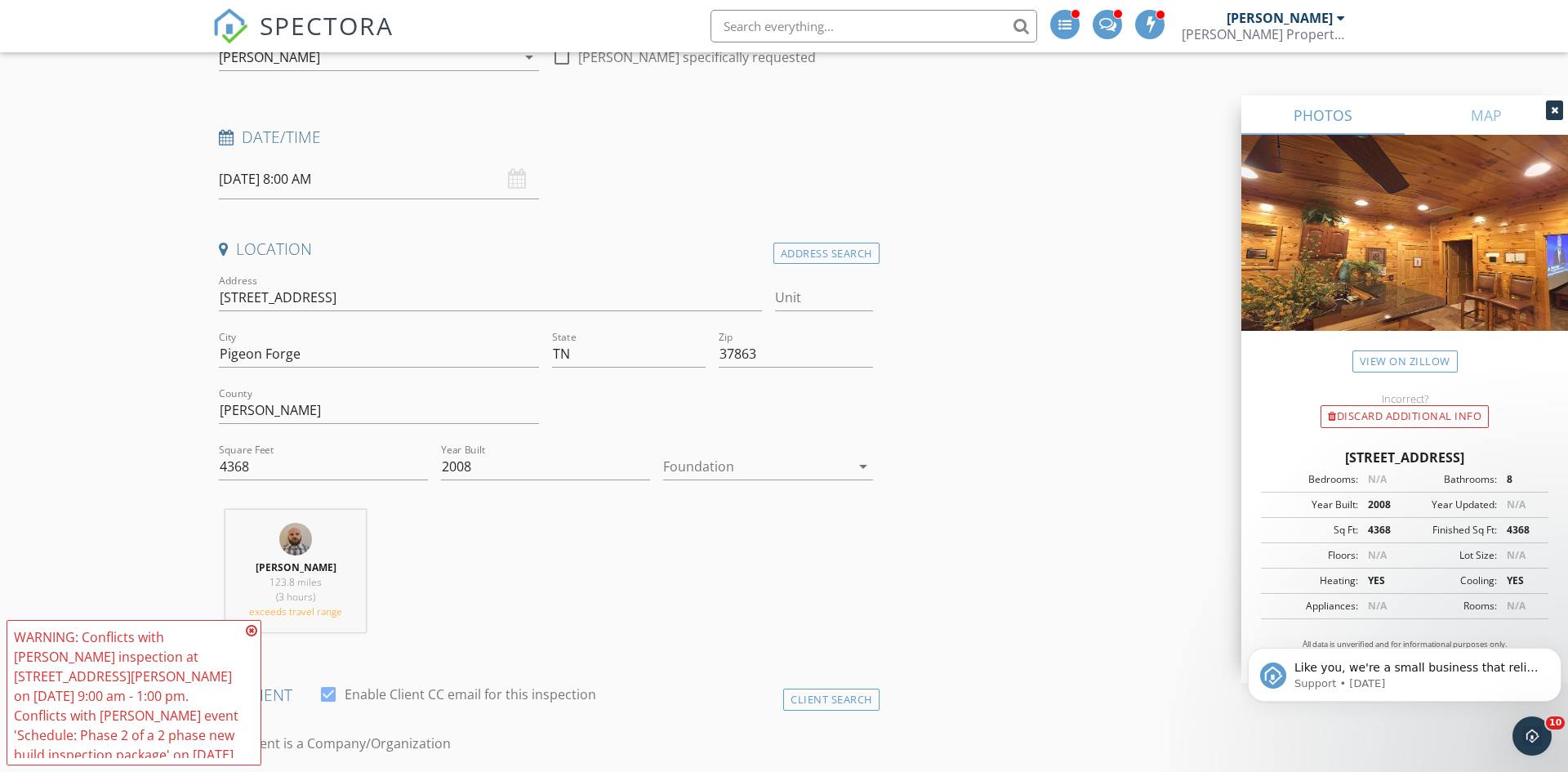
scroll to position [0, 0]
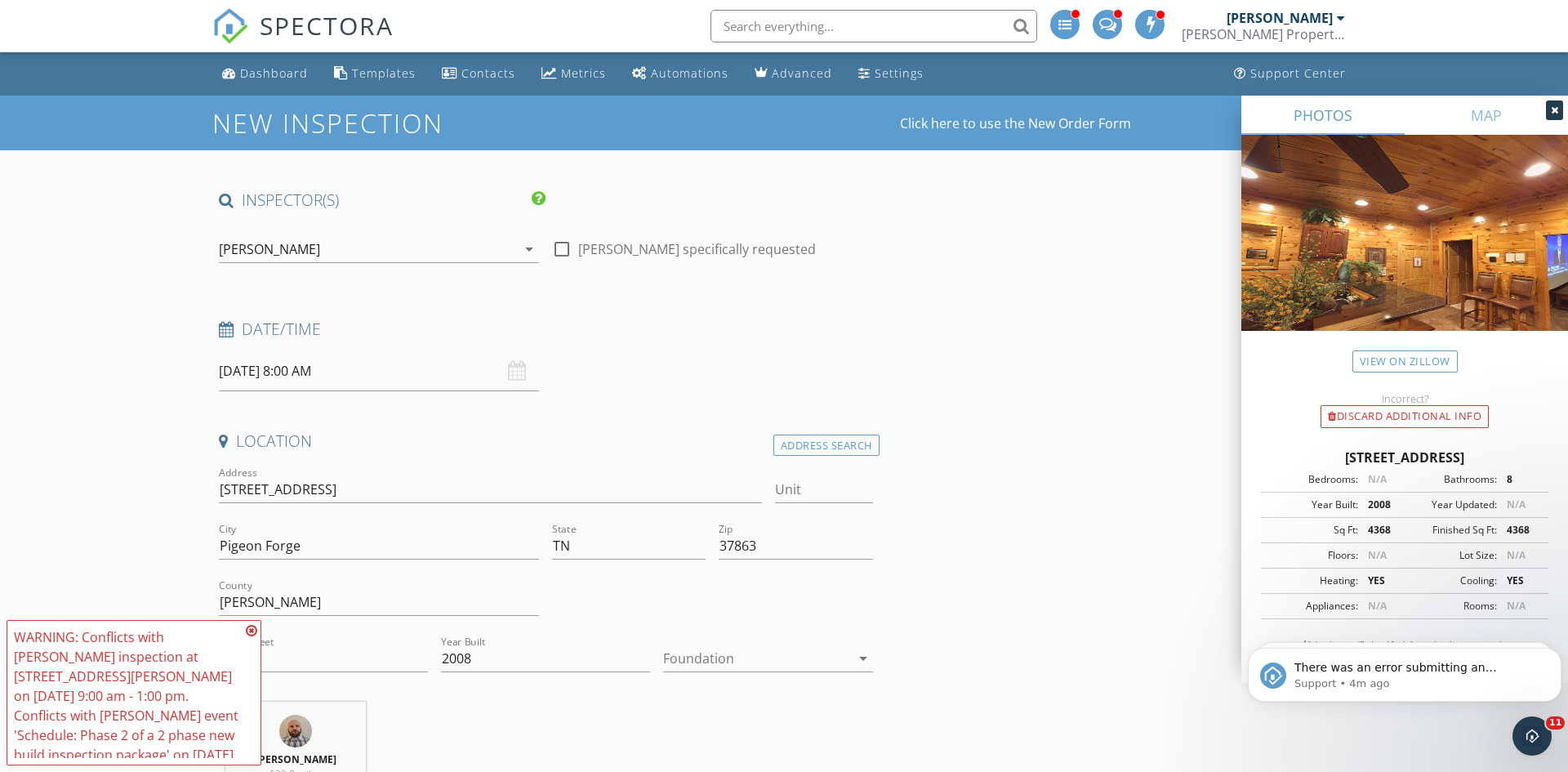
click at [1265, 24] on div "[PERSON_NAME]" at bounding box center [1280, 17] width 107 height 16
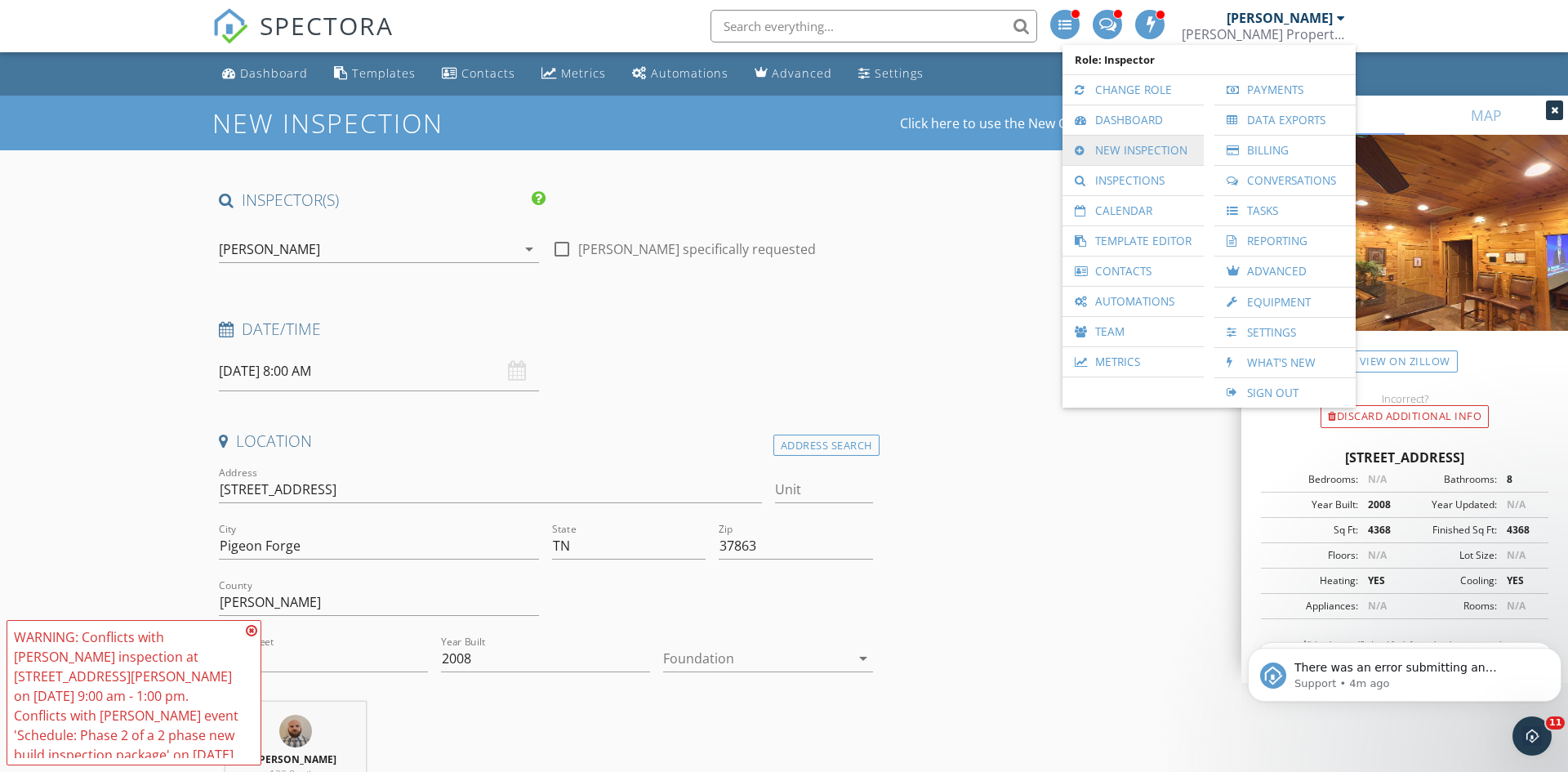
click at [1153, 144] on link "New Inspection" at bounding box center [1133, 150] width 125 height 29
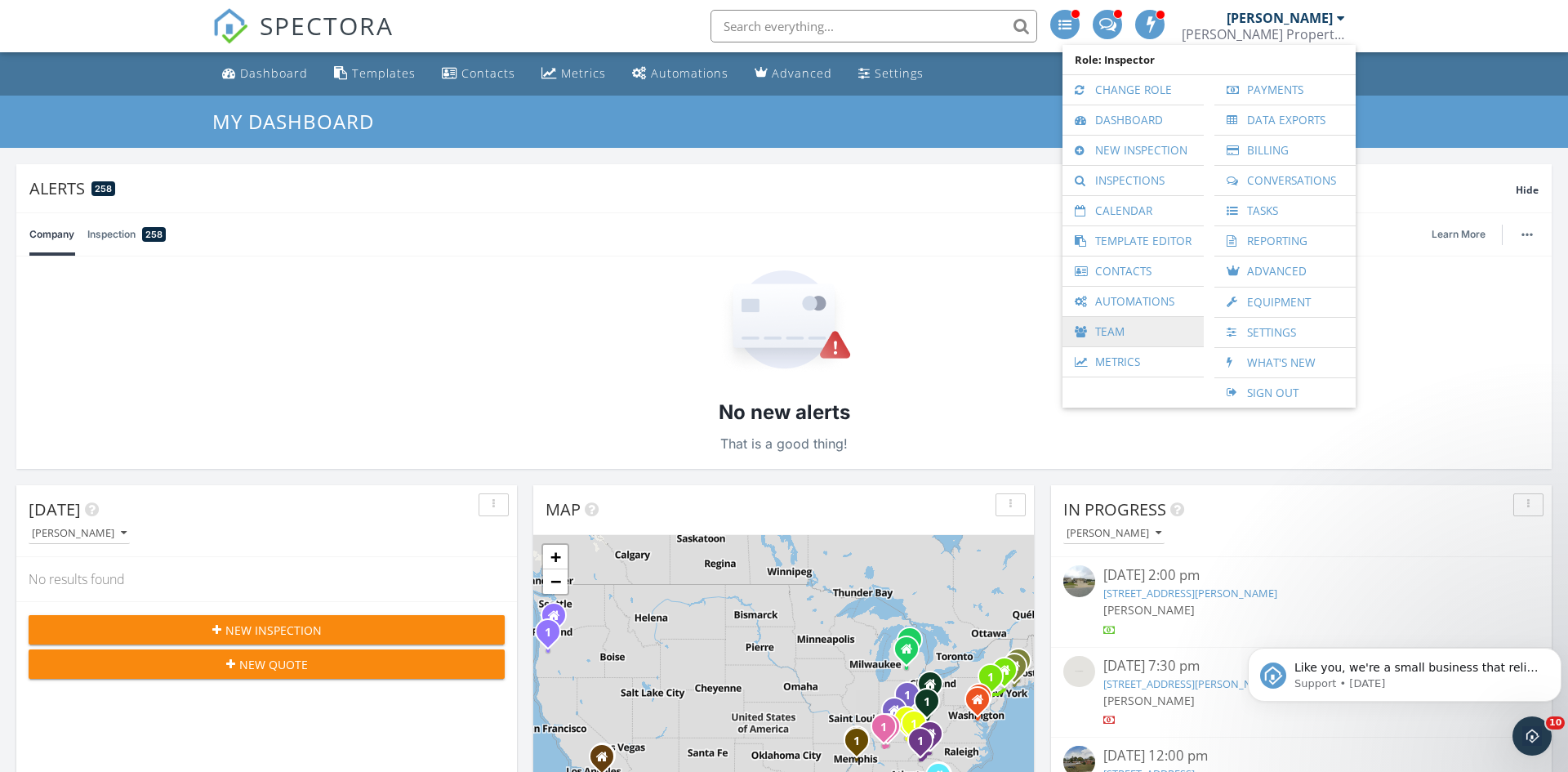
click at [1089, 340] on link "Team" at bounding box center [1133, 331] width 125 height 29
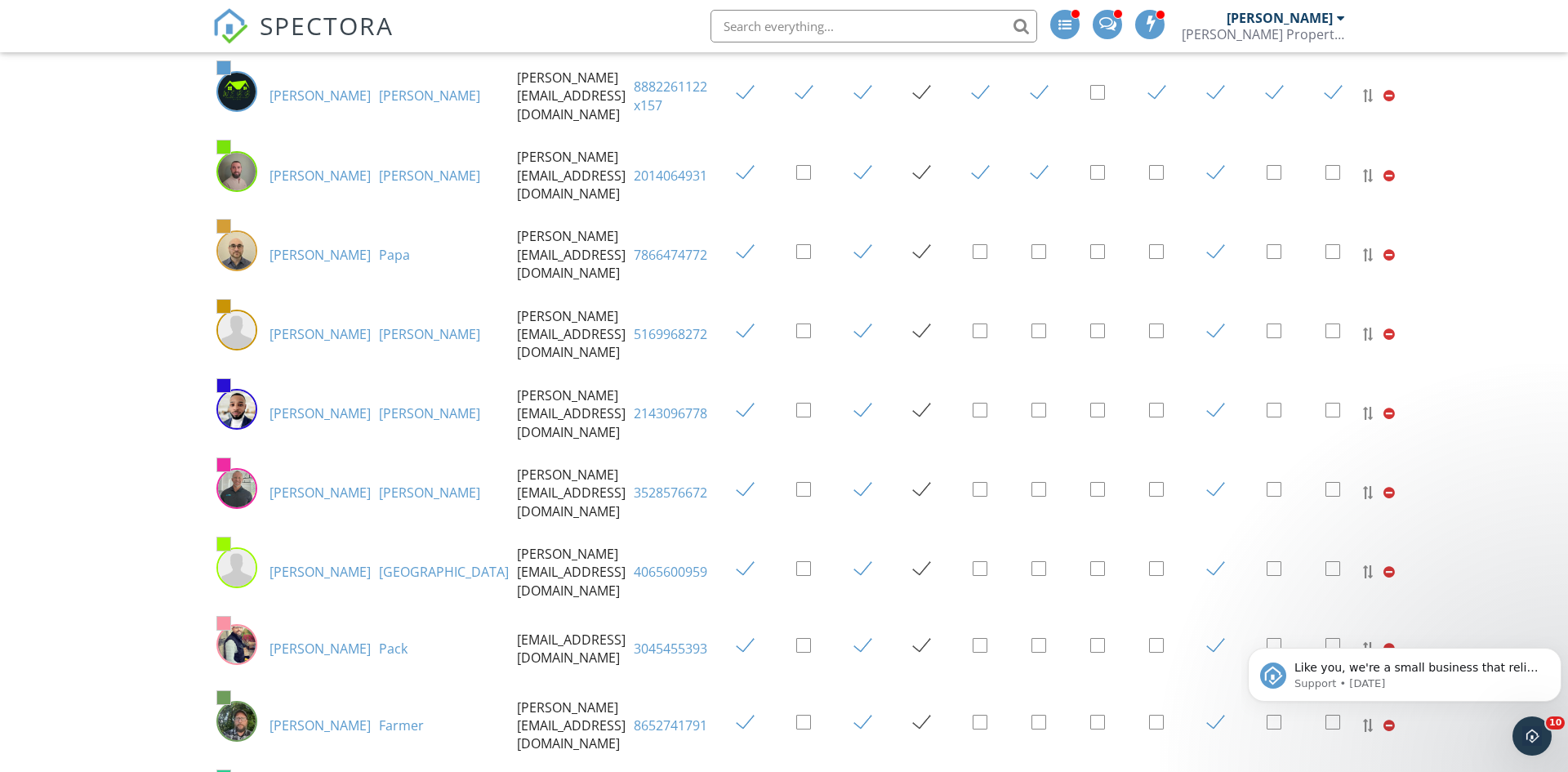
scroll to position [529, 0]
click at [800, 30] on input "text" at bounding box center [874, 25] width 326 height 33
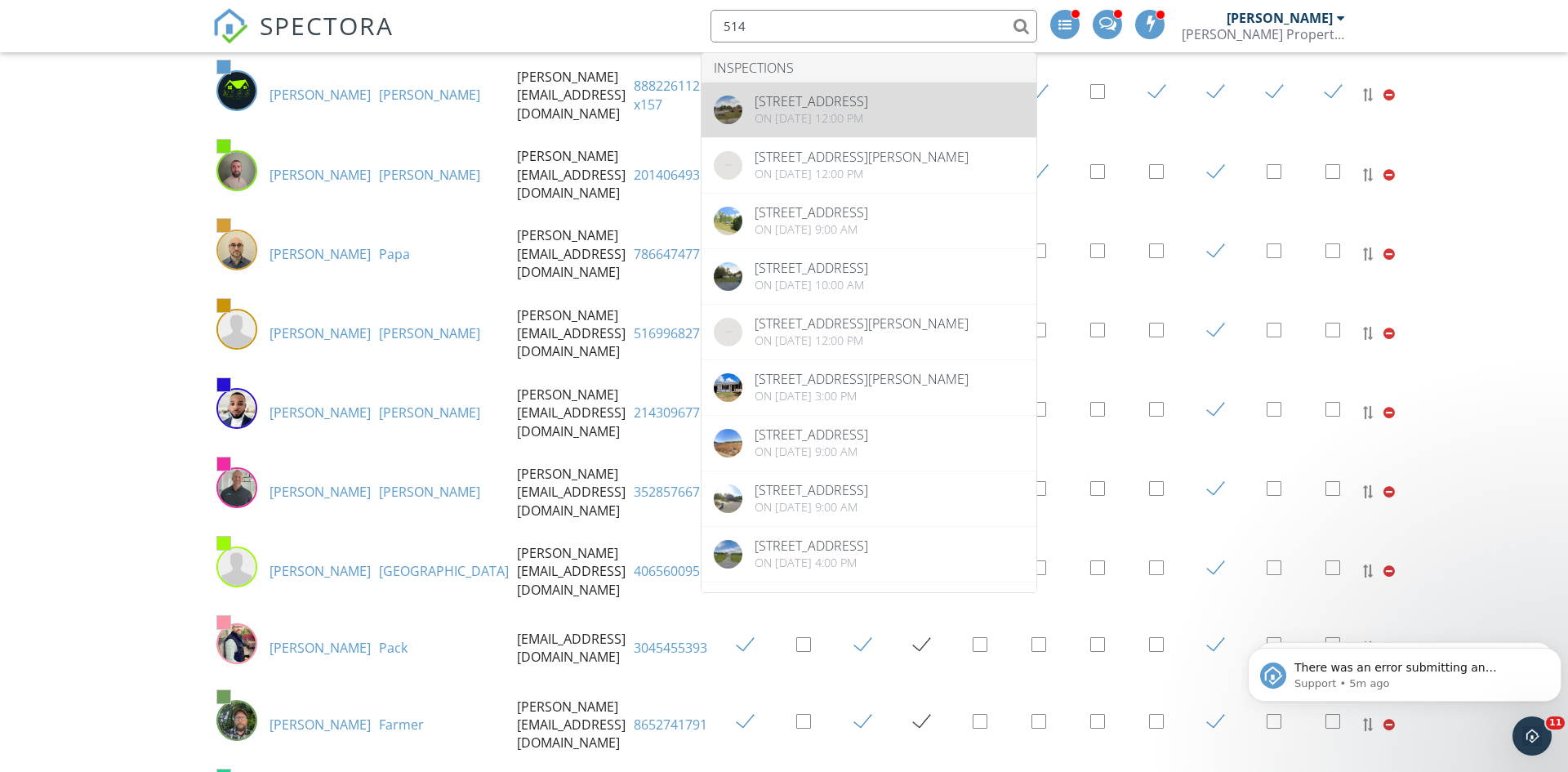
type input "514"
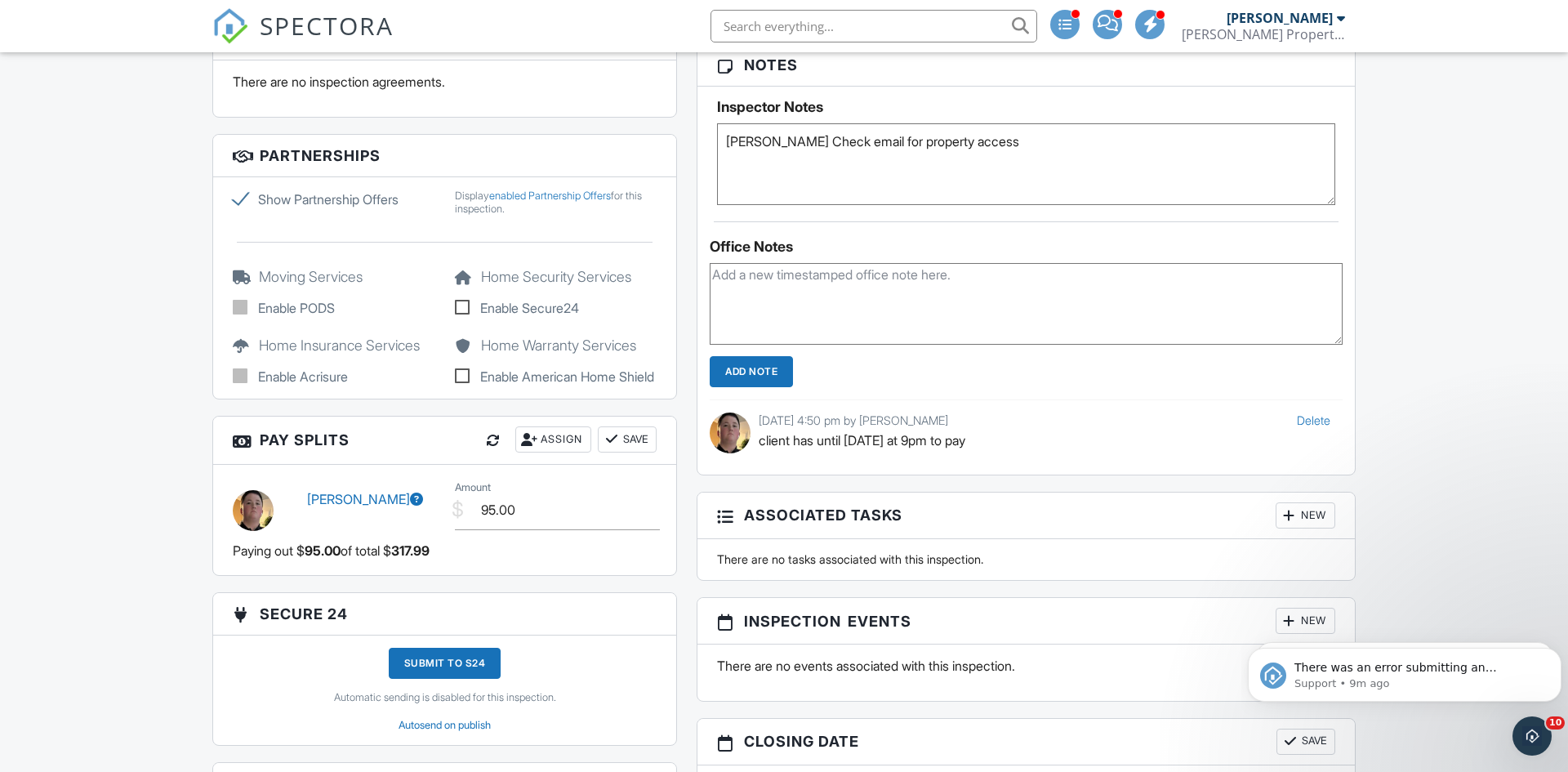
scroll to position [1226, 0]
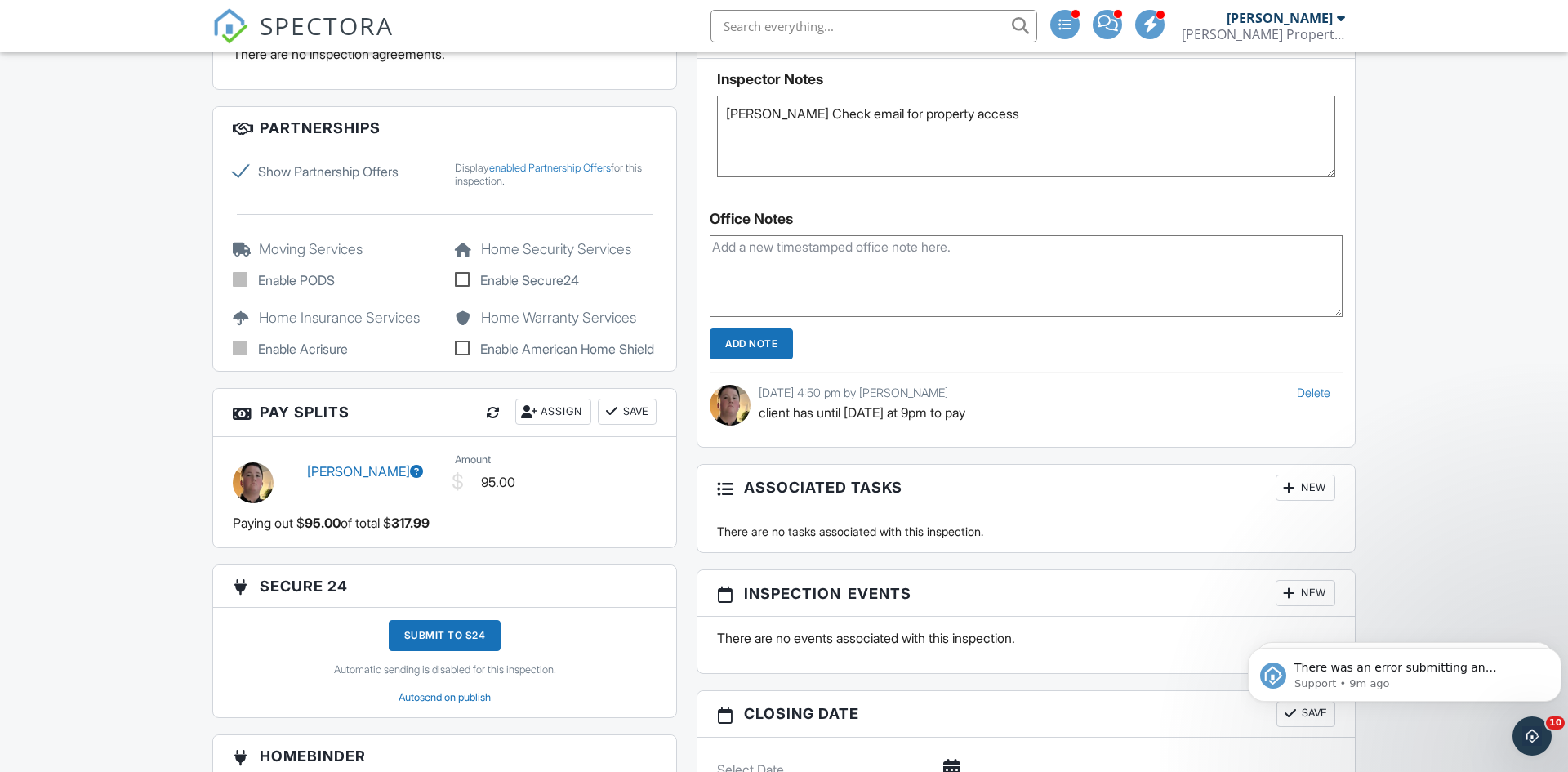
click at [856, 253] on textarea at bounding box center [1026, 276] width 633 height 82
paste textarea "AQ-35122"
type textarea "AQ-35122"
click at [746, 338] on input "Add Note" at bounding box center [751, 344] width 83 height 31
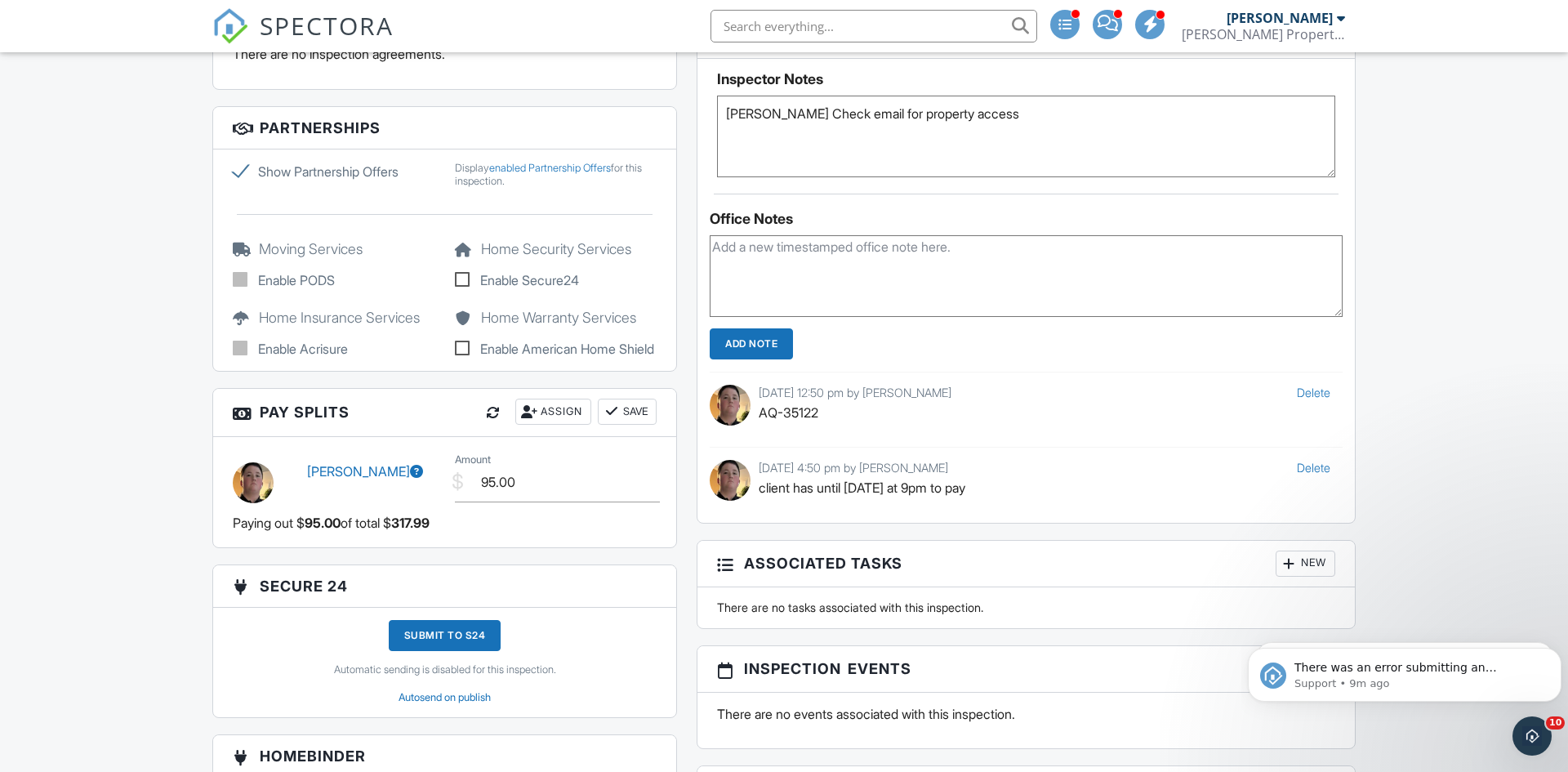
click at [1228, 23] on div "[PERSON_NAME] Property Inspection" at bounding box center [1263, 25] width 163 height 52
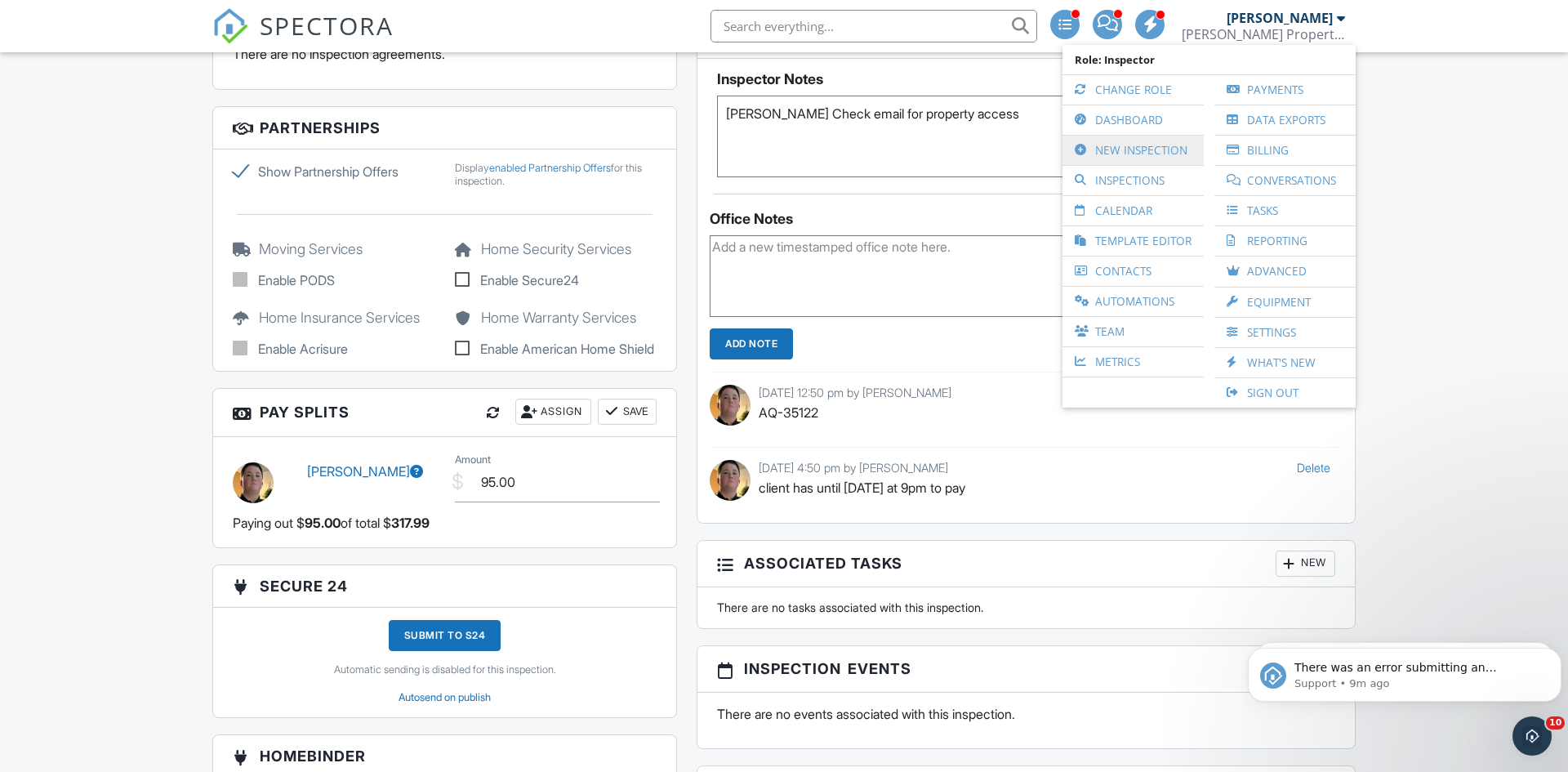
click at [1172, 149] on link "New Inspection" at bounding box center [1133, 150] width 125 height 29
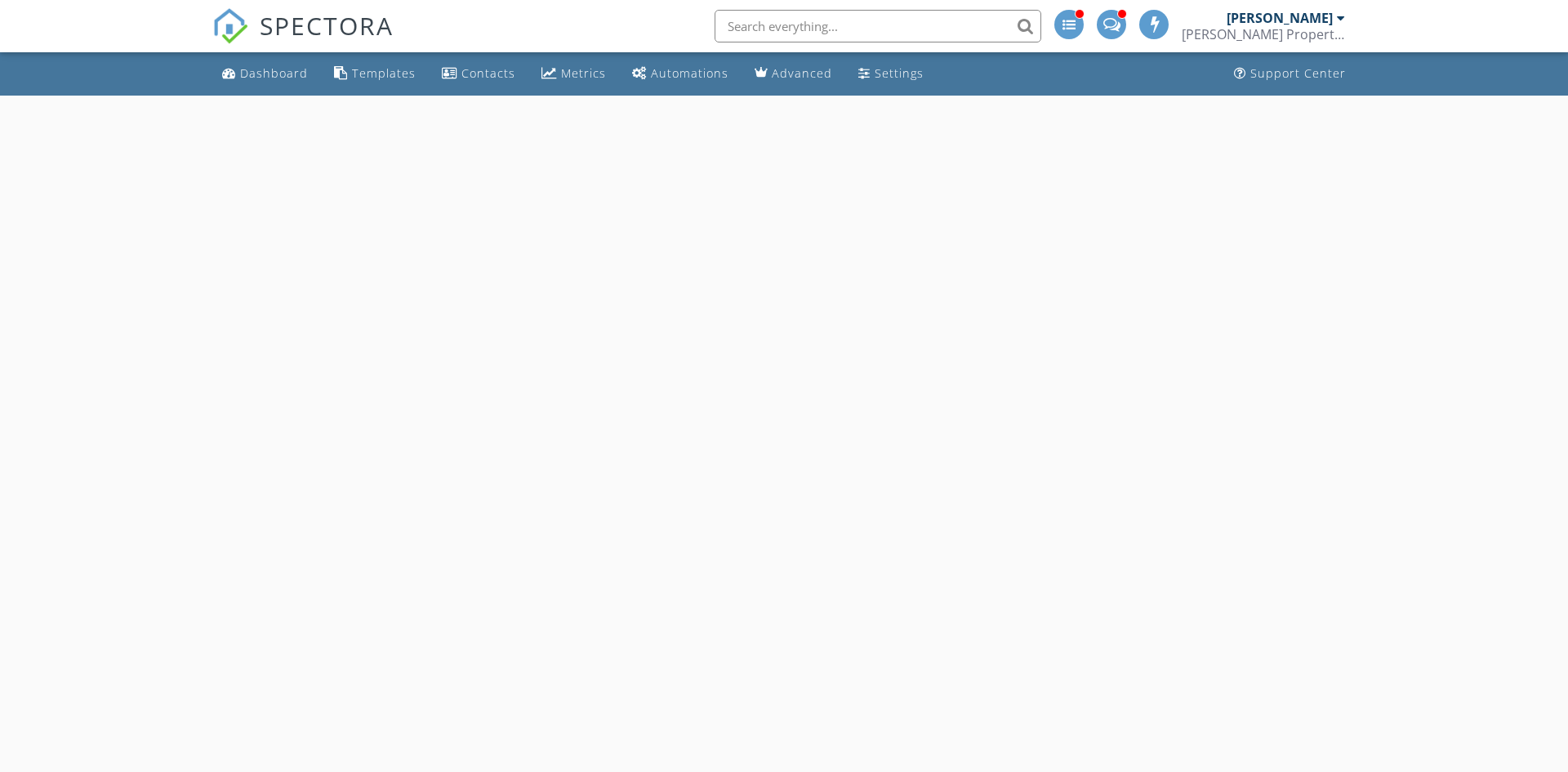
click at [1258, 23] on div "[PERSON_NAME]" at bounding box center [1280, 17] width 107 height 16
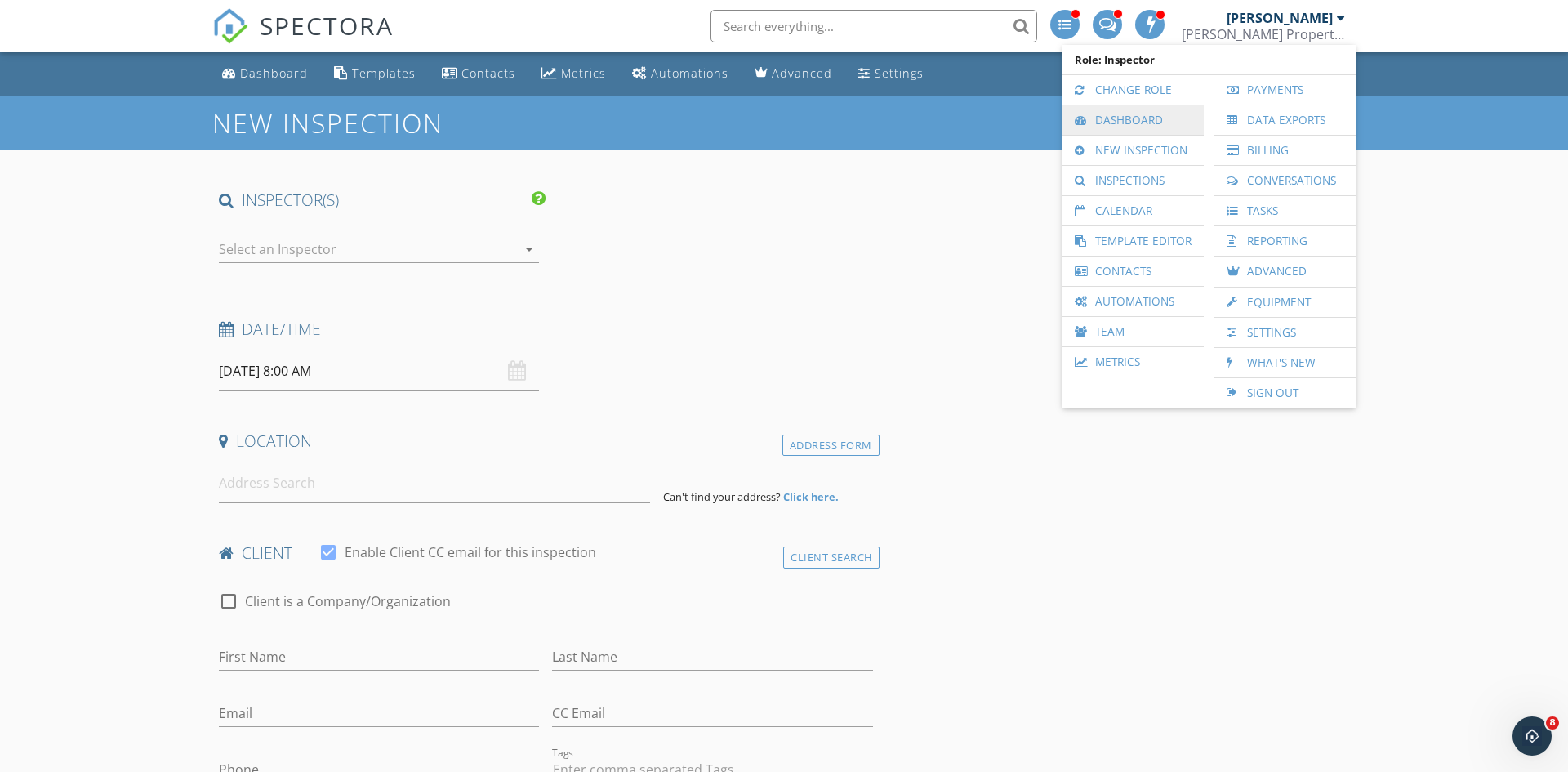
click at [1148, 116] on link "Dashboard" at bounding box center [1133, 120] width 125 height 29
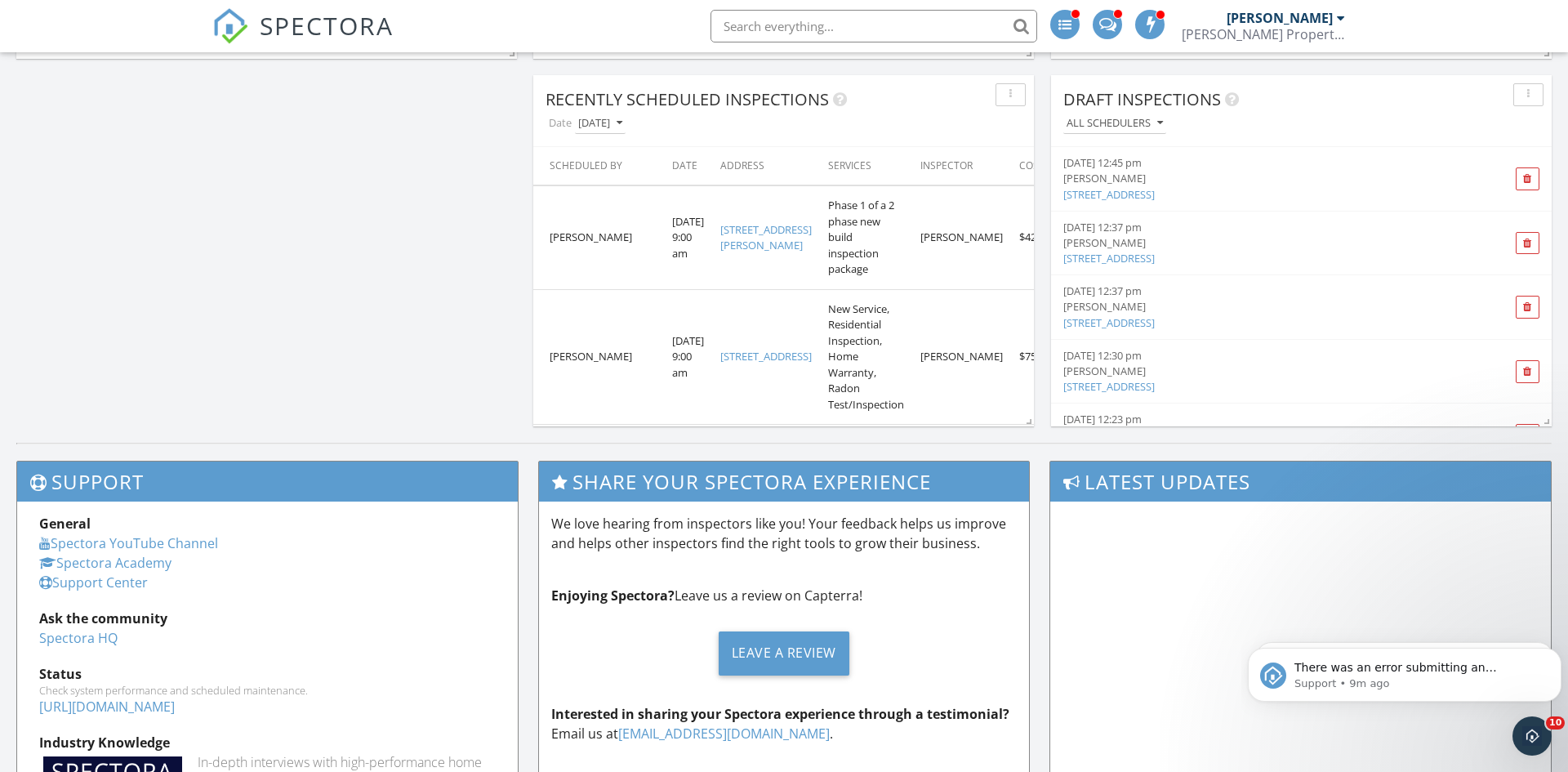
scroll to position [4077, 0]
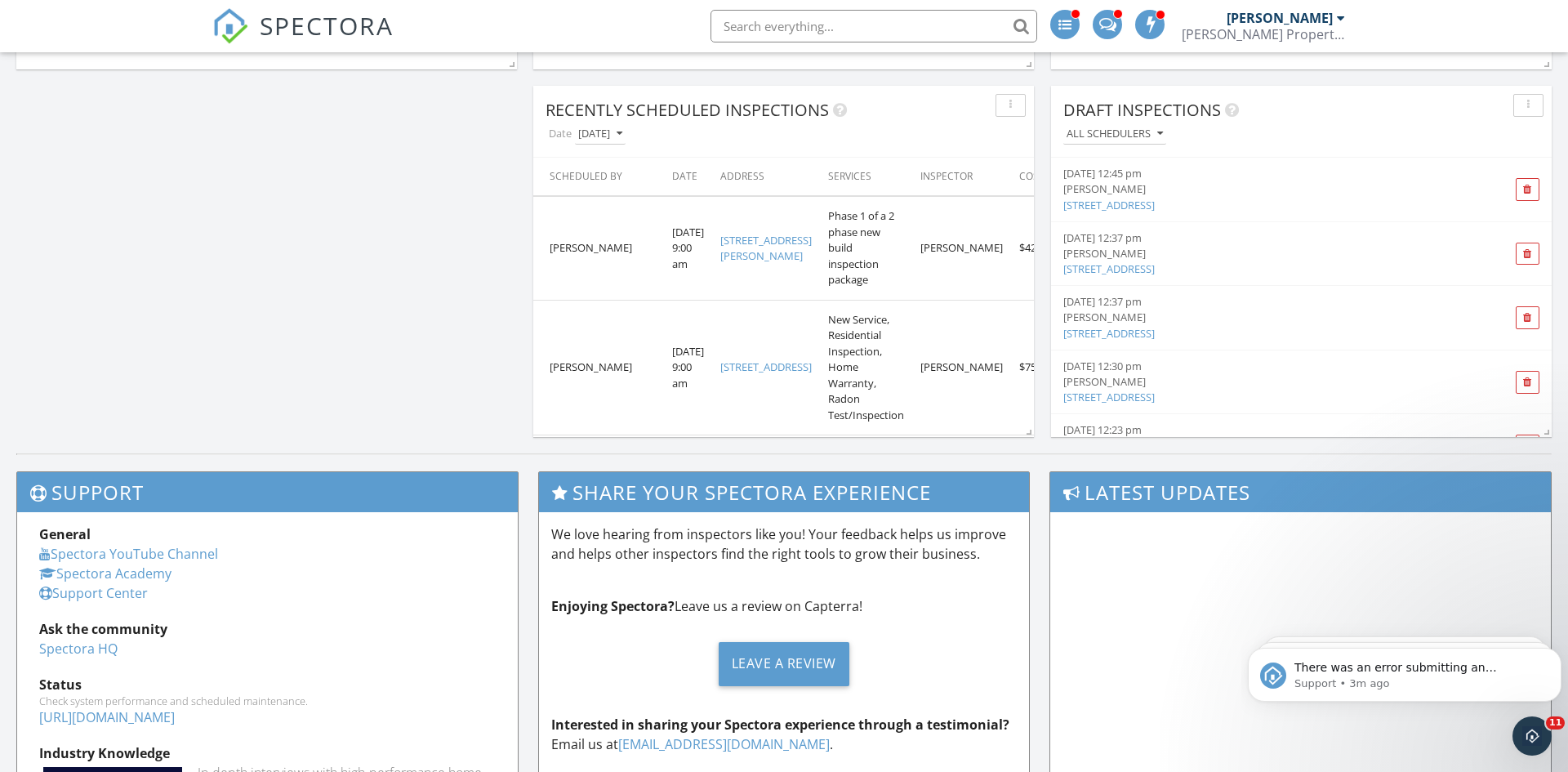
click at [841, 39] on input "text" at bounding box center [874, 25] width 326 height 33
type input "5"
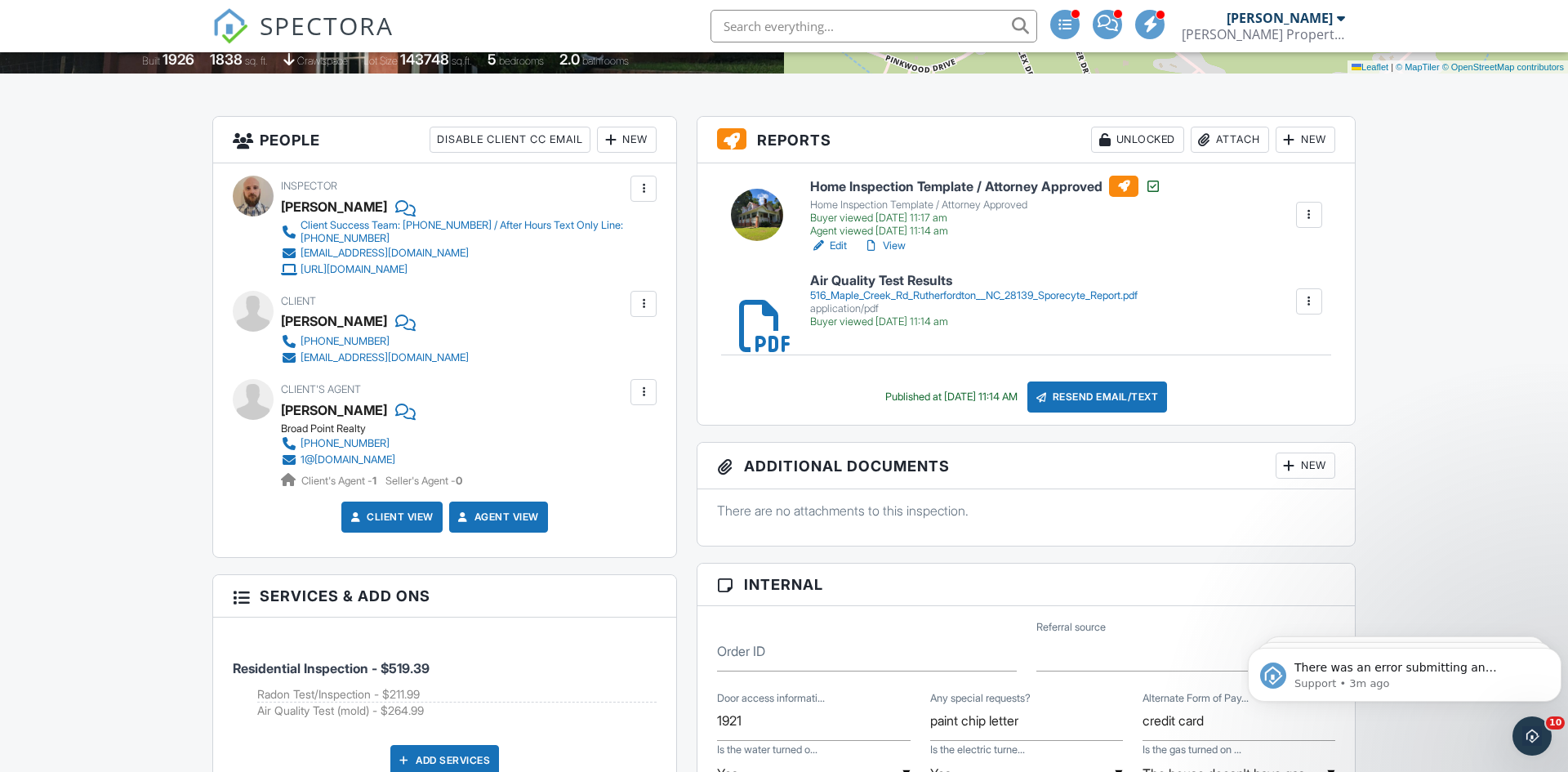
scroll to position [355, 0]
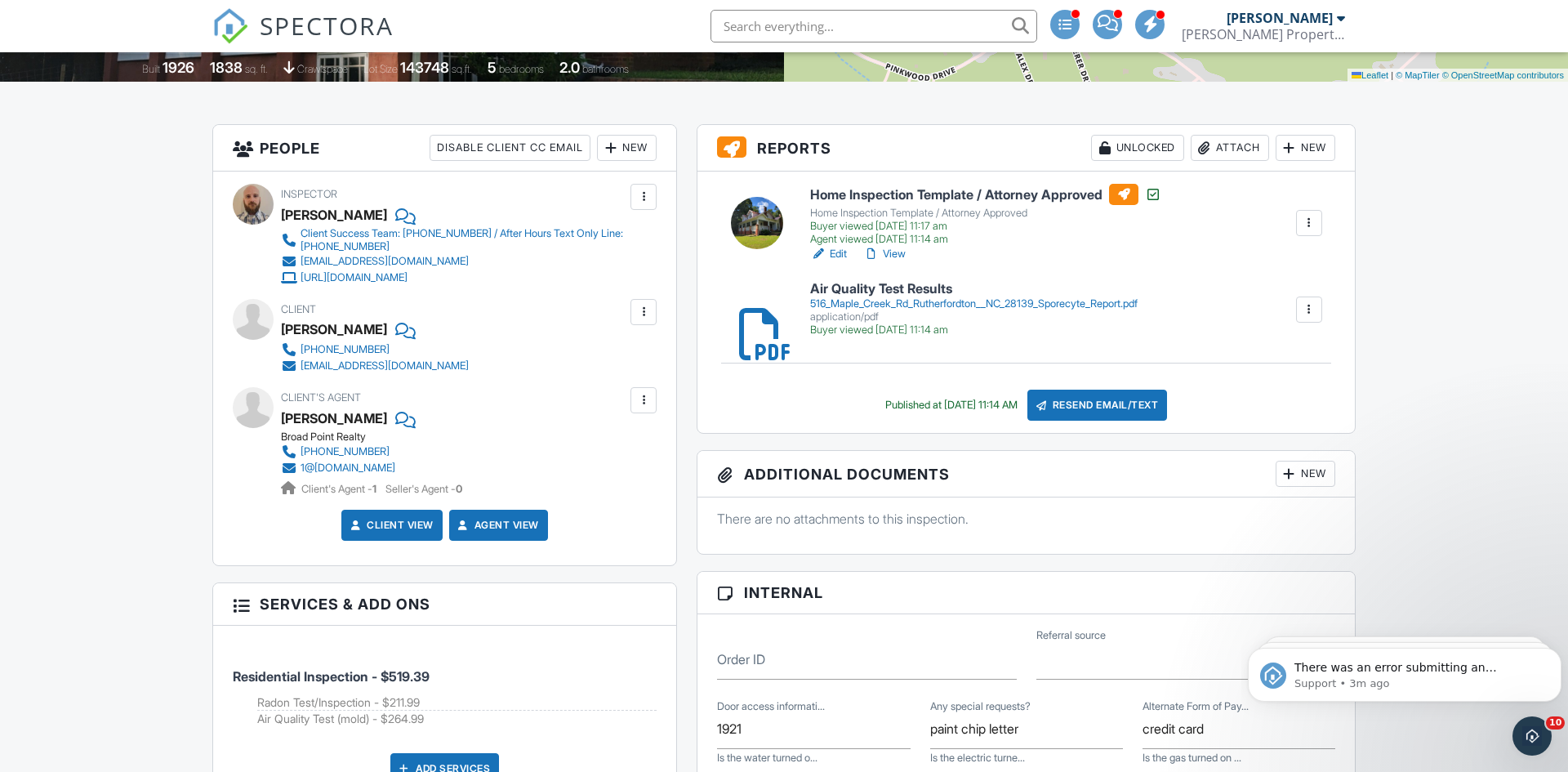
click at [1243, 149] on div "Attach" at bounding box center [1229, 148] width 78 height 26
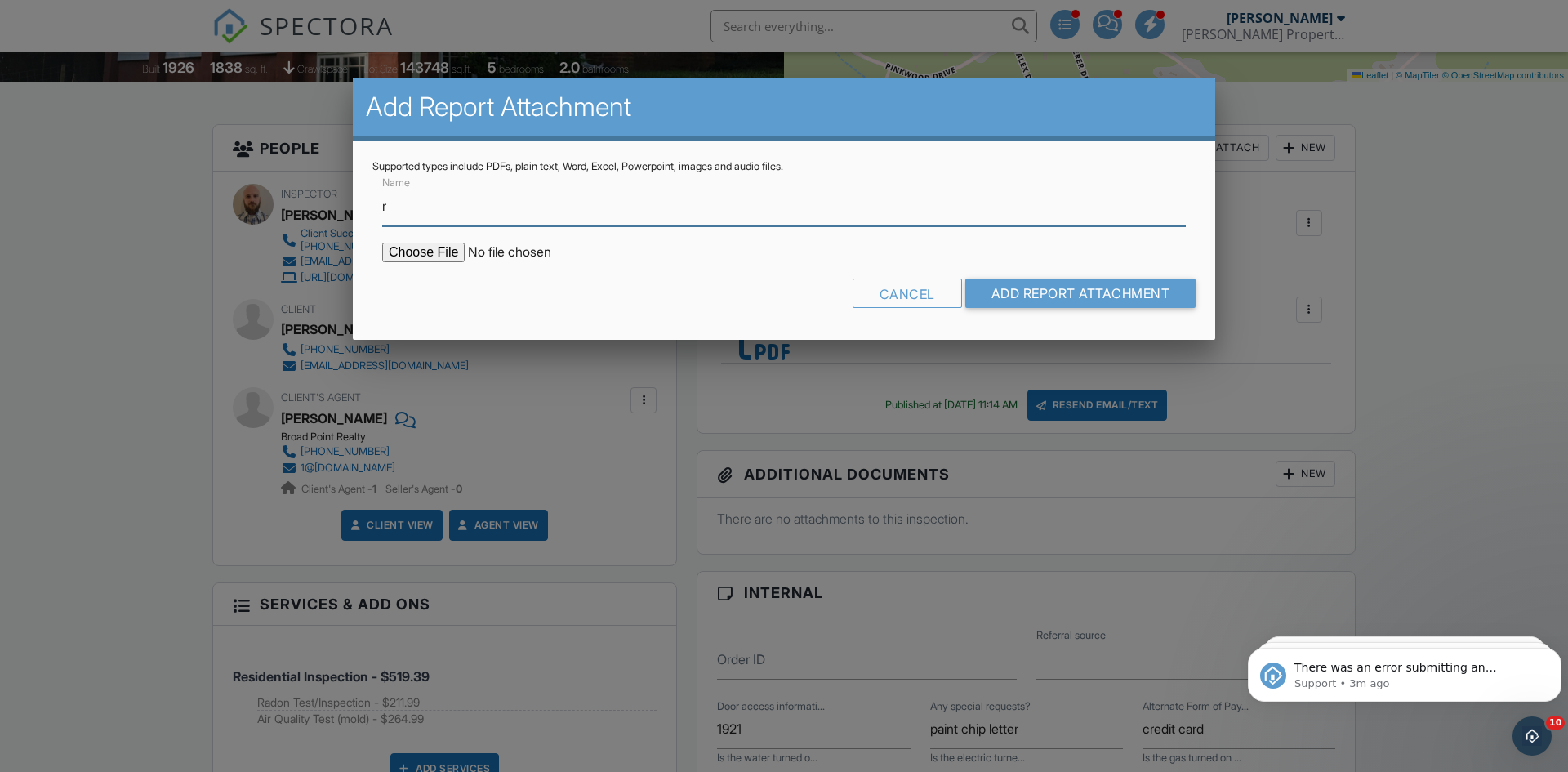
type input "Radon results"
click at [430, 252] on input "file" at bounding box center [521, 252] width 277 height 20
type input "C:\fakepath\R_202509232035_20 (1).pdf"
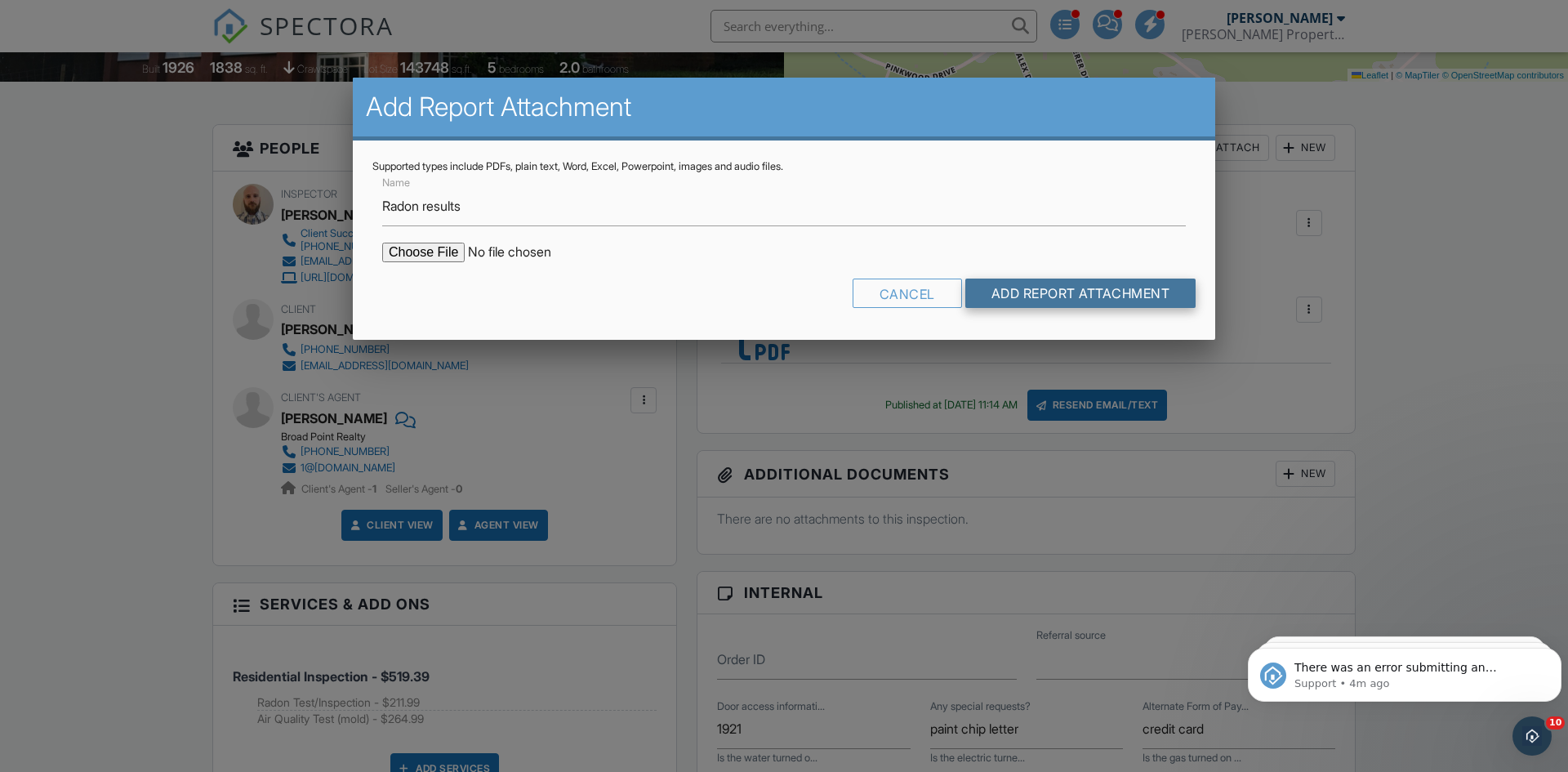
click at [1089, 304] on input "Add Report Attachment" at bounding box center [1080, 293] width 231 height 29
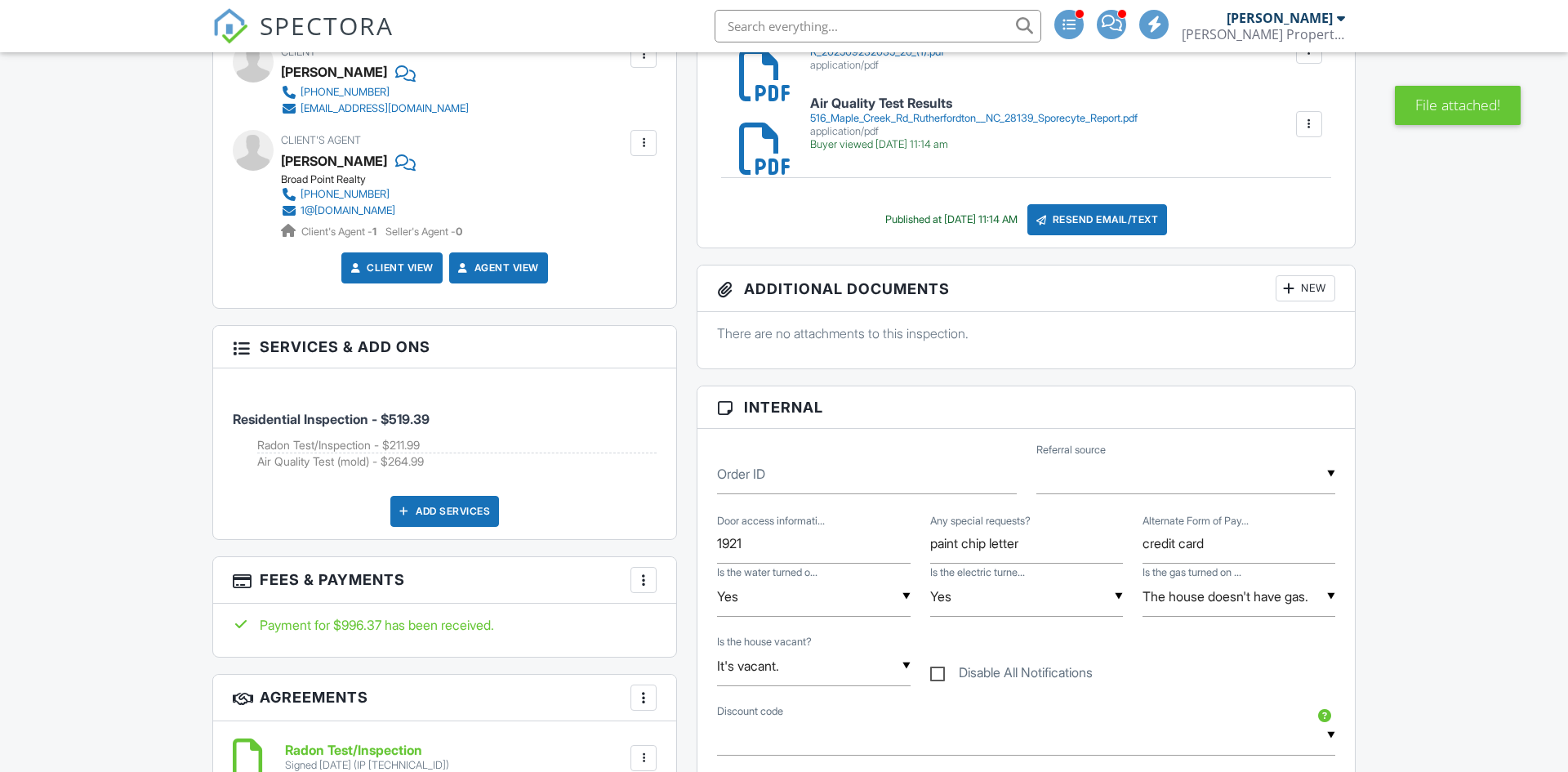
click at [1137, 210] on div "Resend Email/Text" at bounding box center [1097, 219] width 141 height 31
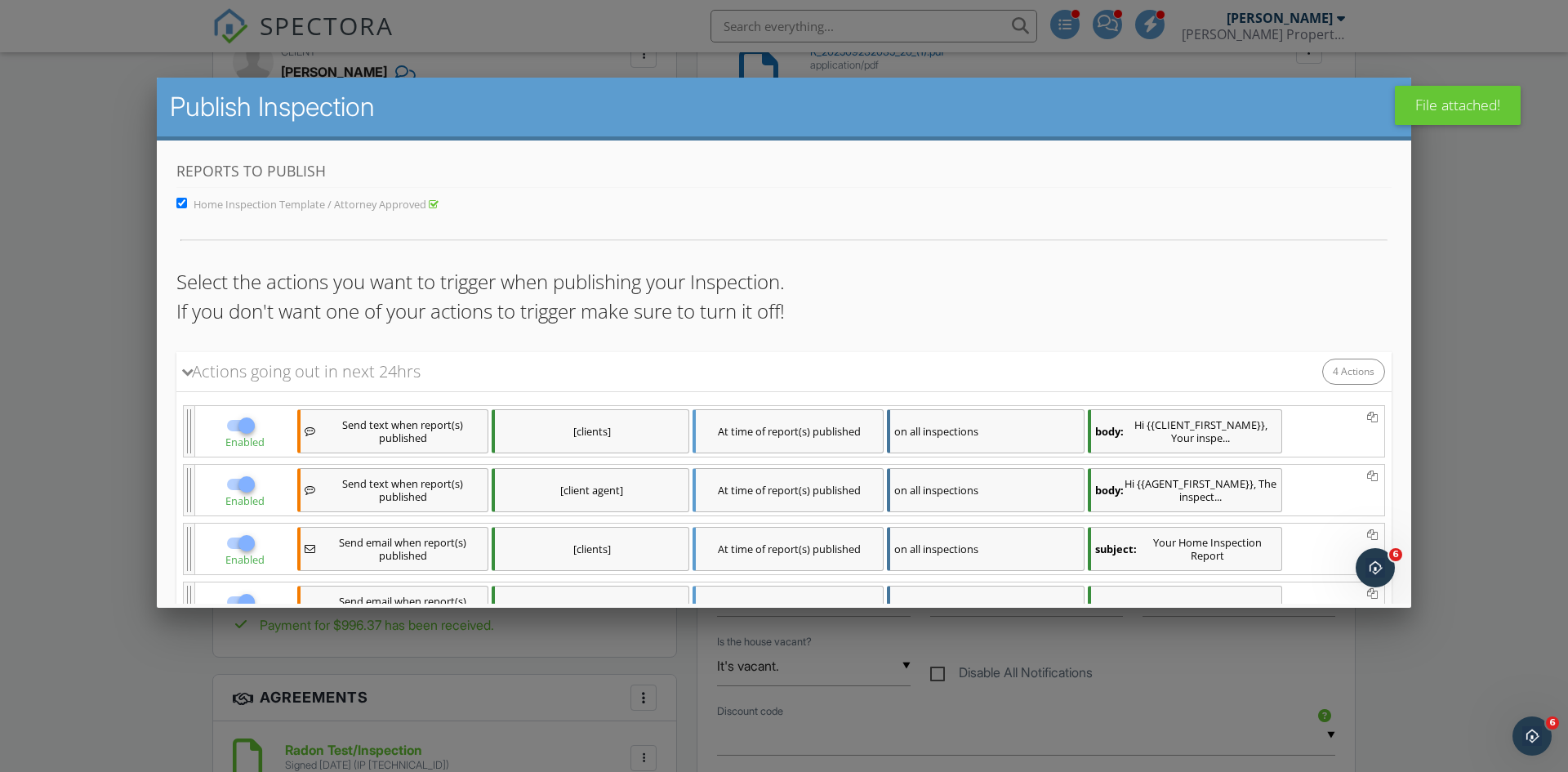
scroll to position [139, 0]
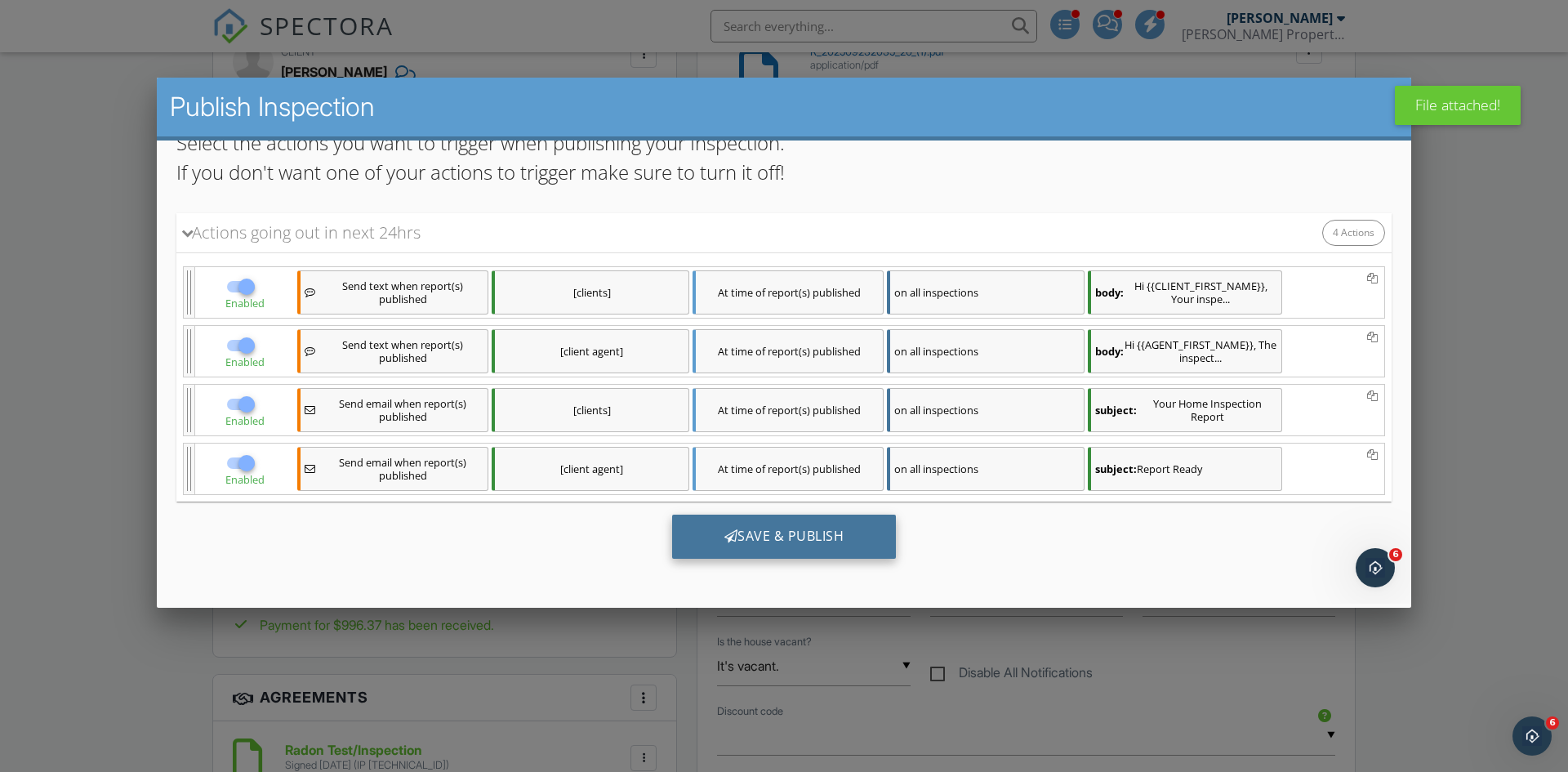
click at [807, 521] on div "Save & Publish" at bounding box center [785, 536] width 225 height 44
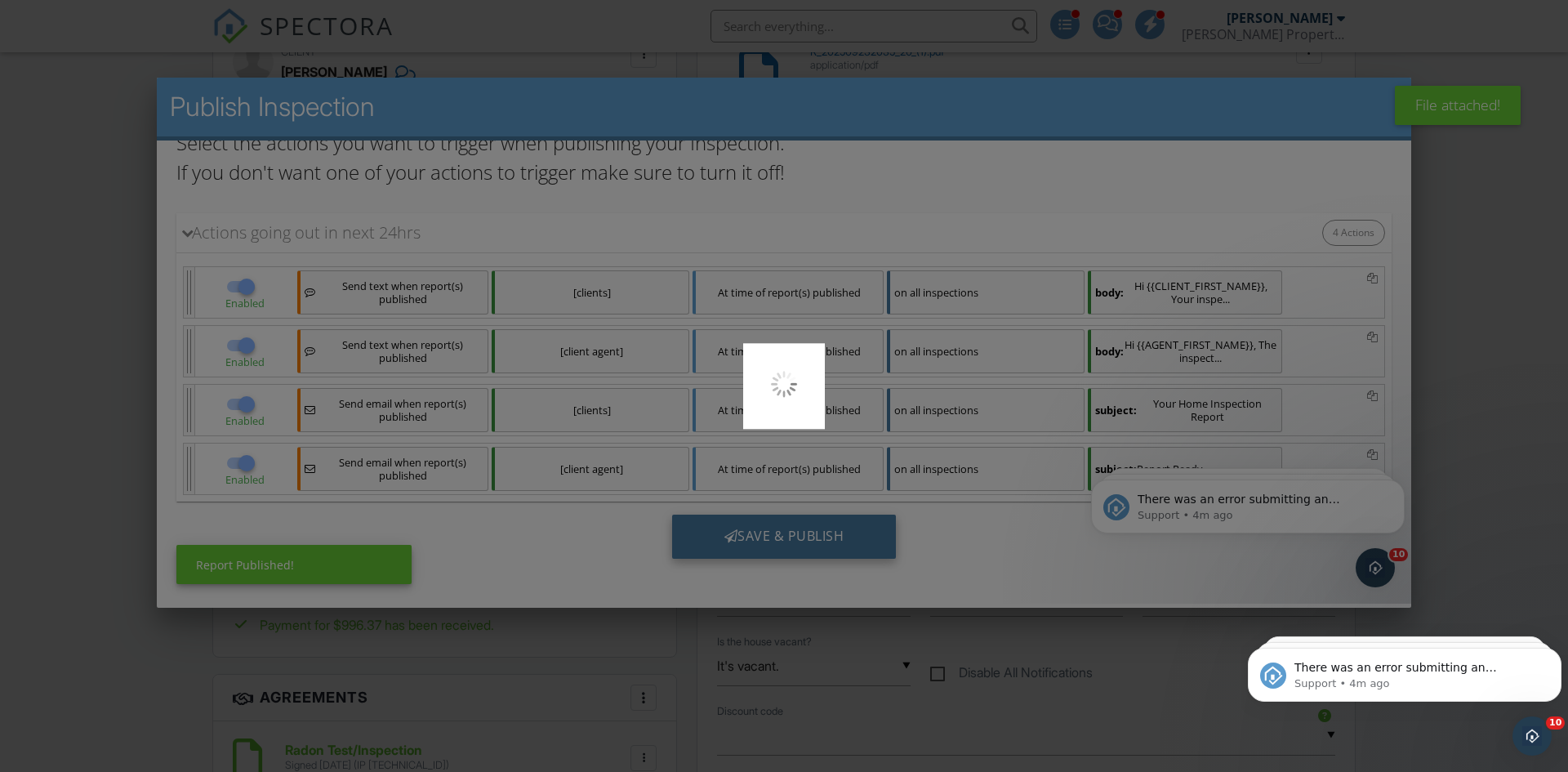
scroll to position [0, 0]
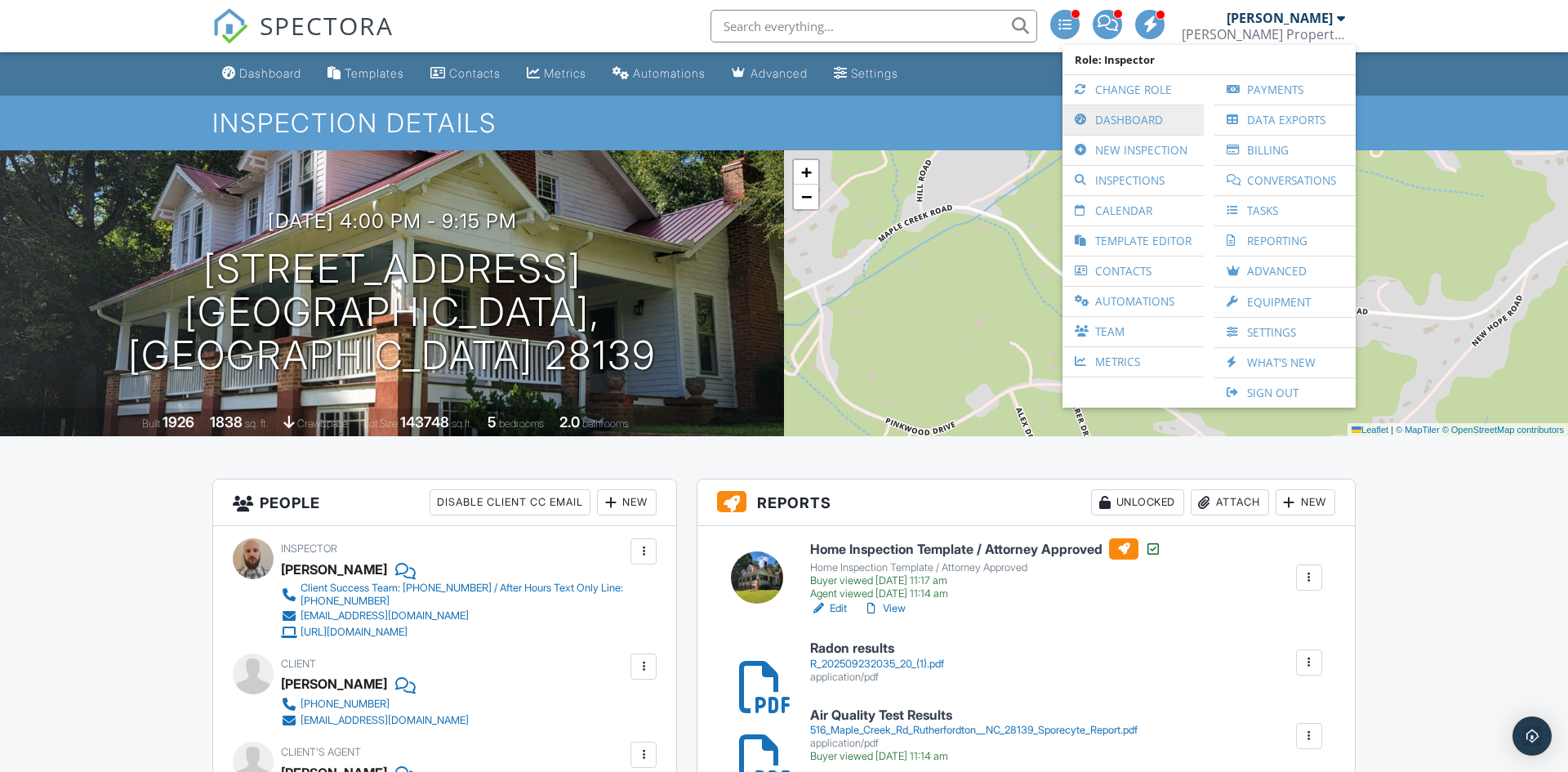
click at [1130, 114] on link "Dashboard" at bounding box center [1133, 120] width 125 height 29
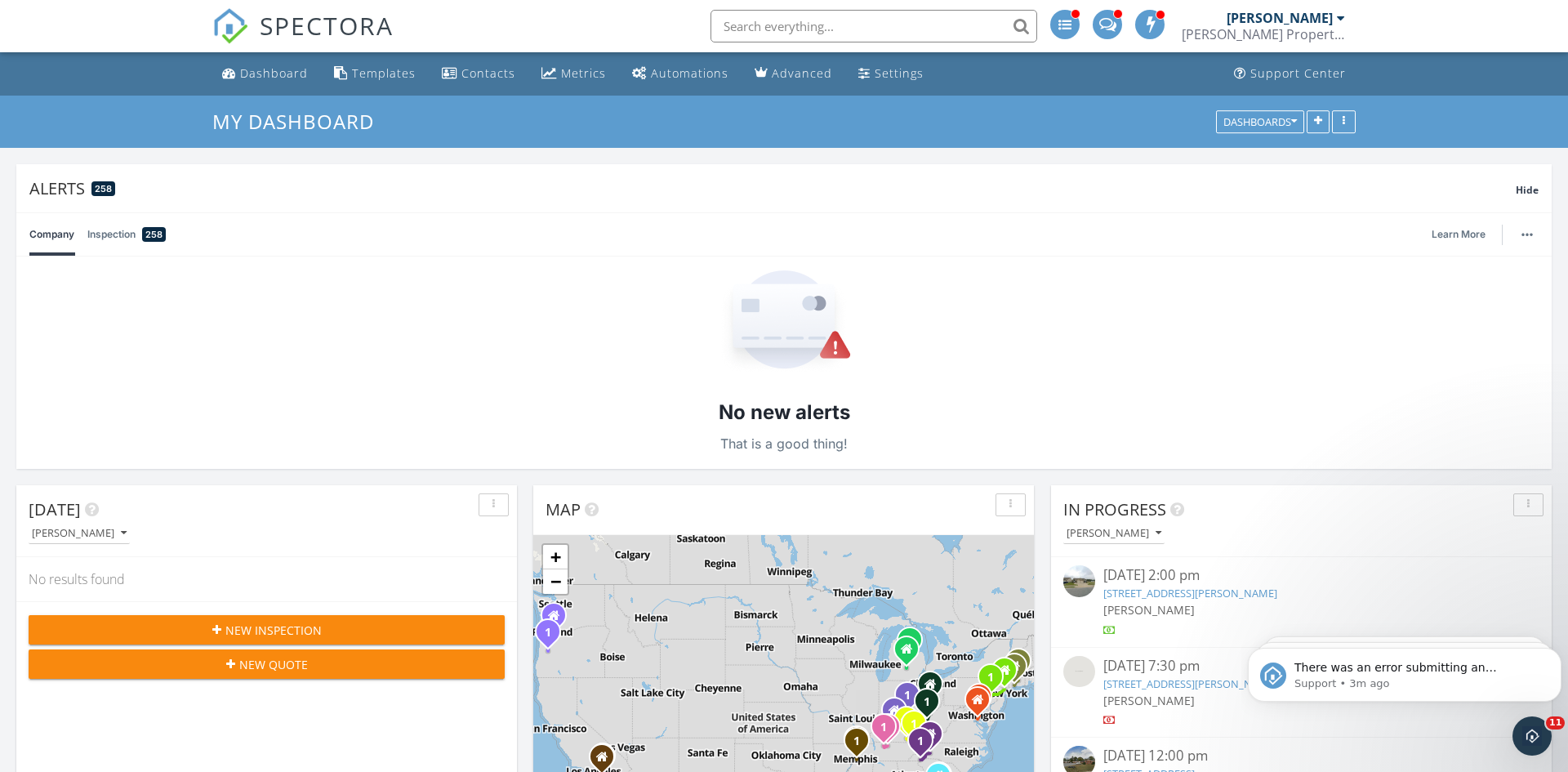
click at [1314, 19] on div "[PERSON_NAME]" at bounding box center [1280, 17] width 107 height 16
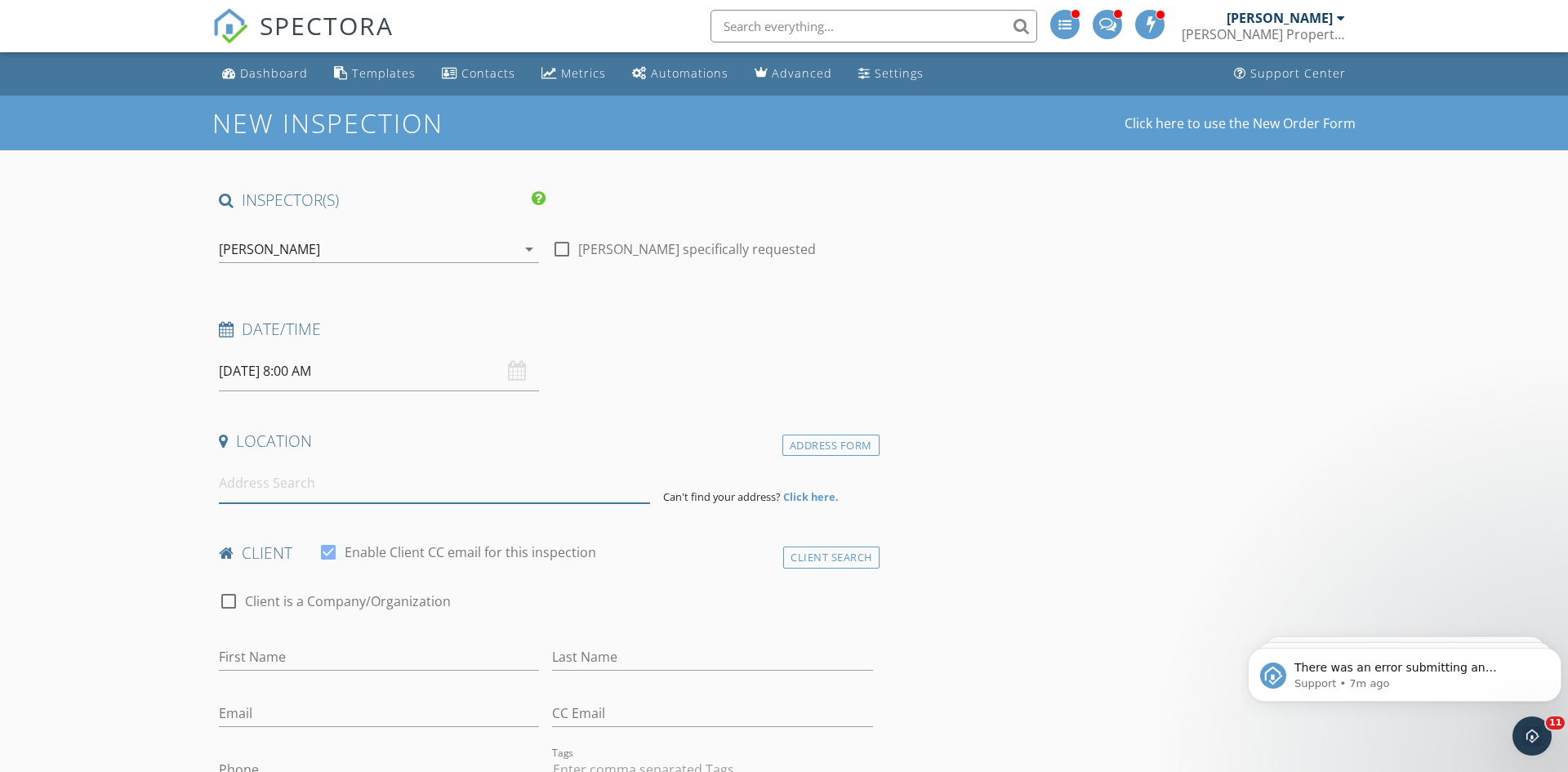
click at [478, 478] on input at bounding box center [434, 483] width 431 height 40
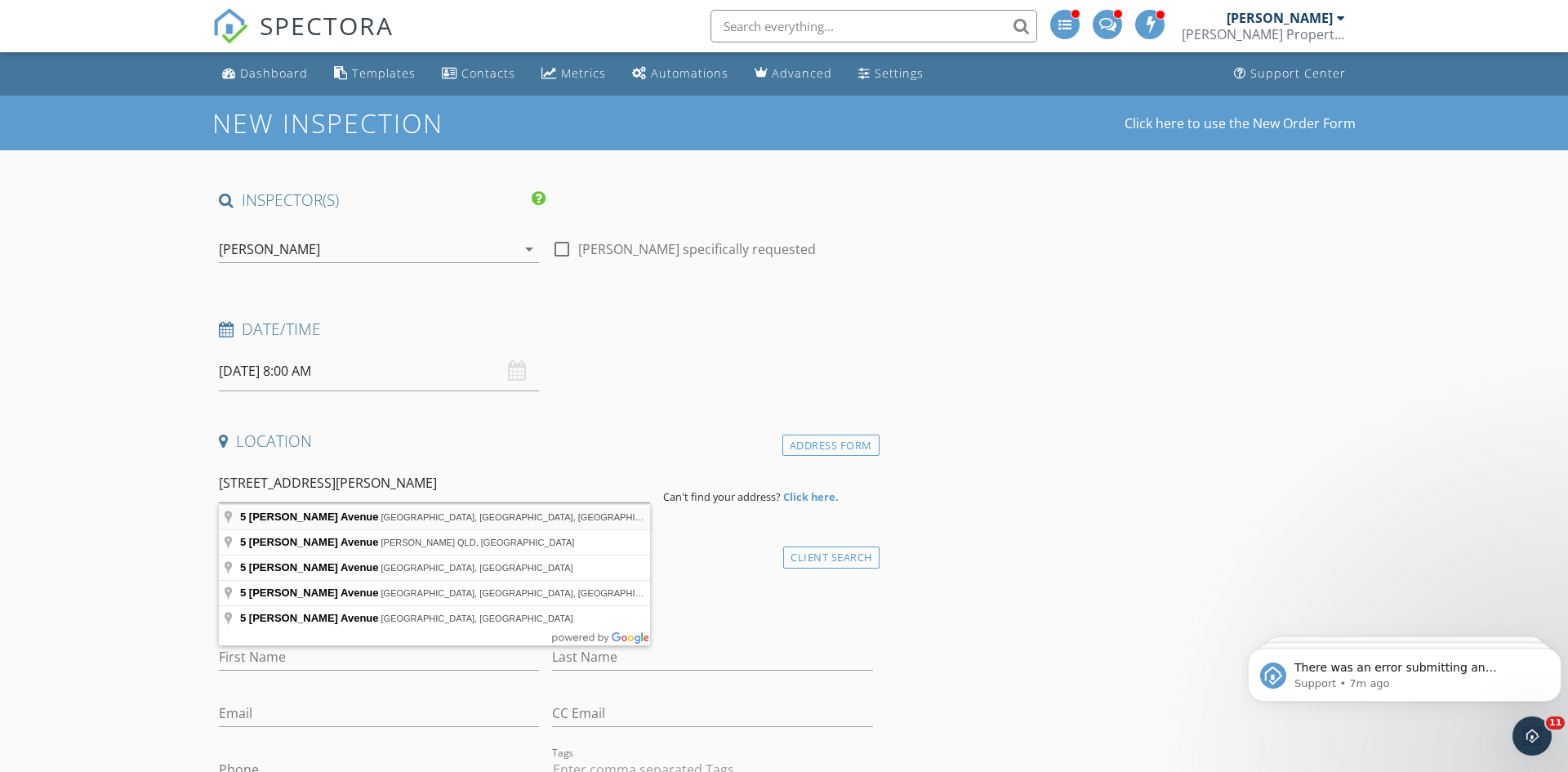
type input "[STREET_ADDRESS][PERSON_NAME]"
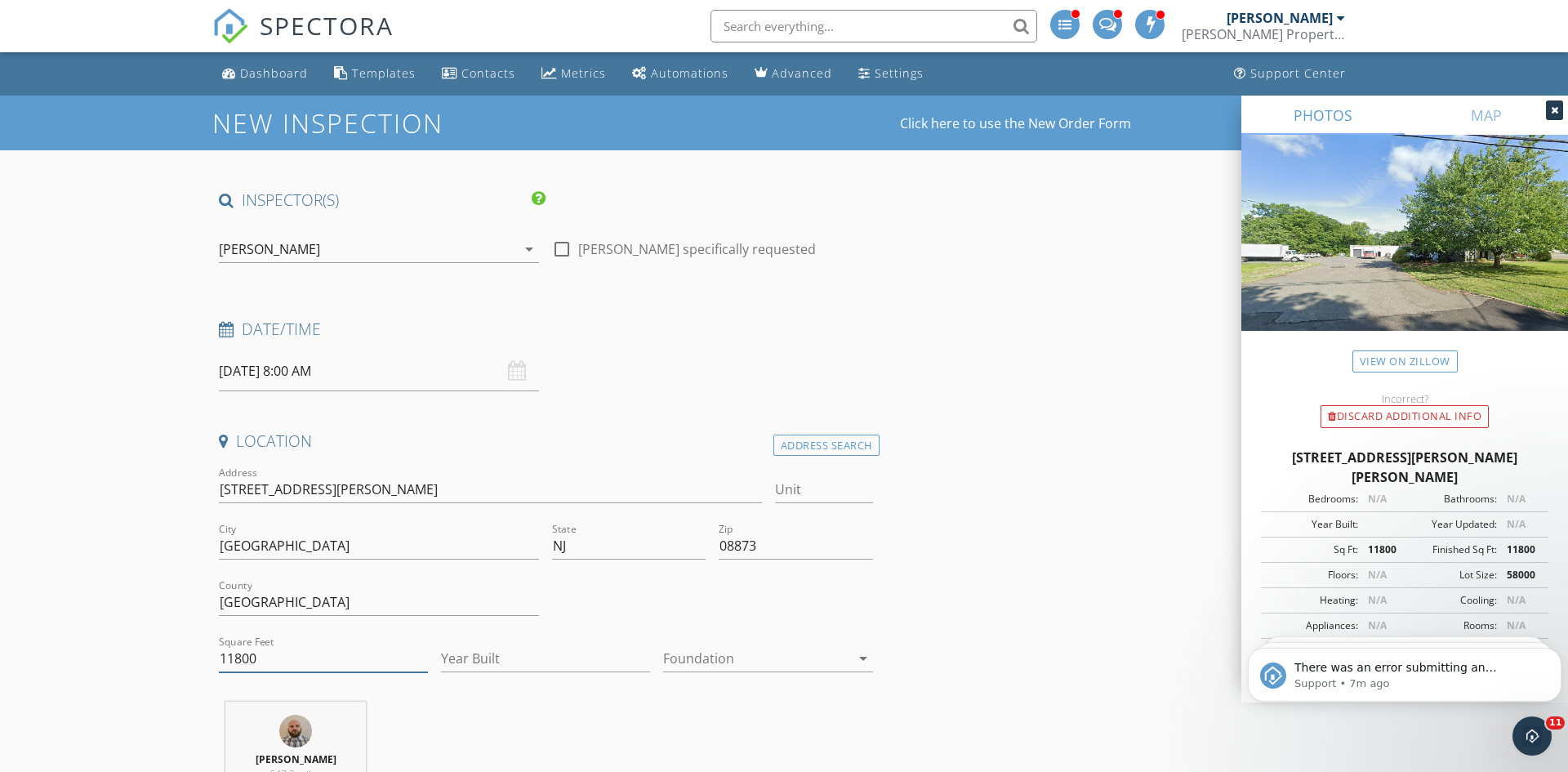
click at [327, 658] on input "11800" at bounding box center [324, 659] width 209 height 27
type input "12000"
drag, startPoint x: 380, startPoint y: 491, endPoint x: 193, endPoint y: 484, distance: 187.1
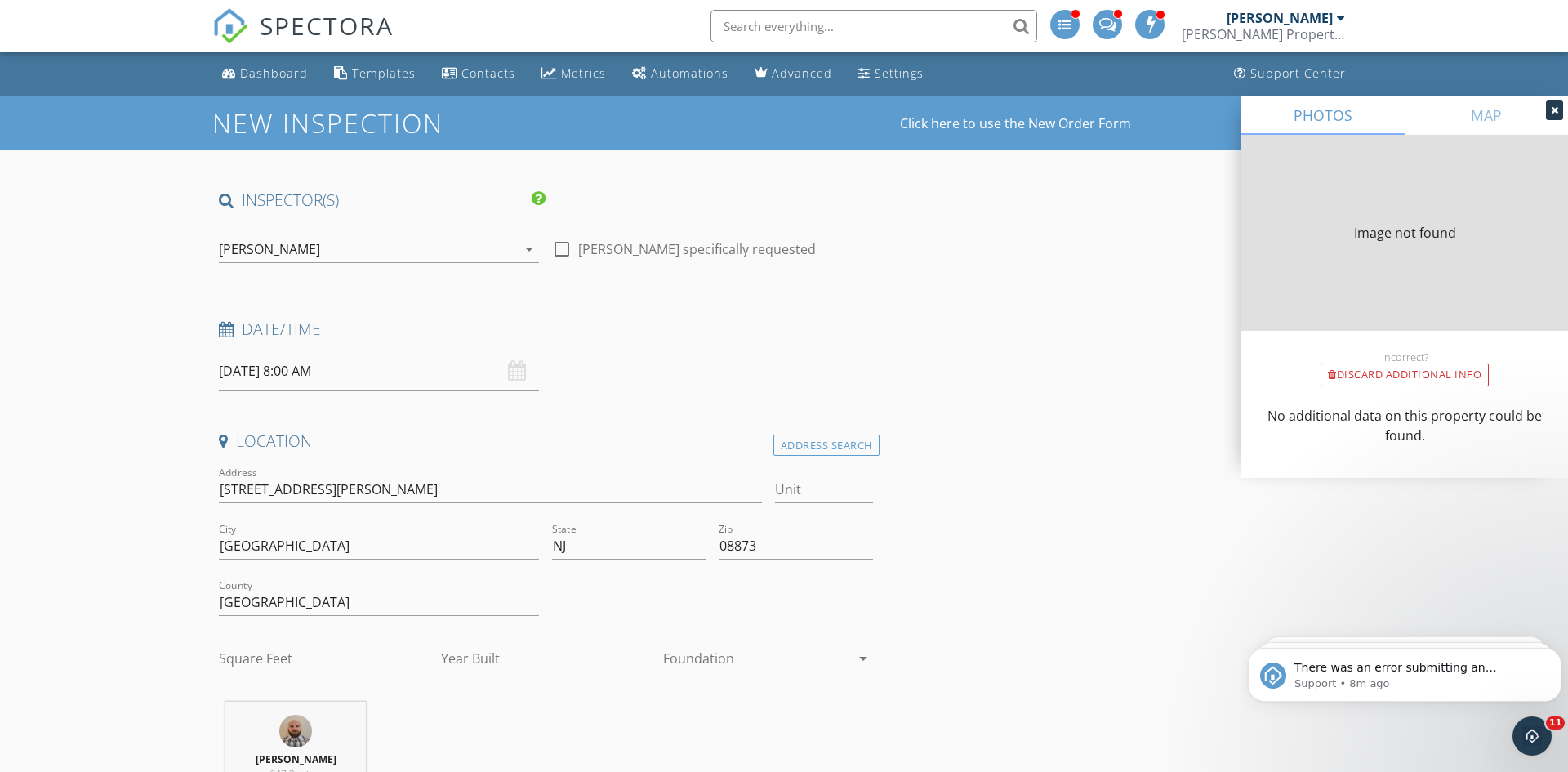
type input "11800"
